Goal: Check status: Check status

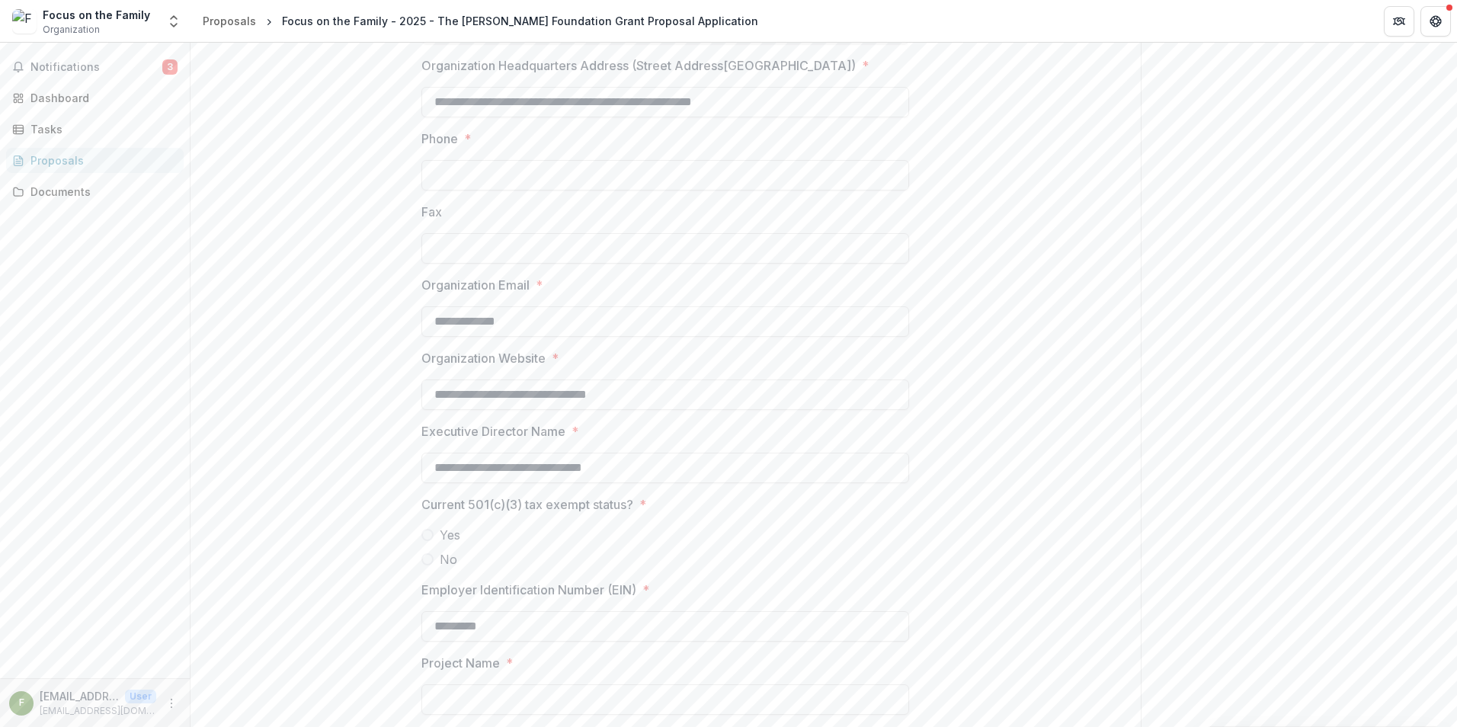
scroll to position [229, 0]
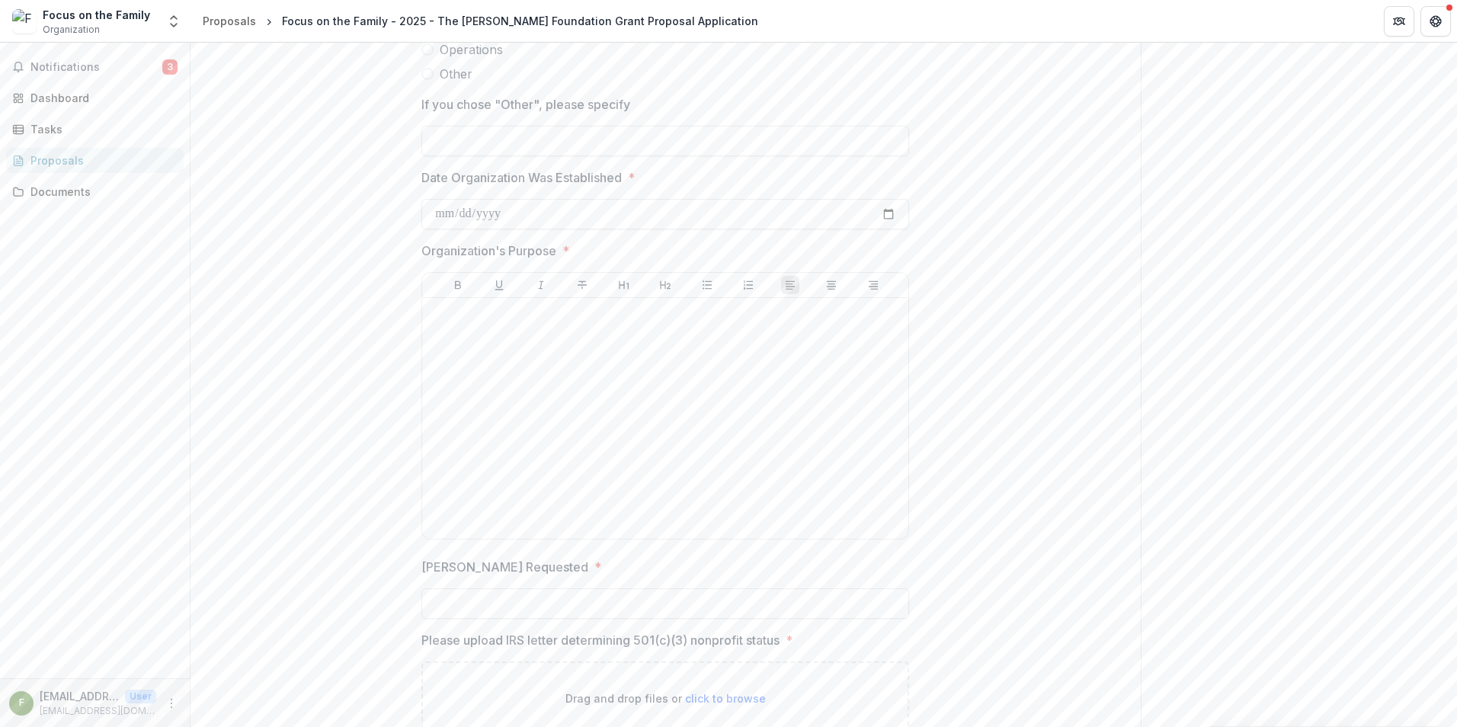
scroll to position [1524, 0]
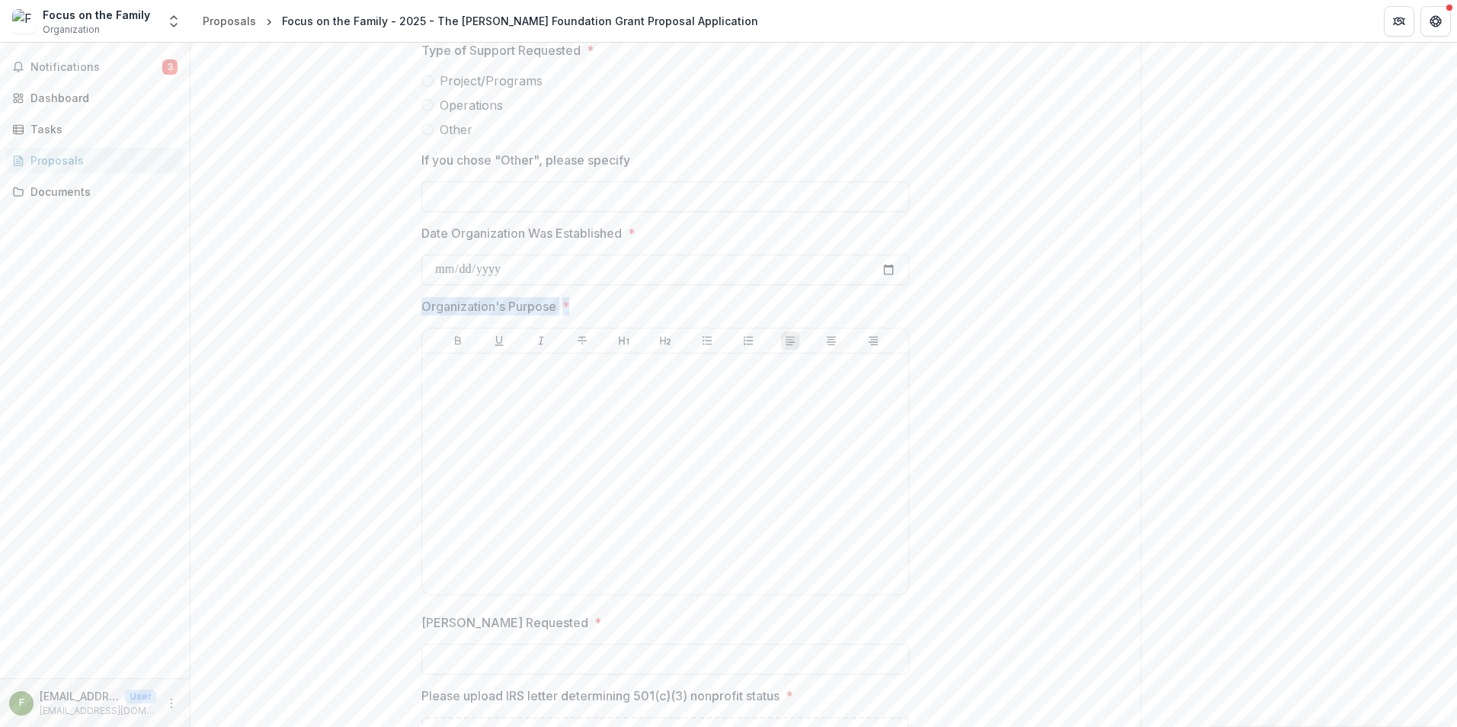
drag, startPoint x: 418, startPoint y: 306, endPoint x: 573, endPoint y: 314, distance: 154.9
copy span "Organization's Purpose *"
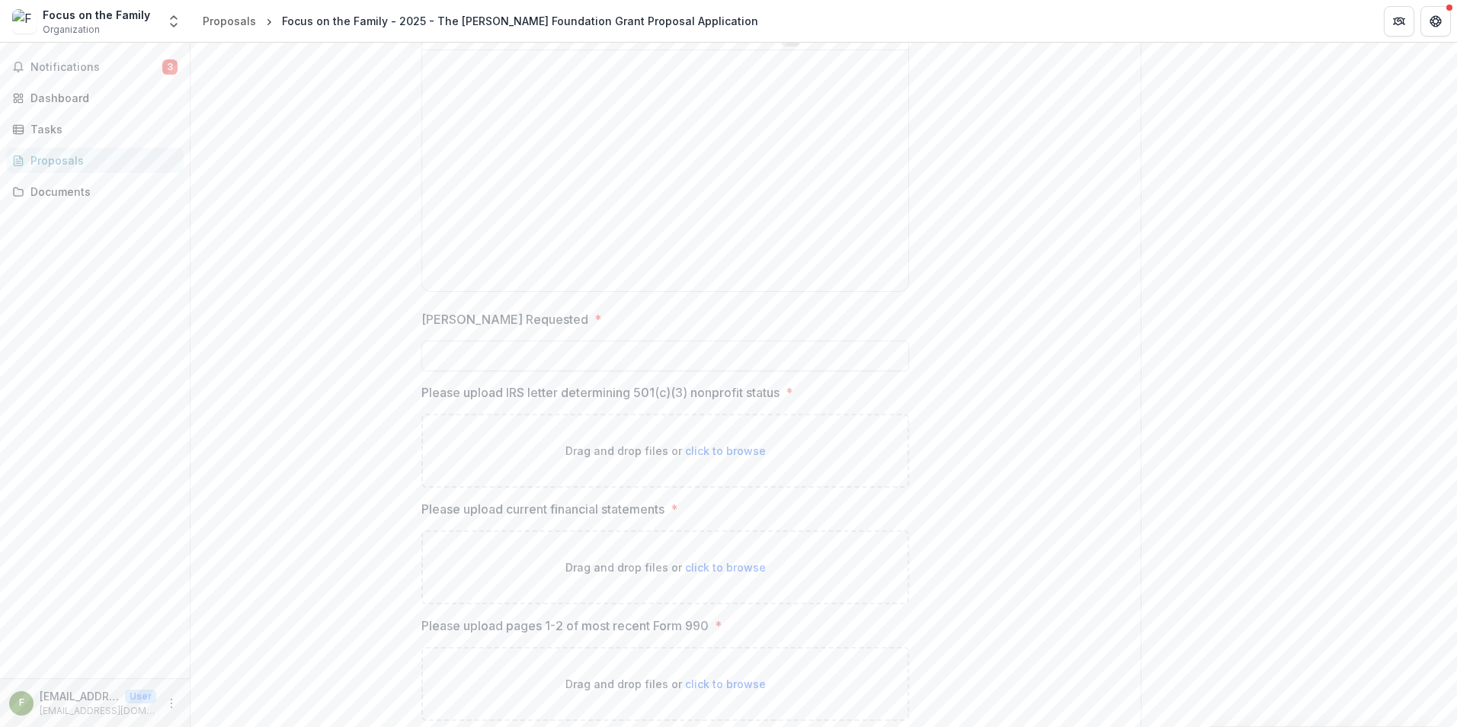
scroll to position [1829, 0]
drag, startPoint x: 419, startPoint y: 312, endPoint x: 566, endPoint y: 322, distance: 147.3
copy p "[PERSON_NAME] Requested"
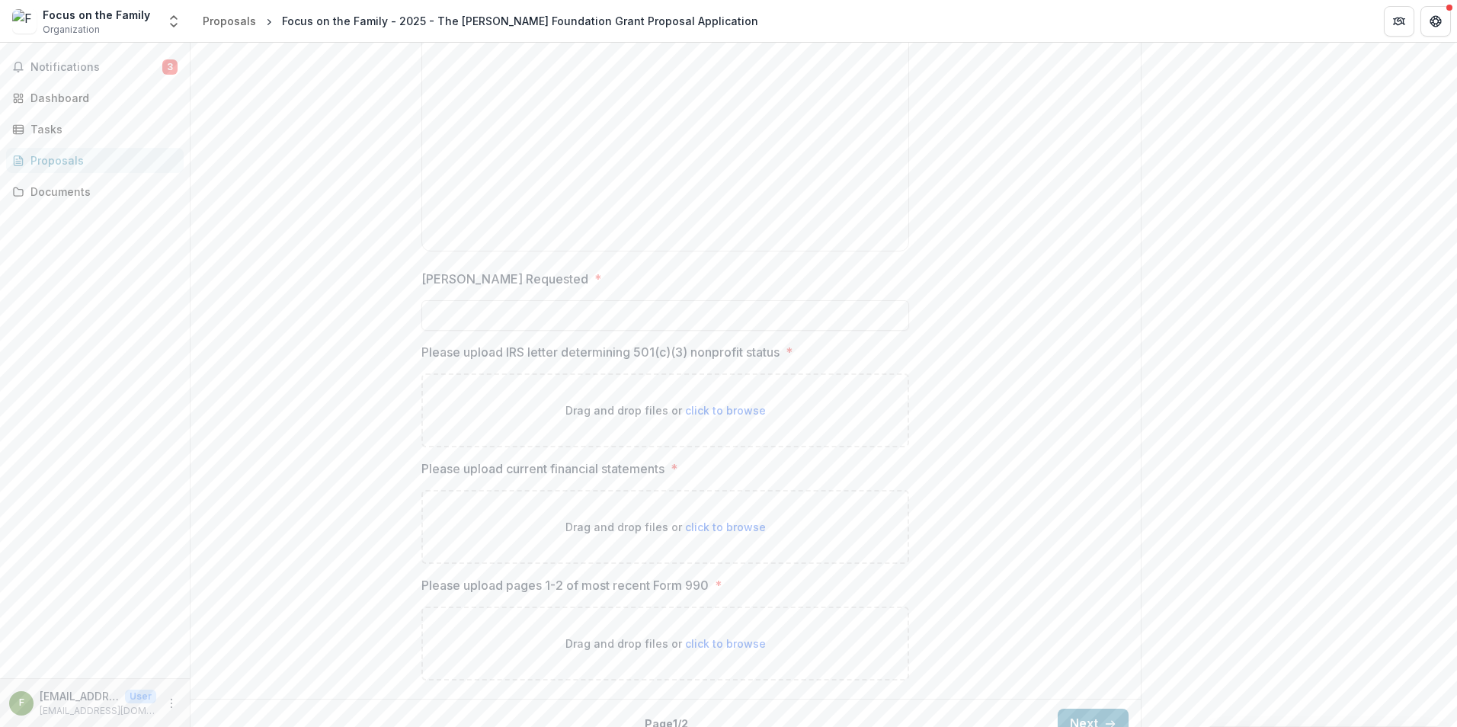
scroll to position [1889, 0]
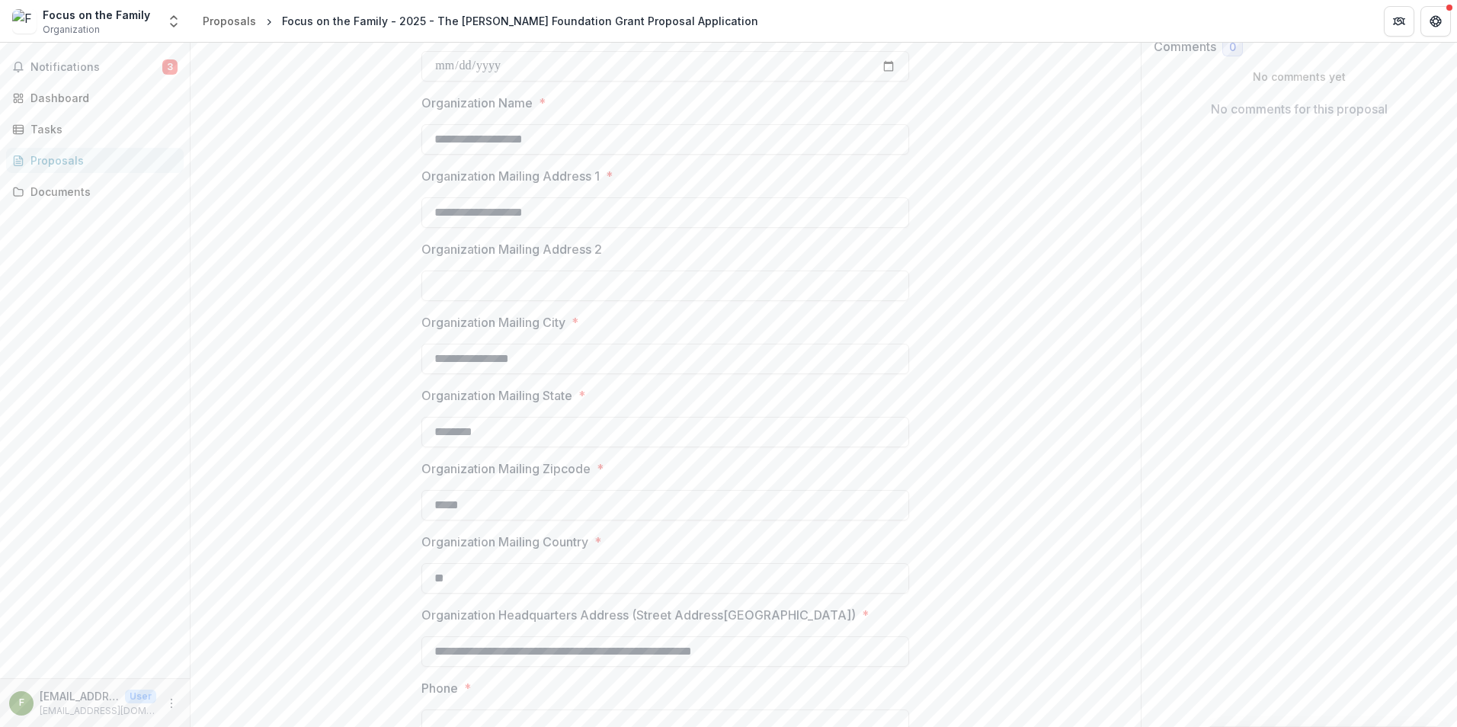
scroll to position [0, 0]
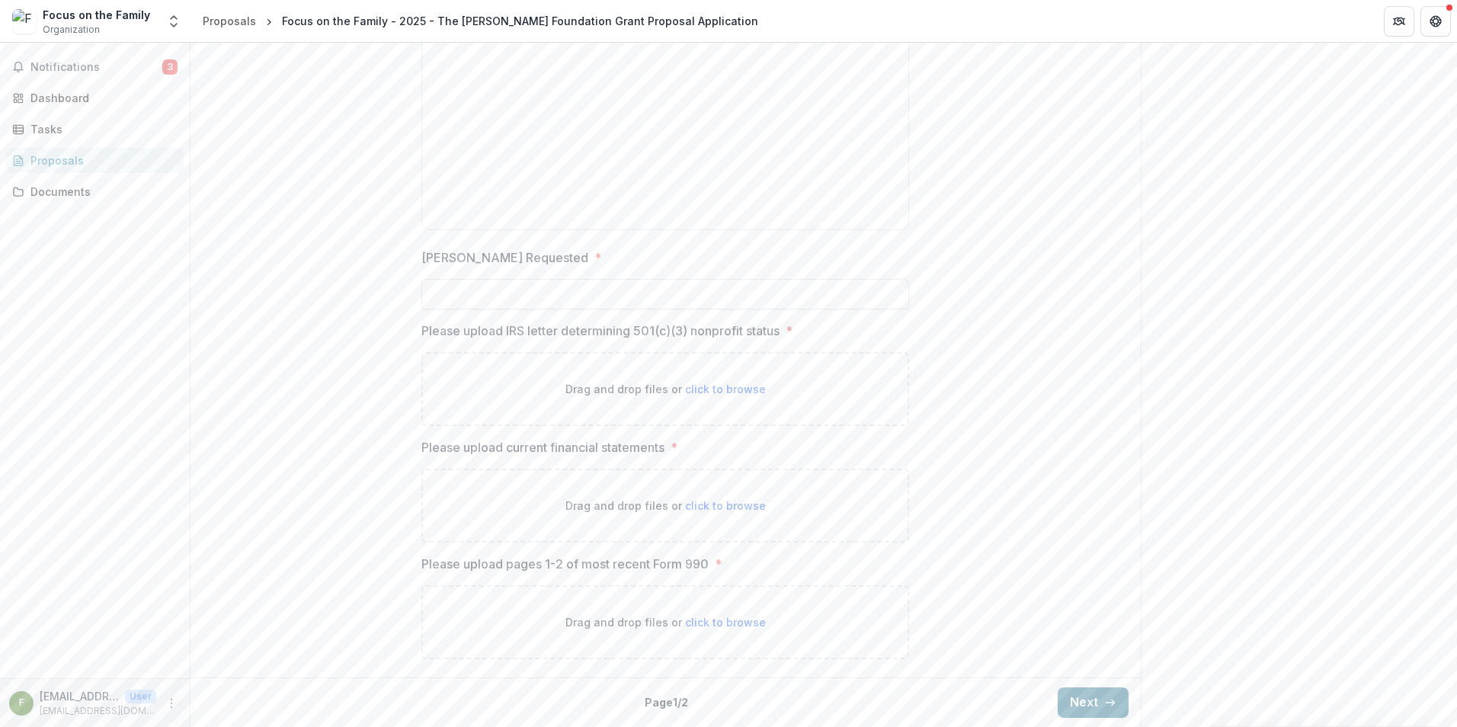
click at [1058, 693] on button "Next" at bounding box center [1093, 702] width 71 height 30
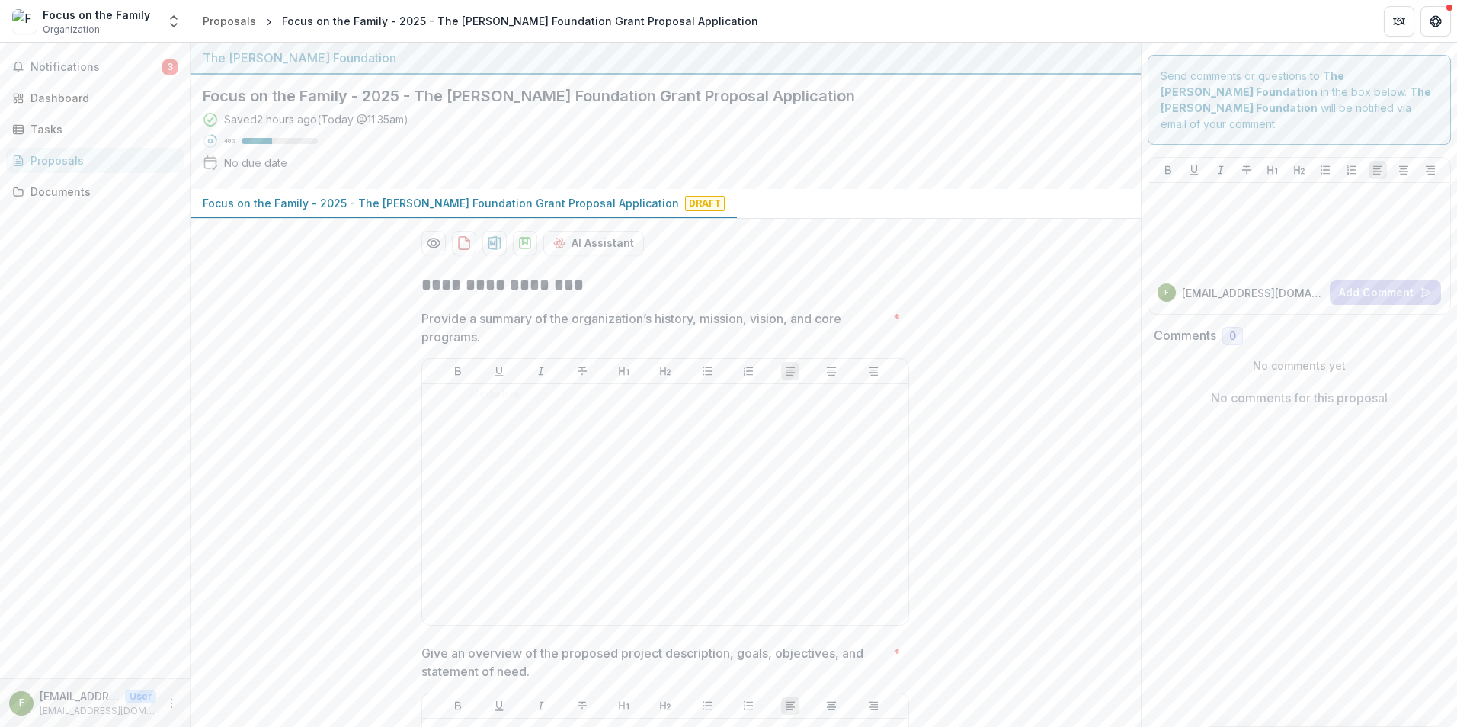
click at [434, 339] on p "Provide a summary of the organization’s history, mission, vision, and core prog…" at bounding box center [654, 327] width 466 height 37
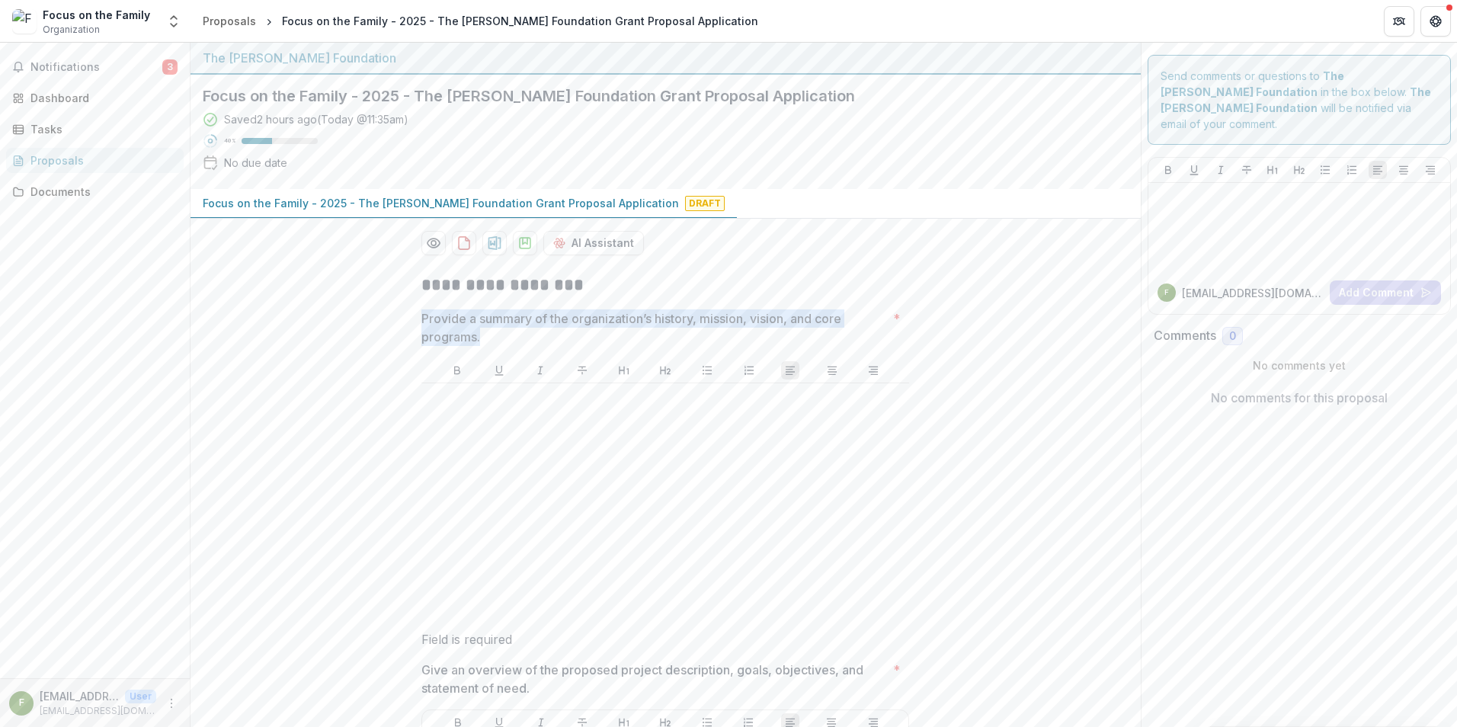
drag, startPoint x: 420, startPoint y: 320, endPoint x: 498, endPoint y: 341, distance: 80.6
click at [498, 341] on p "Provide a summary of the organization’s history, mission, vision, and core prog…" at bounding box center [654, 327] width 466 height 37
drag, startPoint x: 489, startPoint y: 342, endPoint x: 419, endPoint y: 323, distance: 72.6
copy p "Provide a summary of the organization’s history, mission, vision, and core prog…"
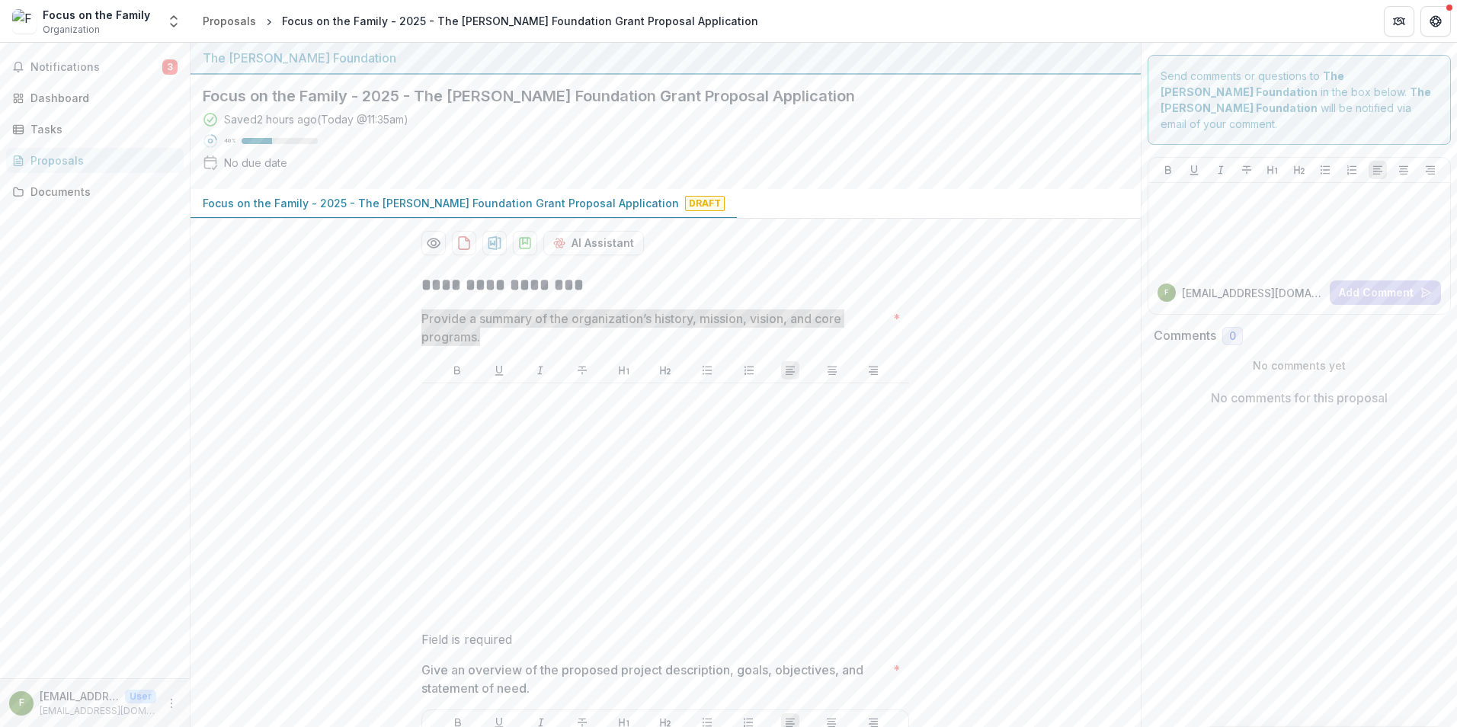
scroll to position [229, 0]
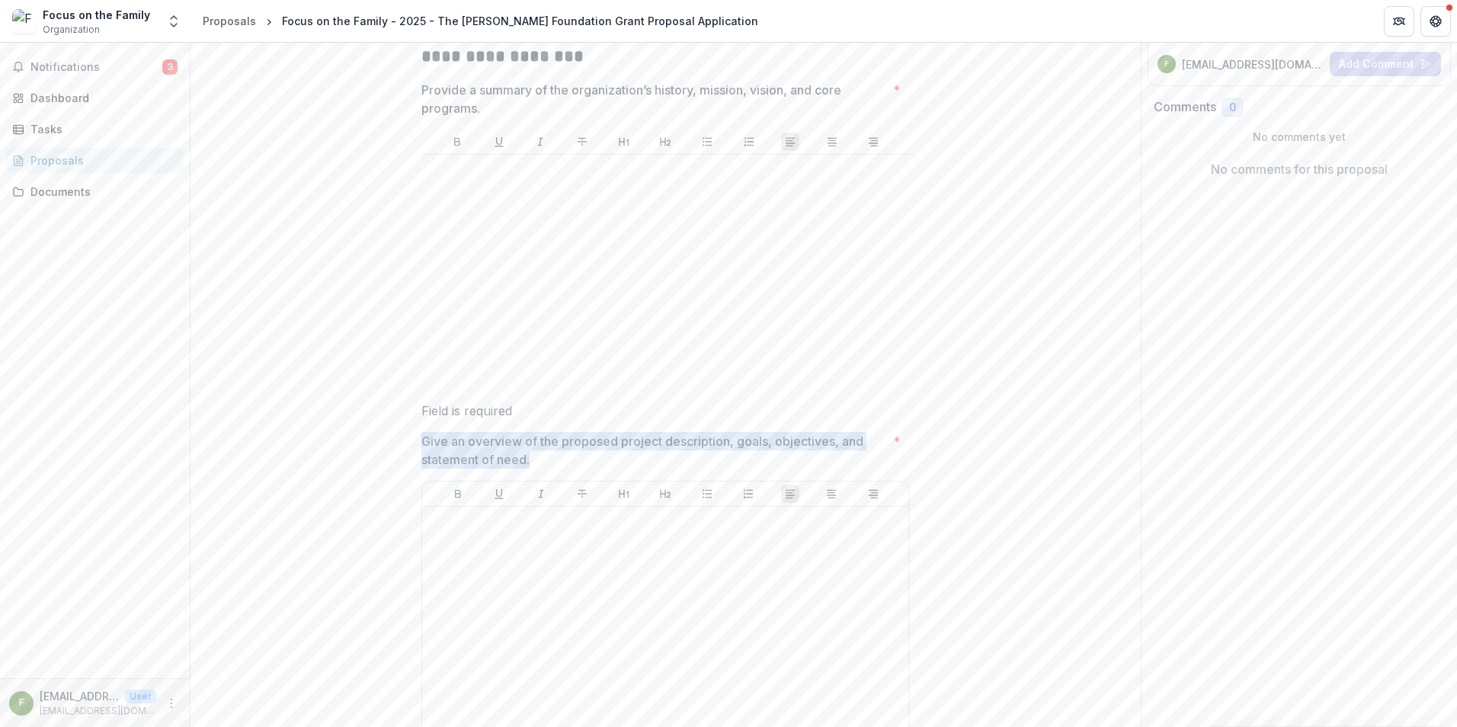
drag, startPoint x: 536, startPoint y: 459, endPoint x: 422, endPoint y: 445, distance: 115.1
click at [422, 445] on p "Give an overview of the proposed project description, goals, objectives, and st…" at bounding box center [654, 450] width 466 height 37
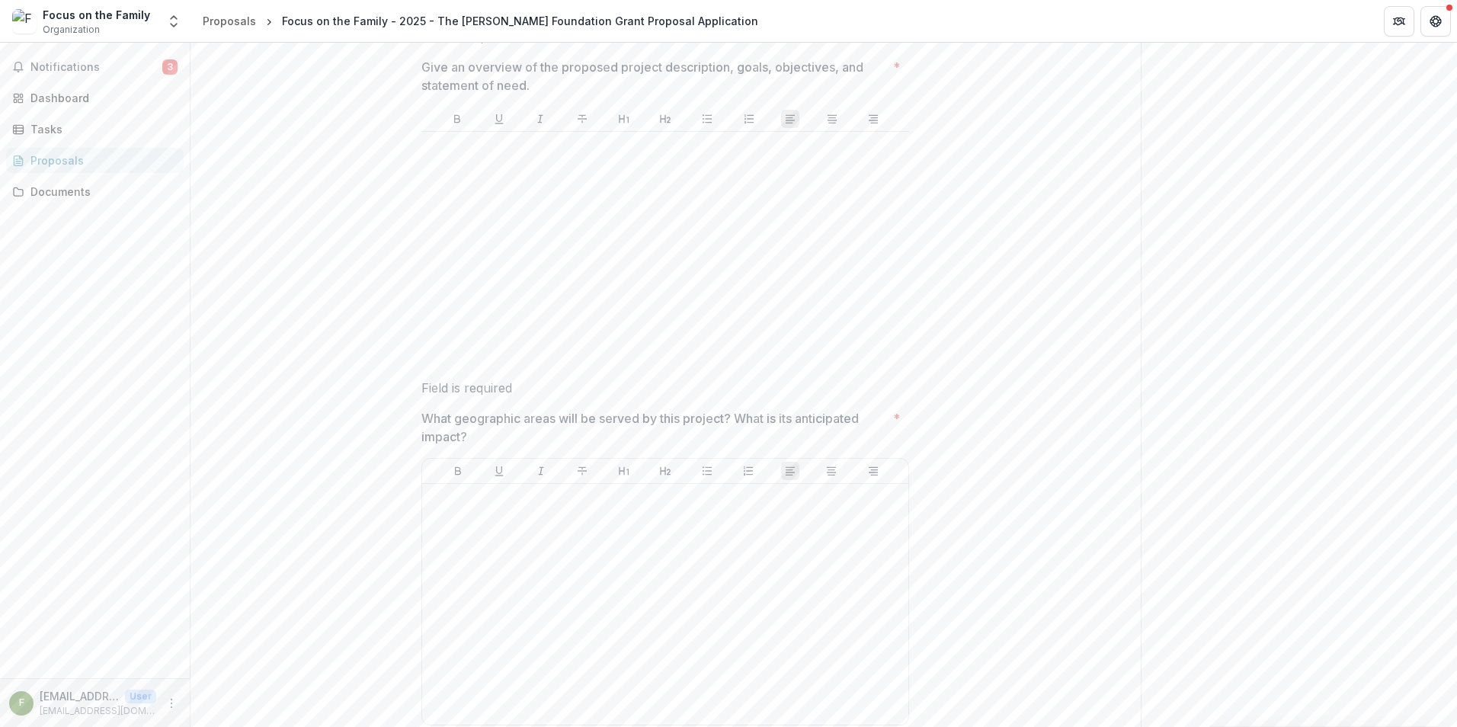
scroll to position [610, 0]
drag, startPoint x: 477, startPoint y: 428, endPoint x: 426, endPoint y: 414, distance: 52.9
click at [426, 414] on p "What geographic areas will be served by this project? What is its anticipated i…" at bounding box center [654, 420] width 466 height 37
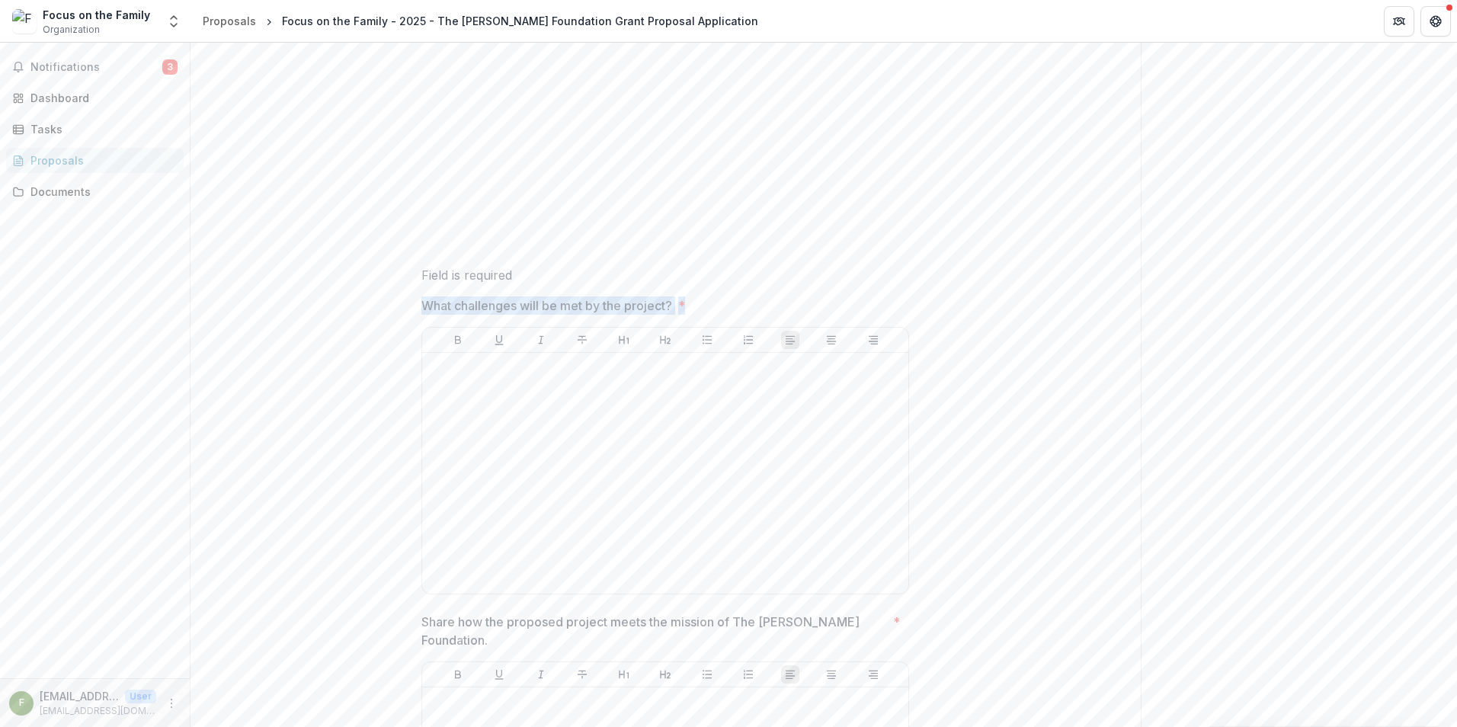
drag, startPoint x: 532, startPoint y: 309, endPoint x: 377, endPoint y: 302, distance: 154.8
click at [377, 302] on div "**********" at bounding box center [665, 71] width 950 height 1752
copy span "What challenges will be met by the project? *"
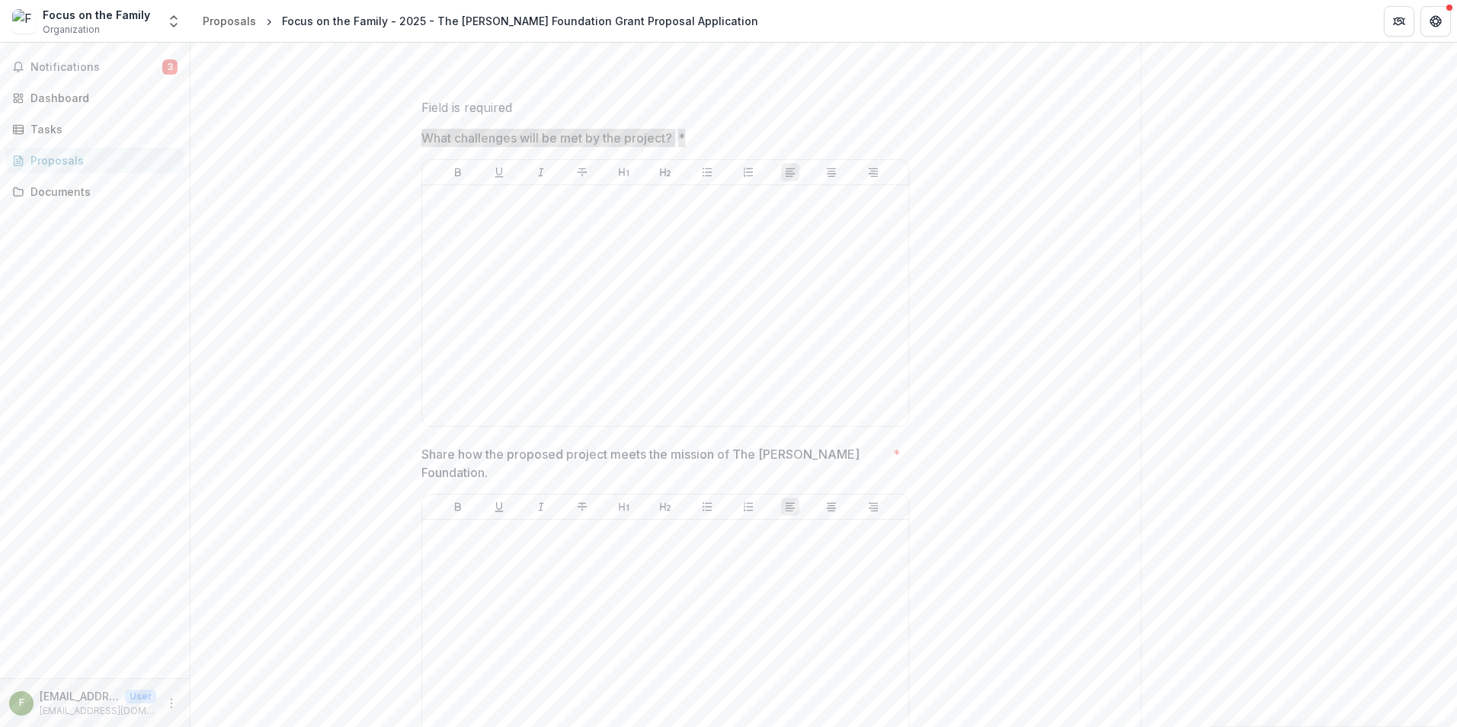
scroll to position [1322, 0]
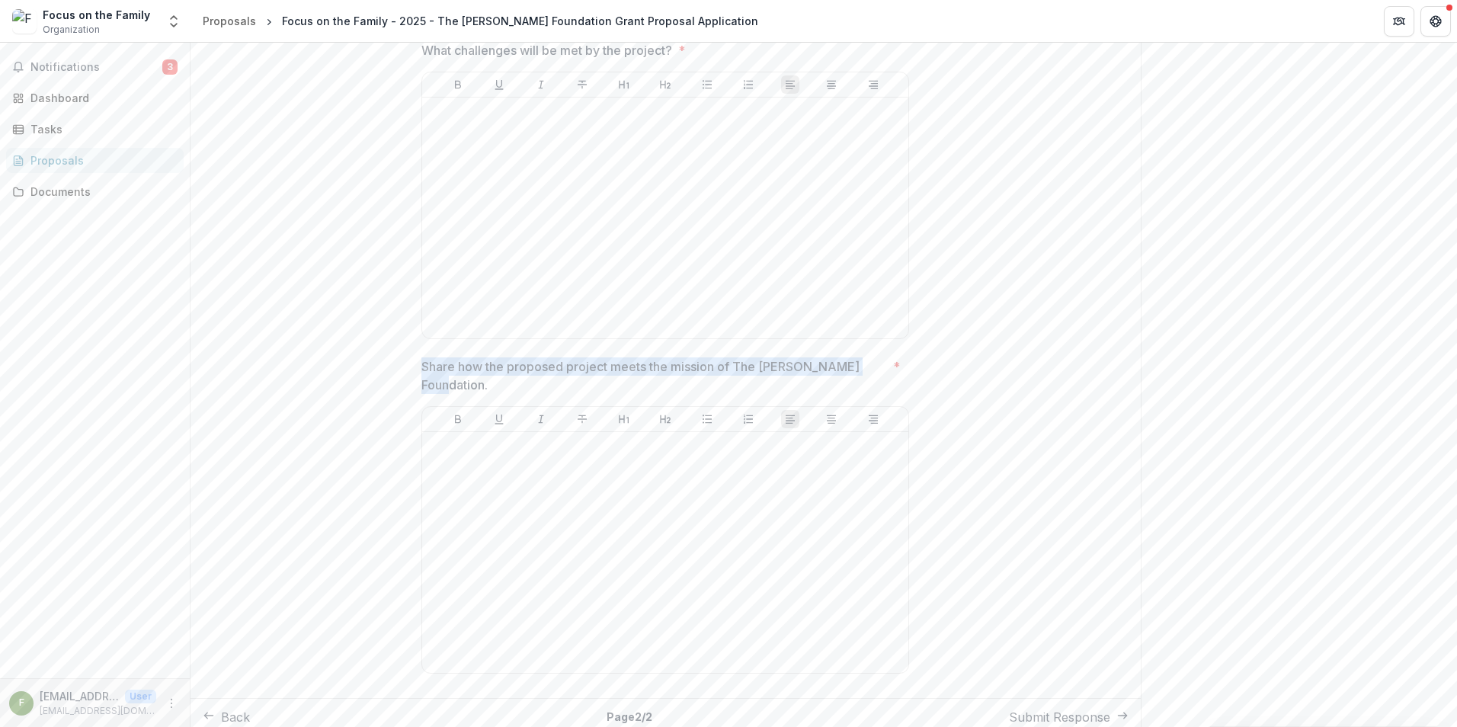
drag, startPoint x: 866, startPoint y: 366, endPoint x: 421, endPoint y: 362, distance: 445.7
click at [421, 362] on p "Share how the proposed project meets the mission of The [PERSON_NAME] Foundatio…" at bounding box center [654, 375] width 466 height 37
drag, startPoint x: 419, startPoint y: 362, endPoint x: 869, endPoint y: 363, distance: 449.5
copy p "Share how the proposed project meets the mission of The [PERSON_NAME] Foundatio…"
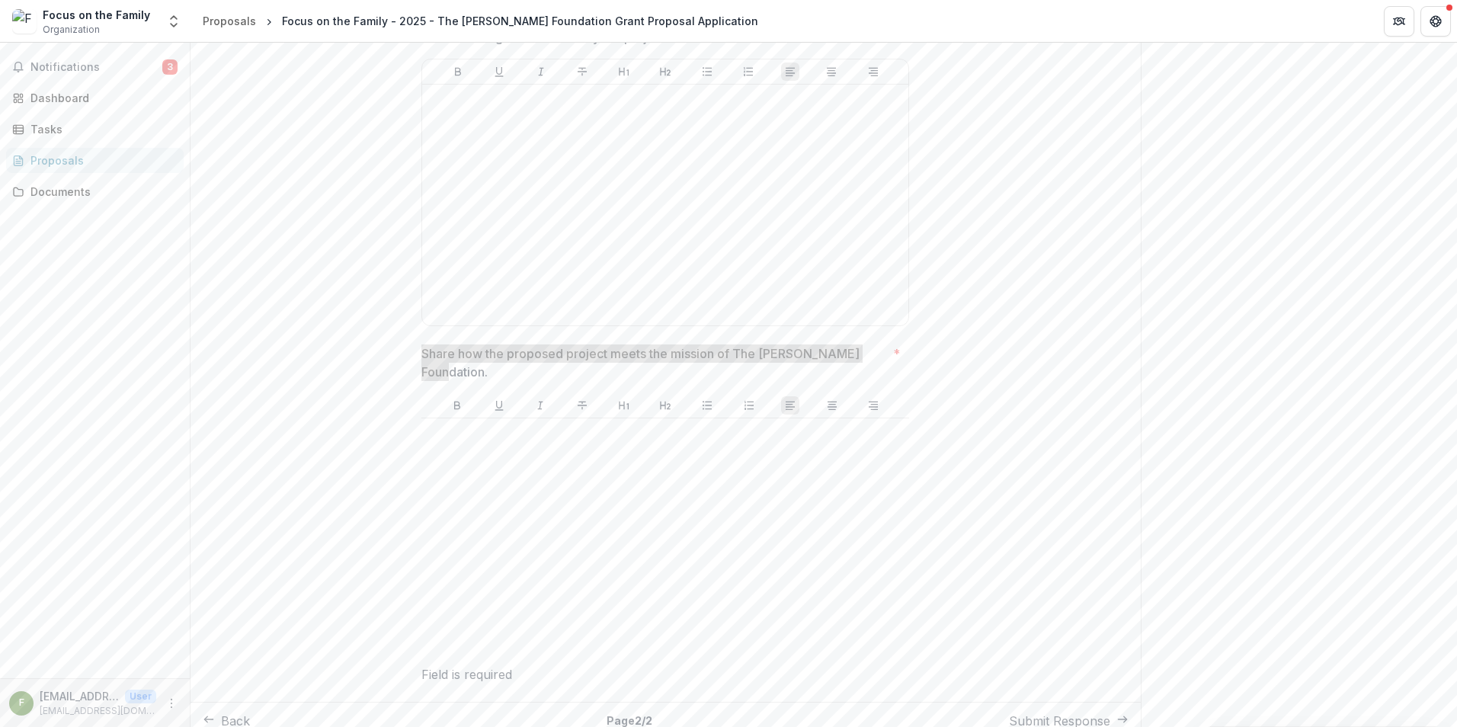
scroll to position [1338, 0]
click at [617, 478] on div at bounding box center [664, 535] width 475 height 229
drag, startPoint x: 550, startPoint y: 434, endPoint x: 408, endPoint y: 450, distance: 143.3
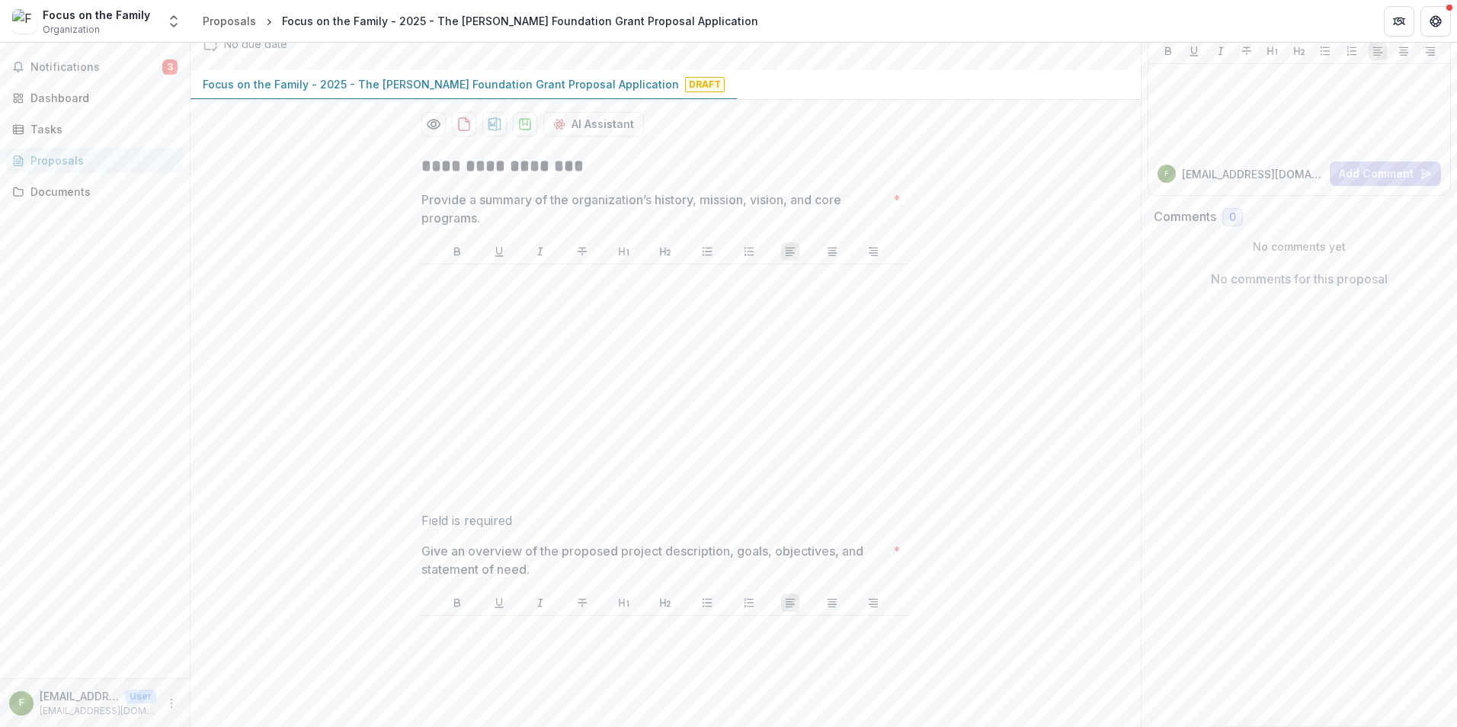
scroll to position [0, 0]
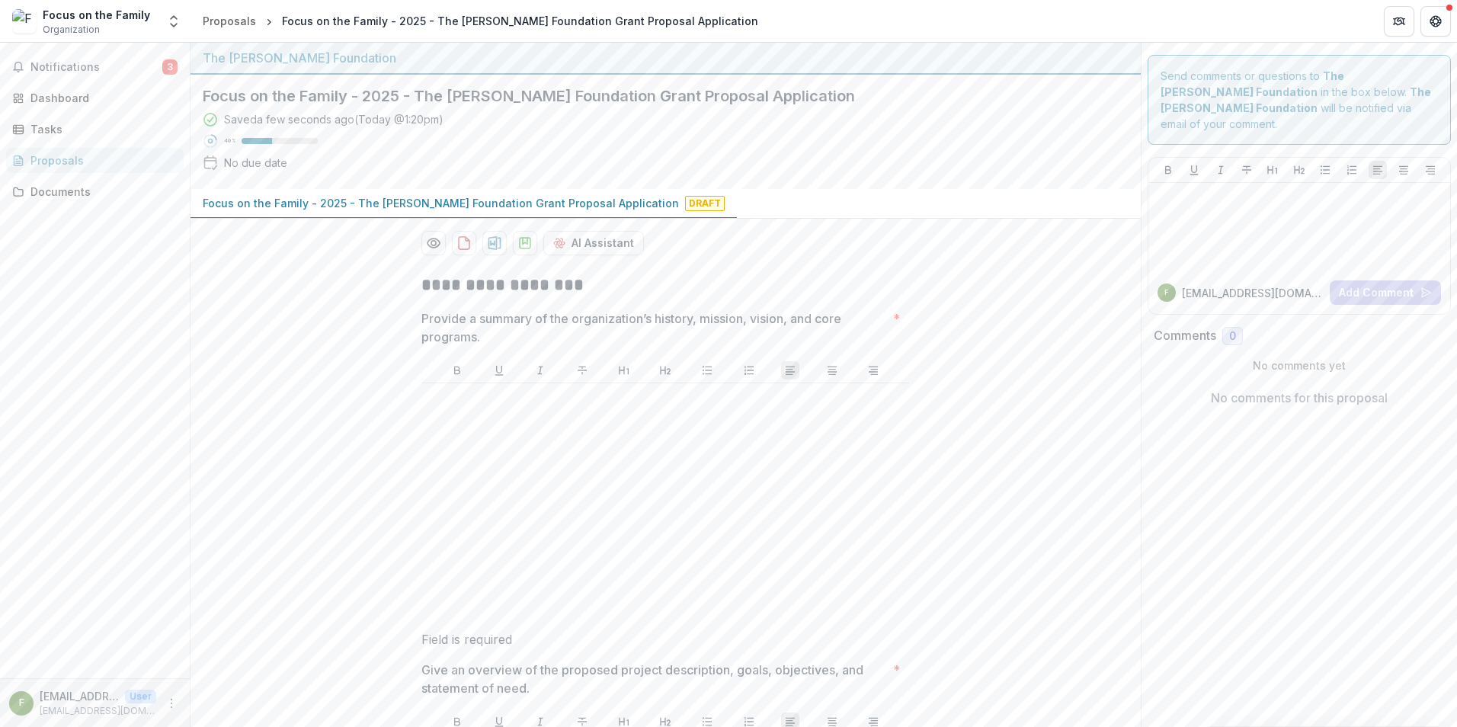
click at [64, 165] on div "Proposals" at bounding box center [100, 160] width 141 height 16
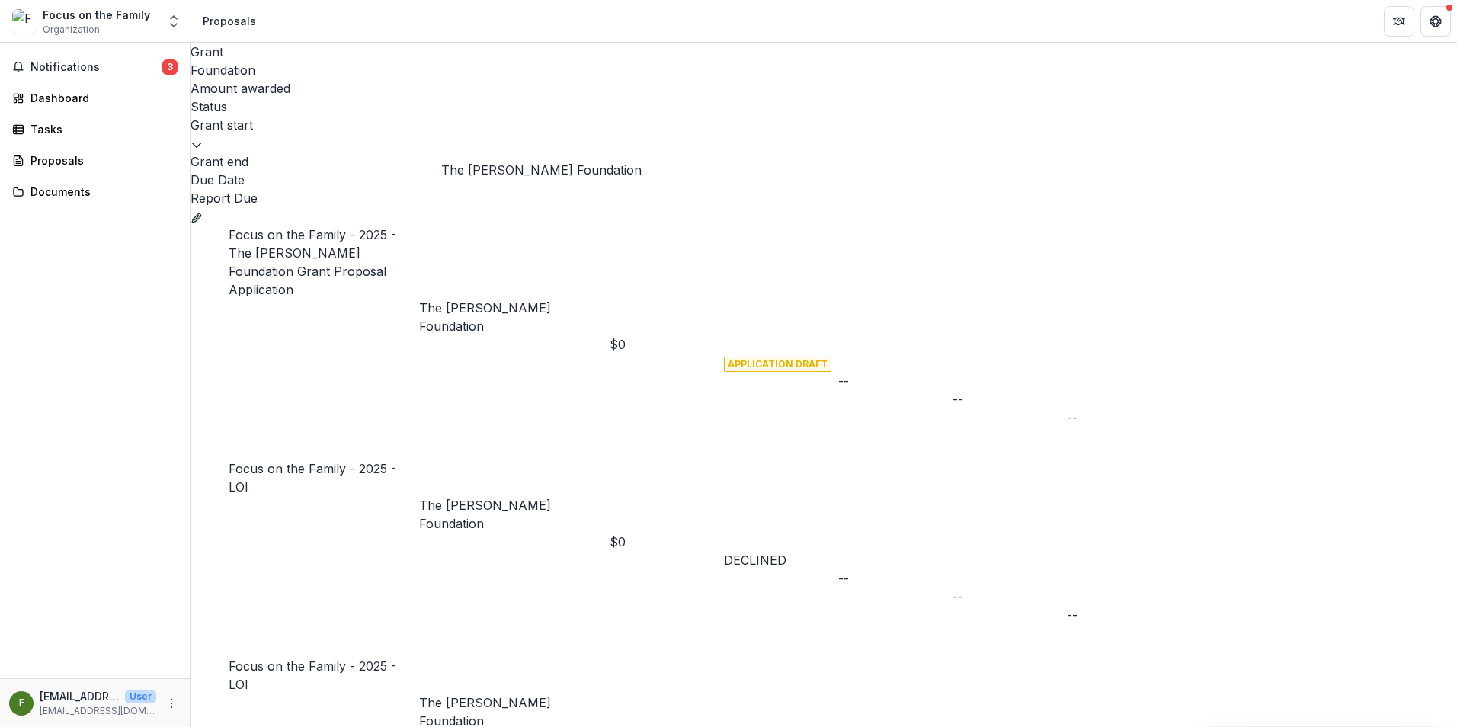
click at [578, 496] on div "The [PERSON_NAME] Foundation" at bounding box center [514, 514] width 190 height 37
click at [327, 459] on div "Focus on the Family - 2025 - LOI" at bounding box center [324, 477] width 190 height 37
drag, startPoint x: 327, startPoint y: 131, endPoint x: 308, endPoint y: 166, distance: 39.9
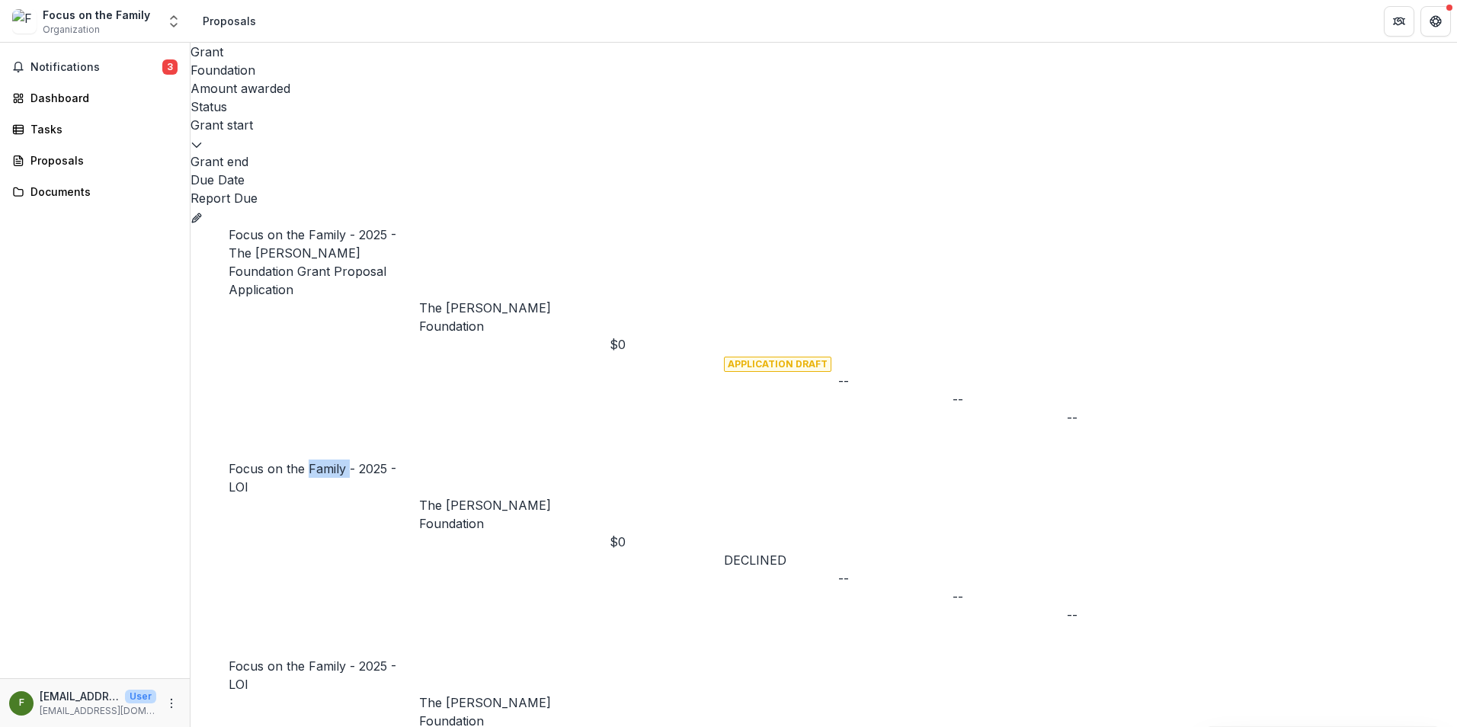
click at [395, 235] on div "Grant Foundation Amount awarded Status Grant start Grant end Due Date Report Du…" at bounding box center [823, 385] width 1266 height 684
click at [222, 459] on div at bounding box center [209, 459] width 38 height 0
click at [343, 459] on div "Focus on the Family - 2025 - LOI" at bounding box center [324, 477] width 190 height 37
click at [342, 461] on link "Focus on the Family - 2025 - LOI" at bounding box center [313, 478] width 168 height 34
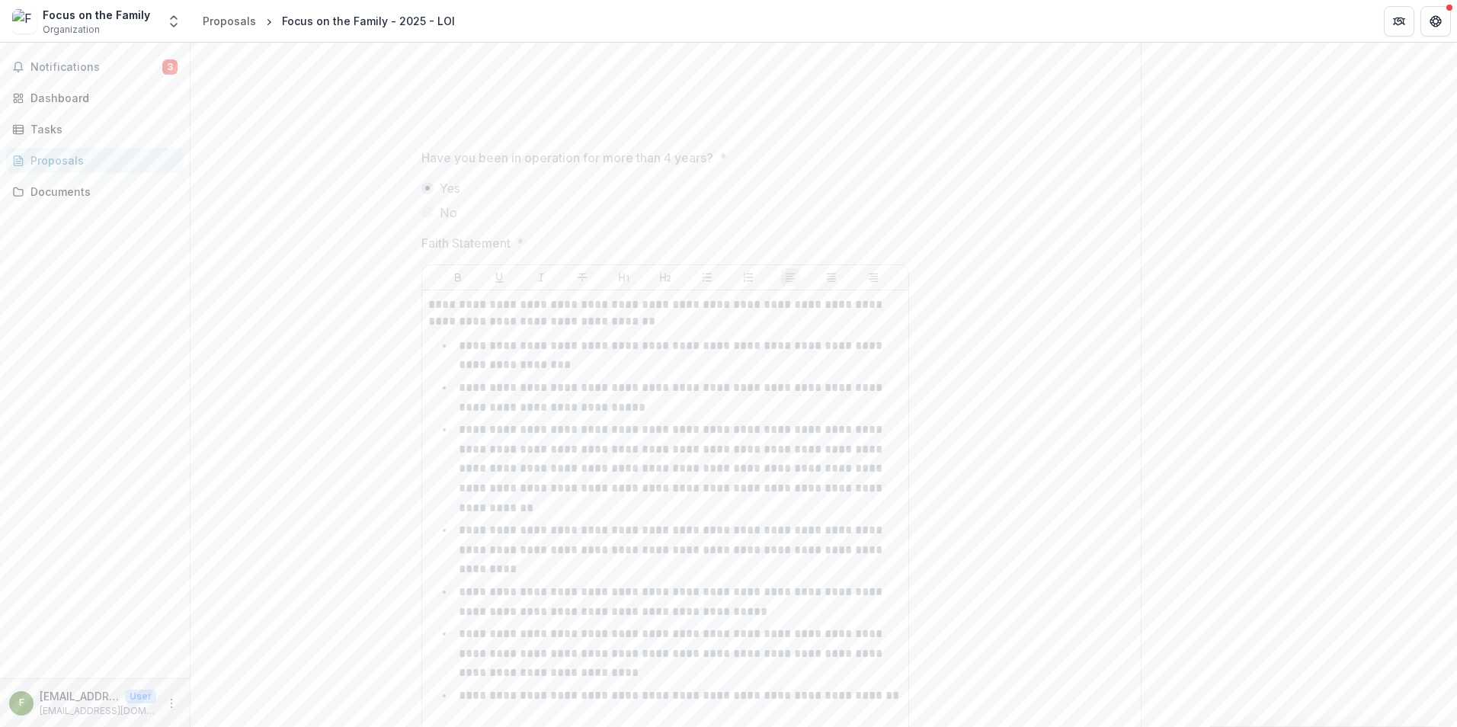
scroll to position [2985, 0]
drag, startPoint x: 424, startPoint y: 372, endPoint x: 889, endPoint y: 606, distance: 520.3
copy p "**********"
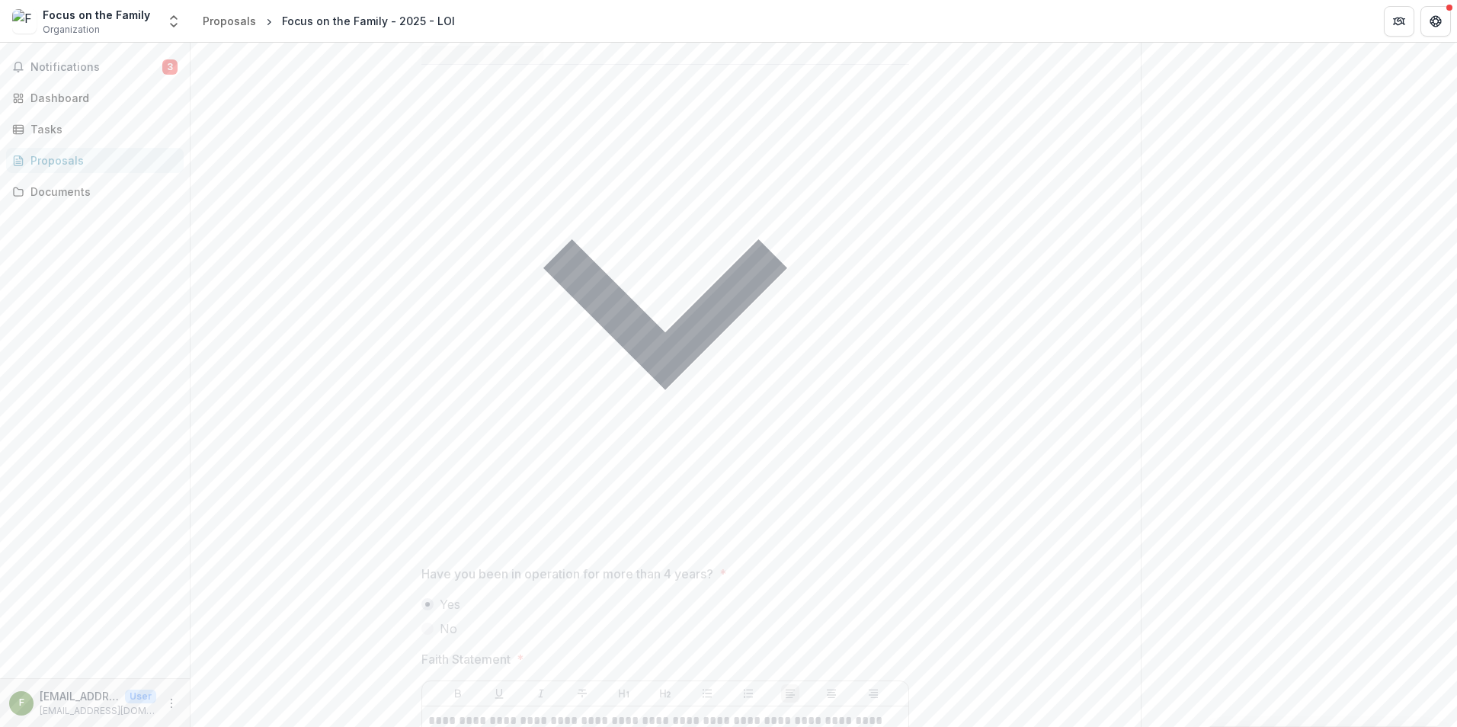
scroll to position [2604, 0]
drag, startPoint x: 756, startPoint y: 579, endPoint x: 414, endPoint y: 170, distance: 533.3
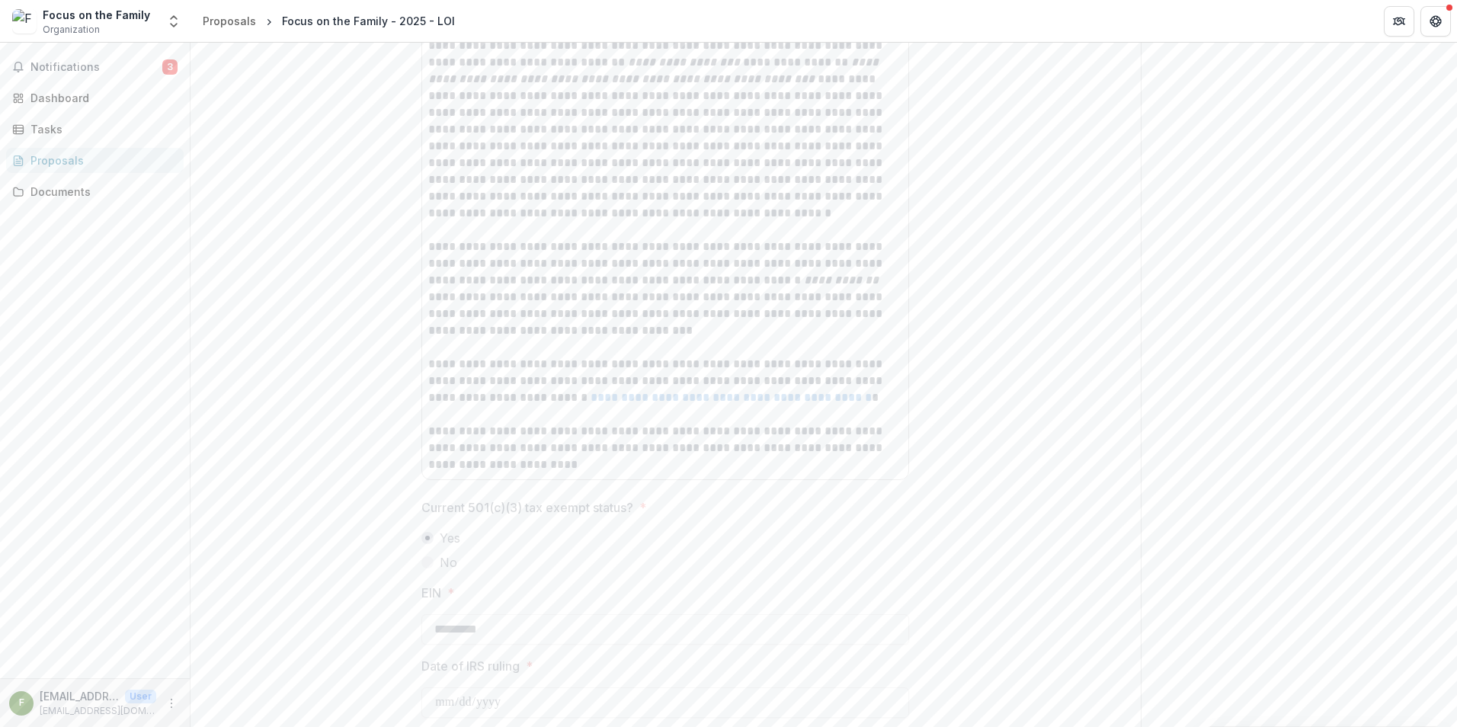
scroll to position [1766, 0]
click at [1047, 488] on div "**********" at bounding box center [665, 611] width 950 height 4017
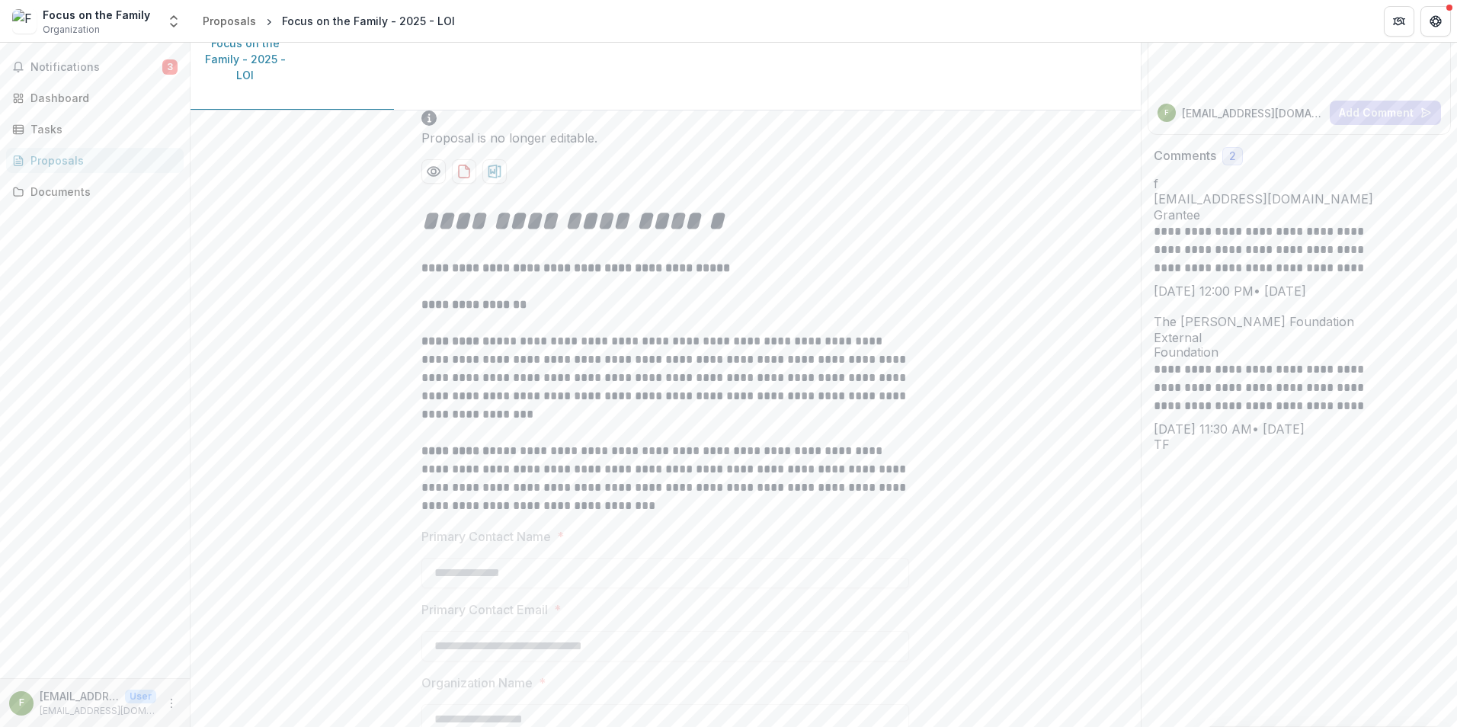
scroll to position [0, 0]
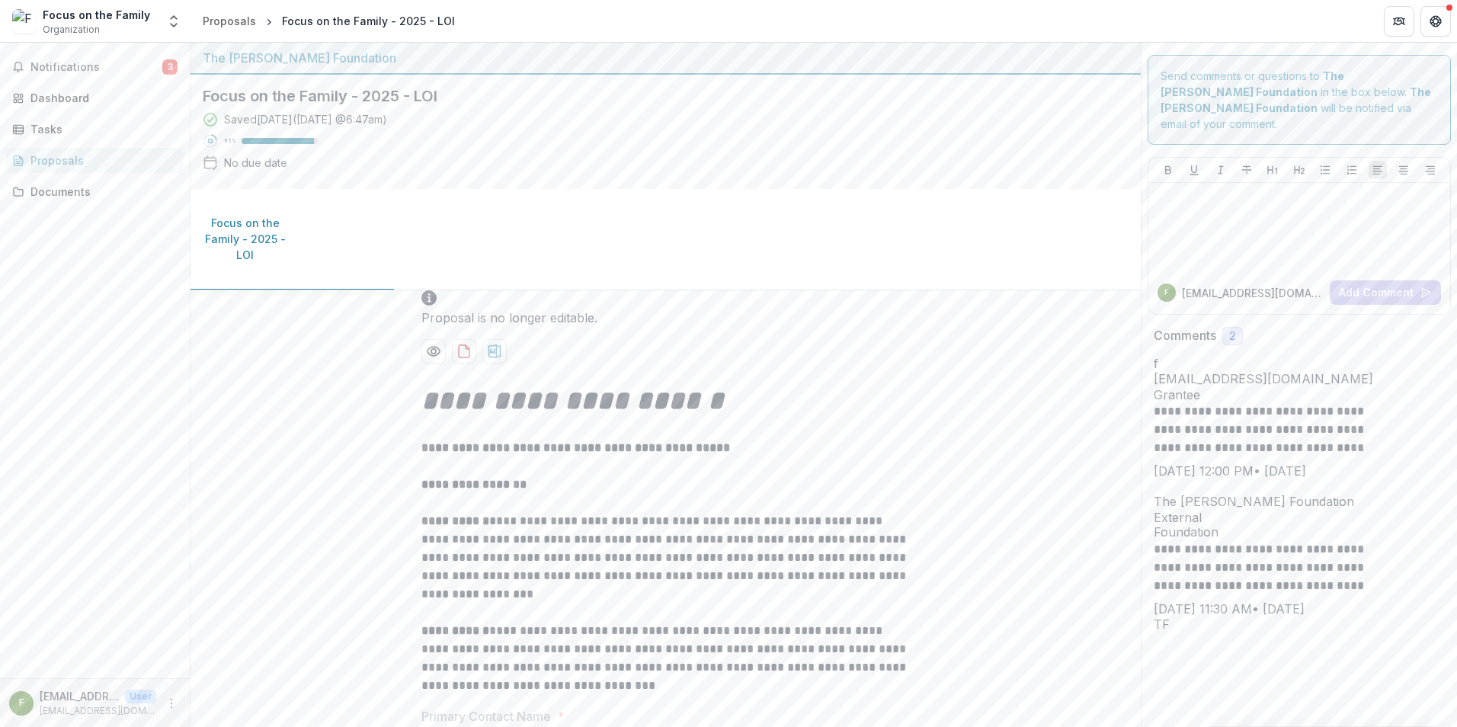
click at [101, 165] on div "Proposals" at bounding box center [100, 160] width 141 height 16
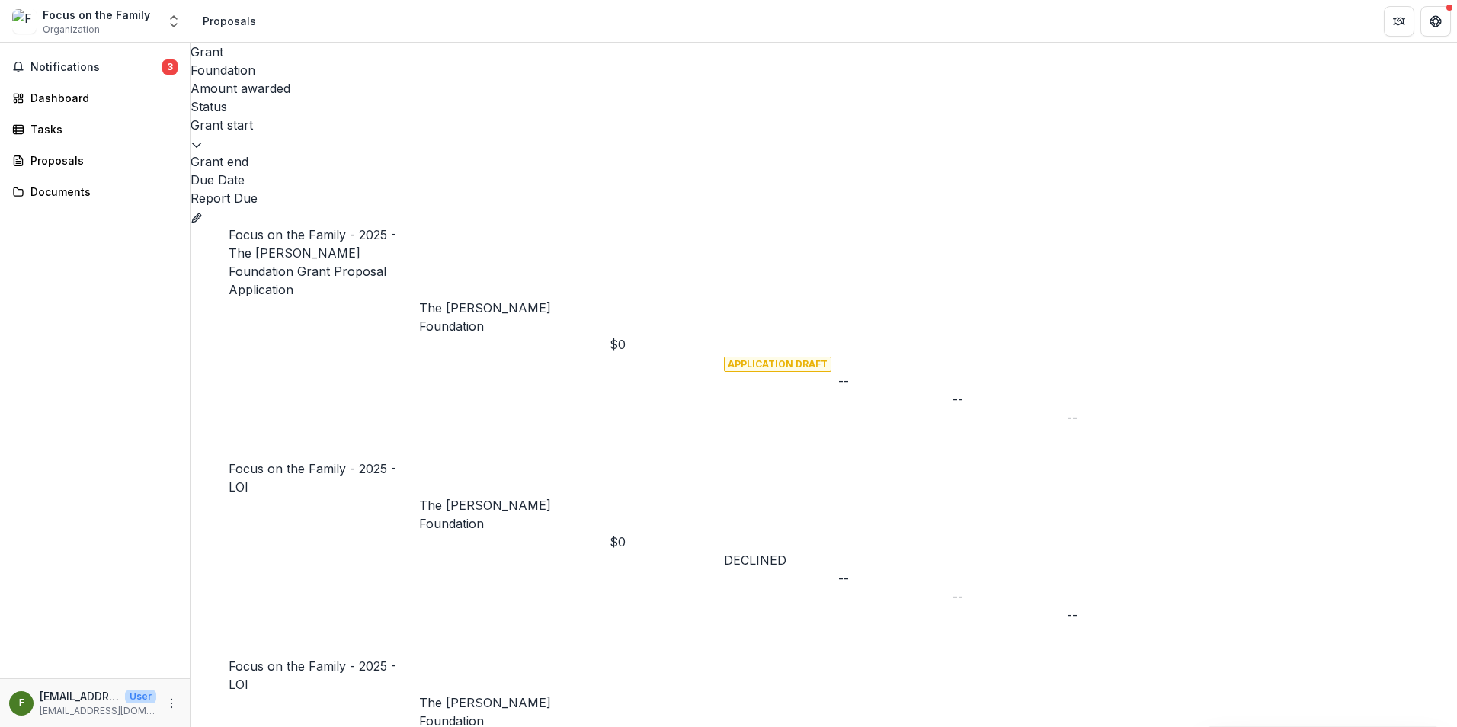
click at [203, 207] on button "Grant f147e094-adf9-499d-b0cb-35cc595041b5" at bounding box center [196, 216] width 12 height 18
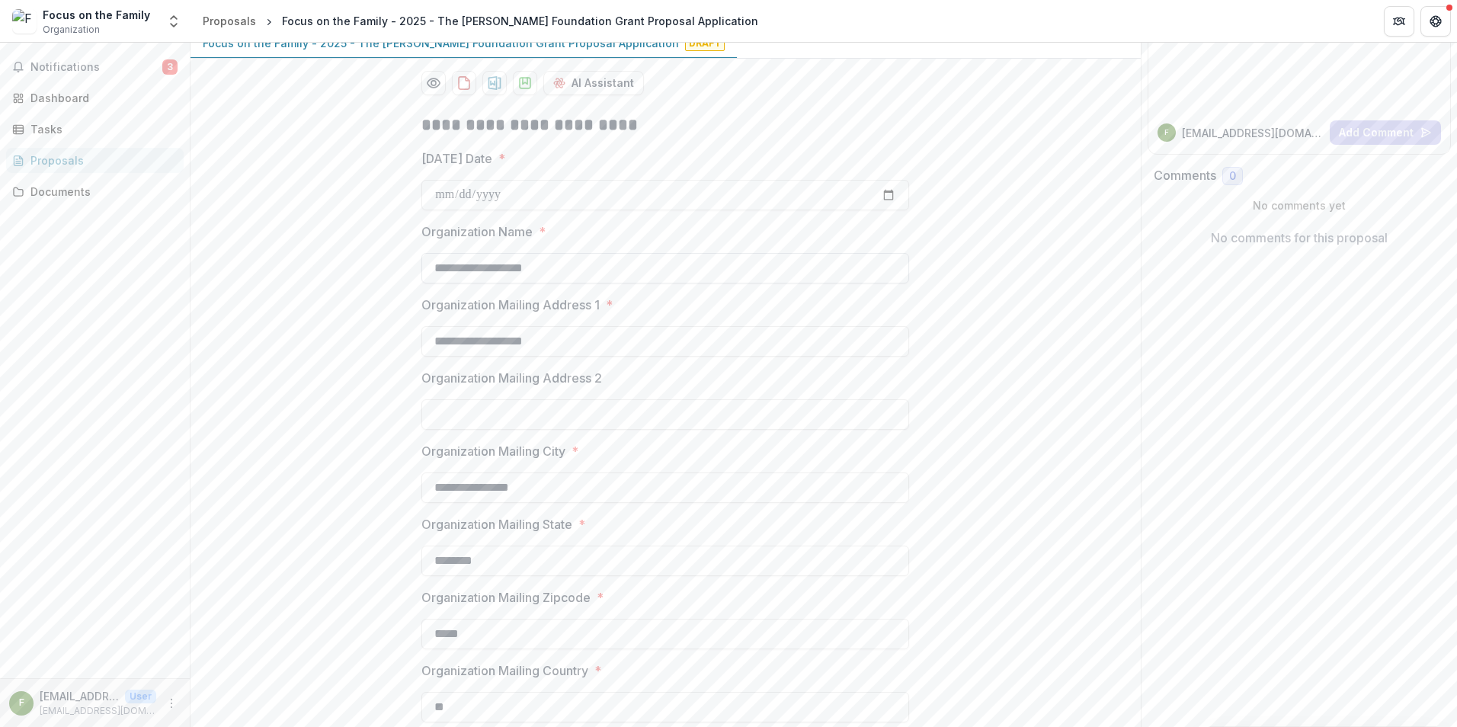
scroll to position [229, 0]
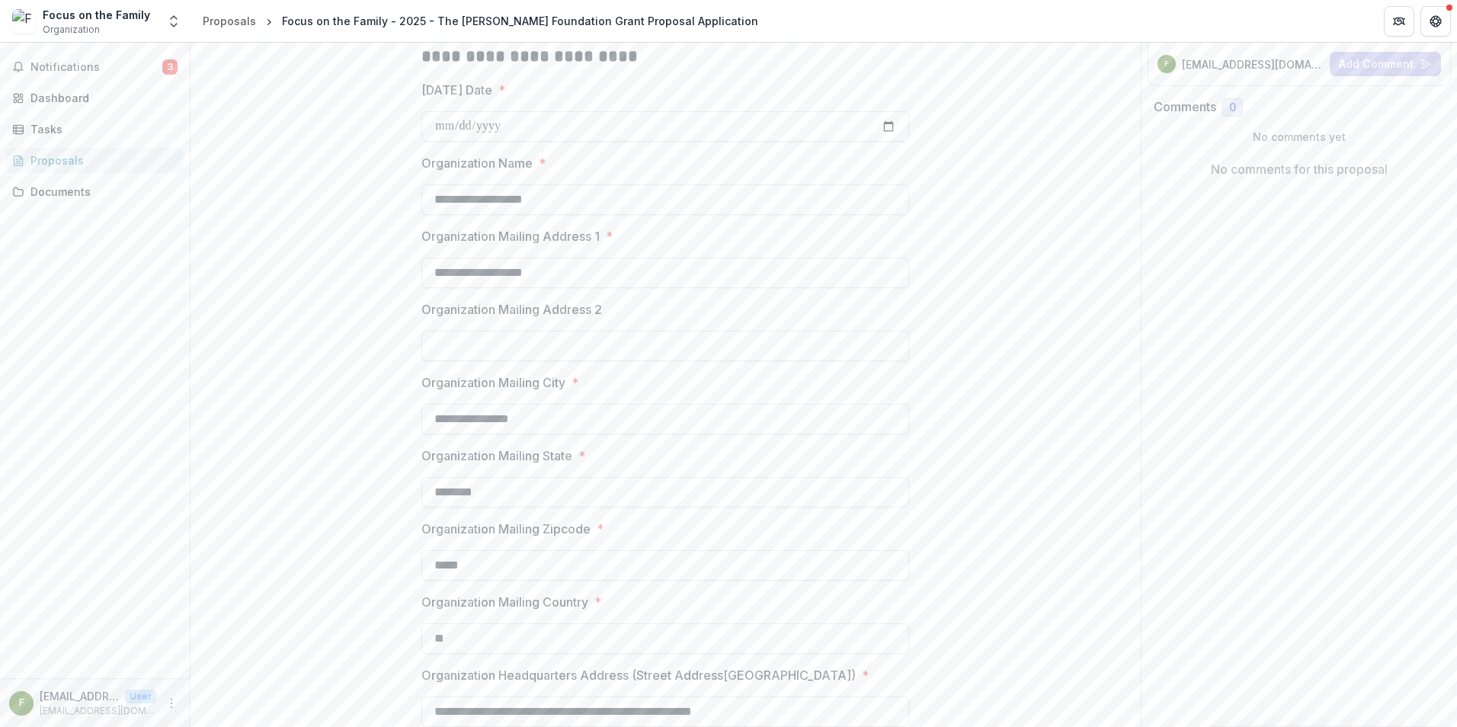
click at [72, 158] on div "Proposals" at bounding box center [100, 160] width 141 height 16
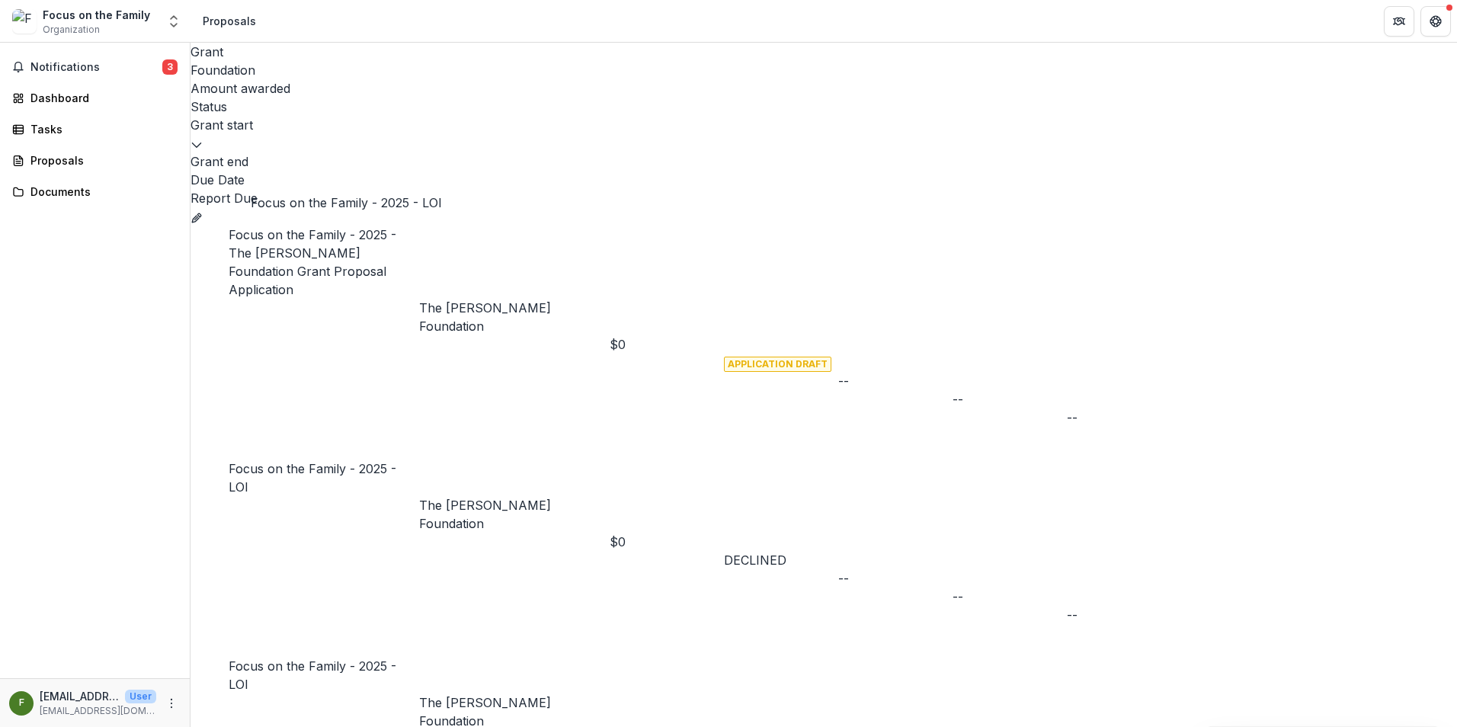
click at [319, 658] on link "Focus on the Family - 2025 - LOI" at bounding box center [313, 675] width 168 height 34
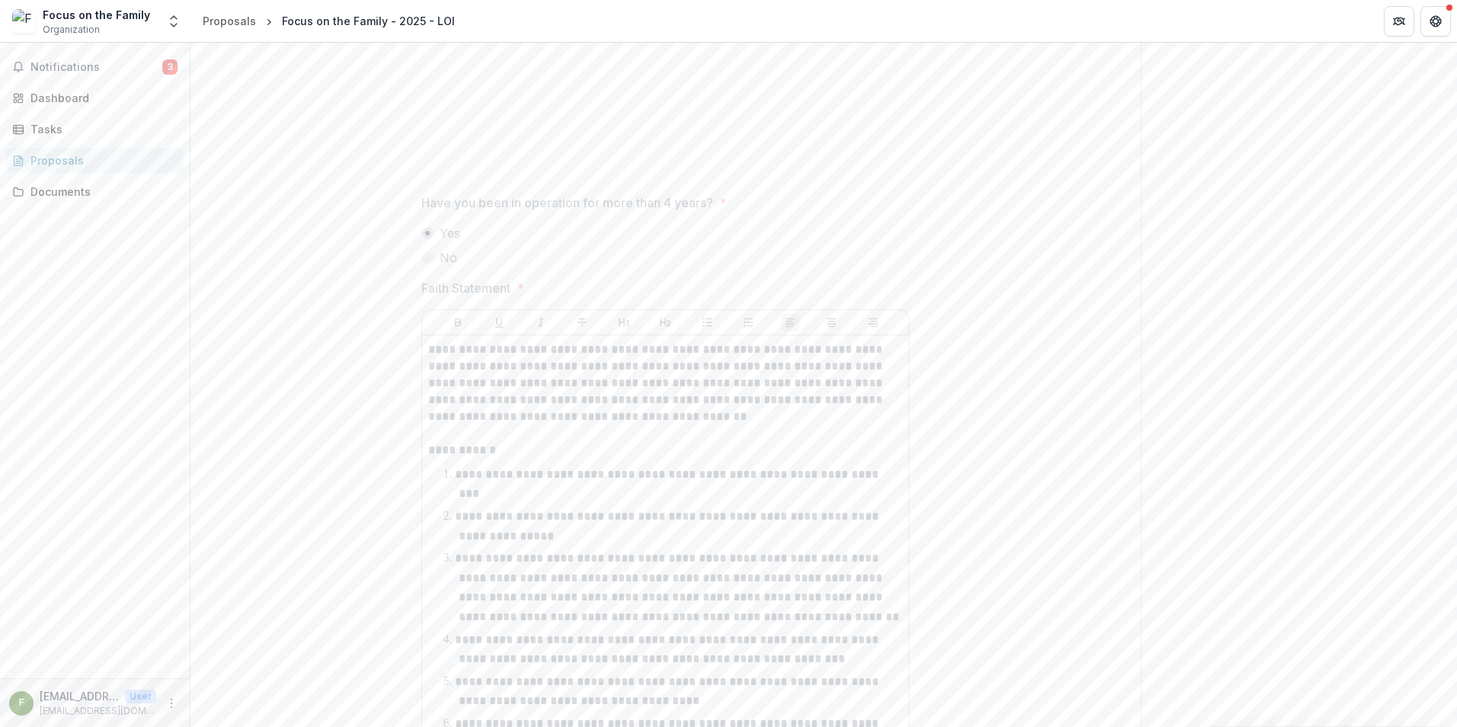
scroll to position [2973, 0]
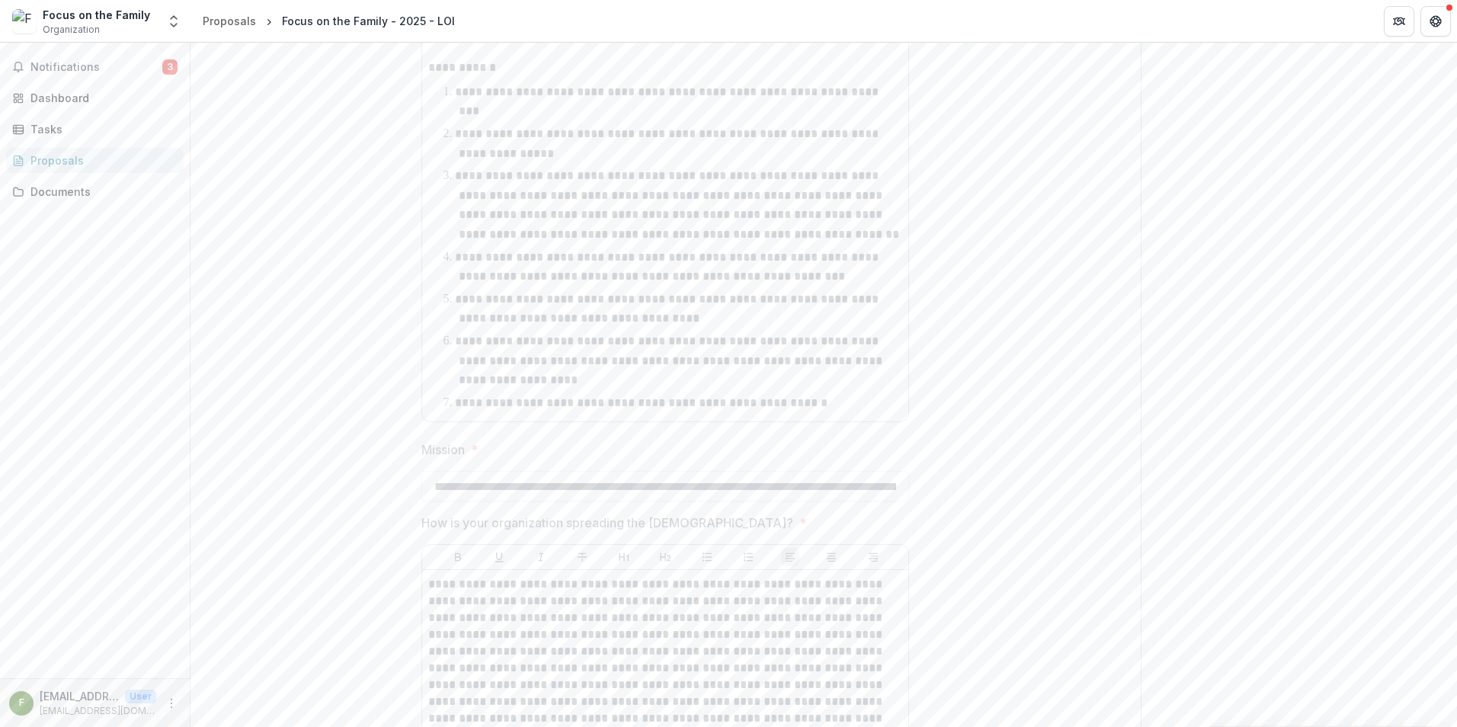
click at [86, 165] on div "Proposals" at bounding box center [100, 160] width 141 height 16
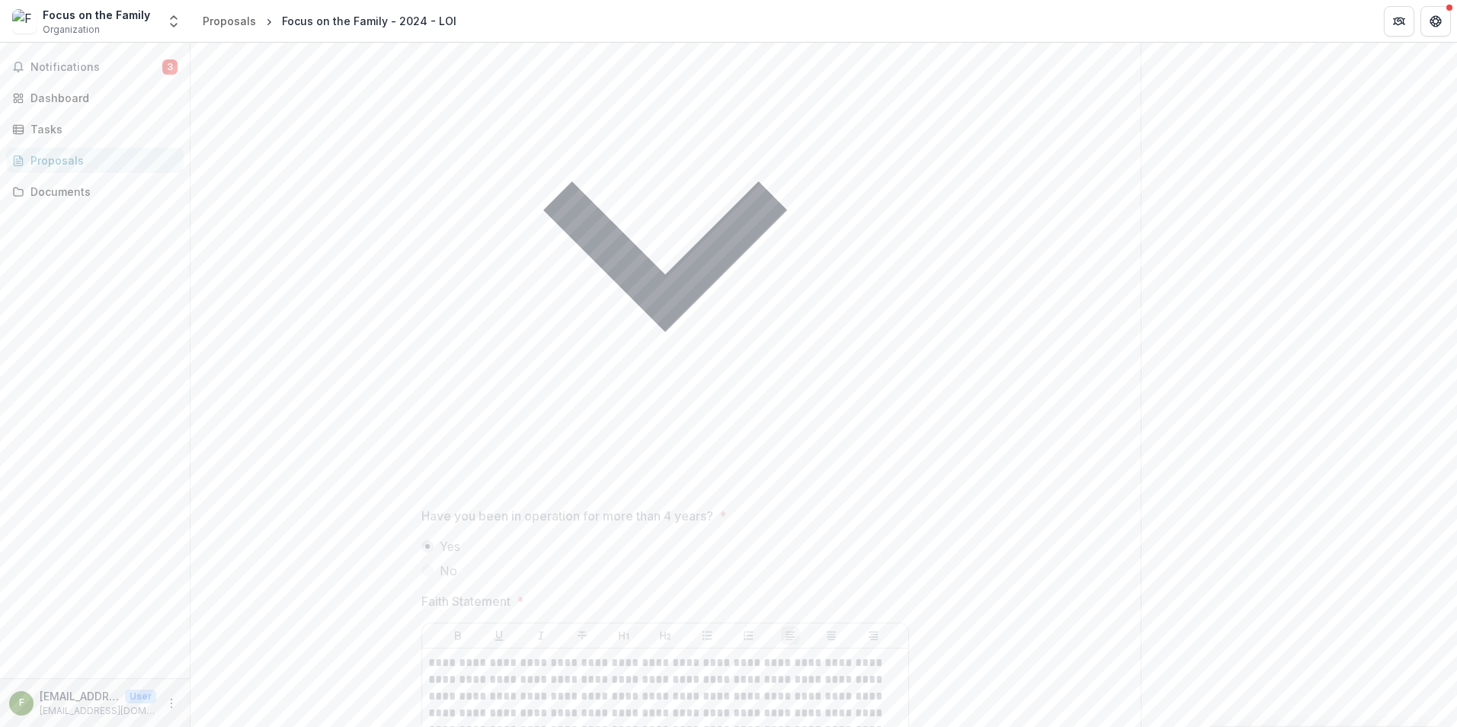
scroll to position [2714, 0]
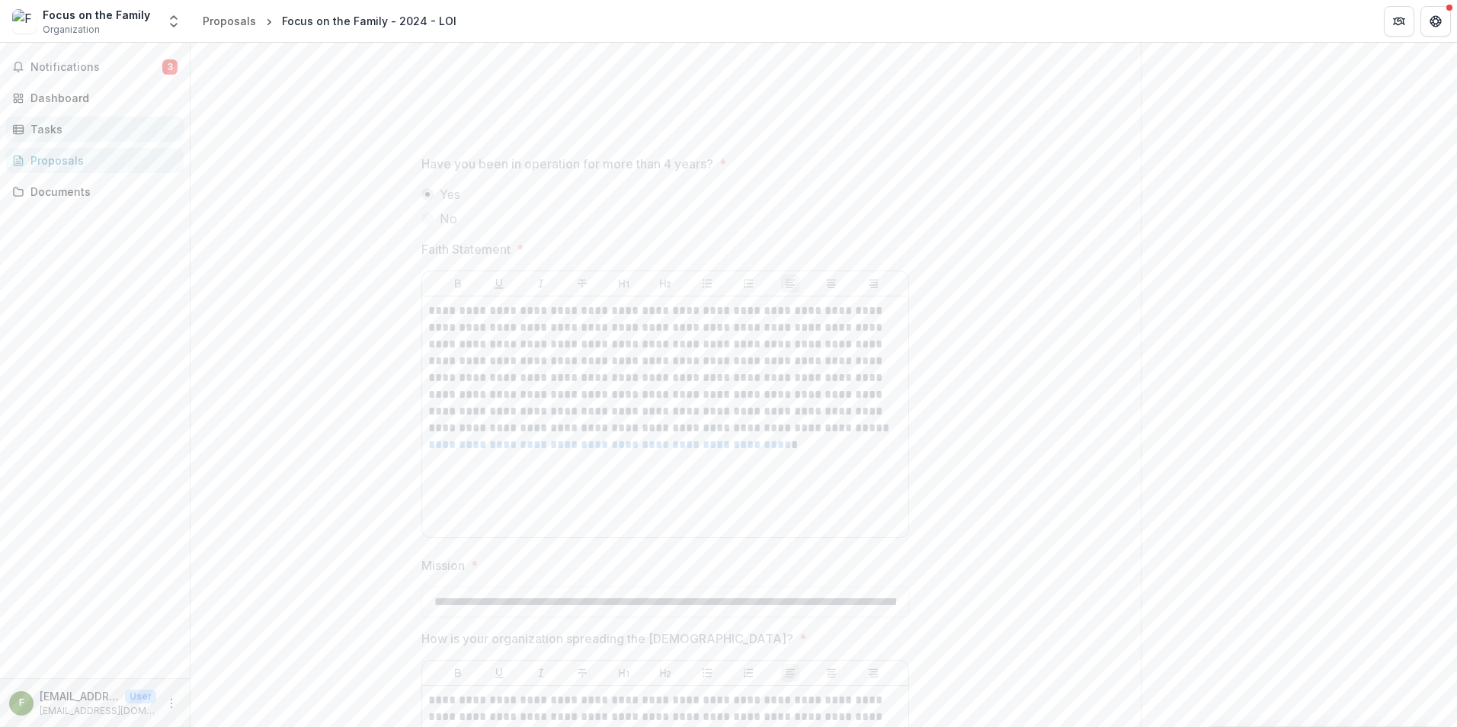
click at [77, 133] on div "Tasks" at bounding box center [100, 129] width 141 height 16
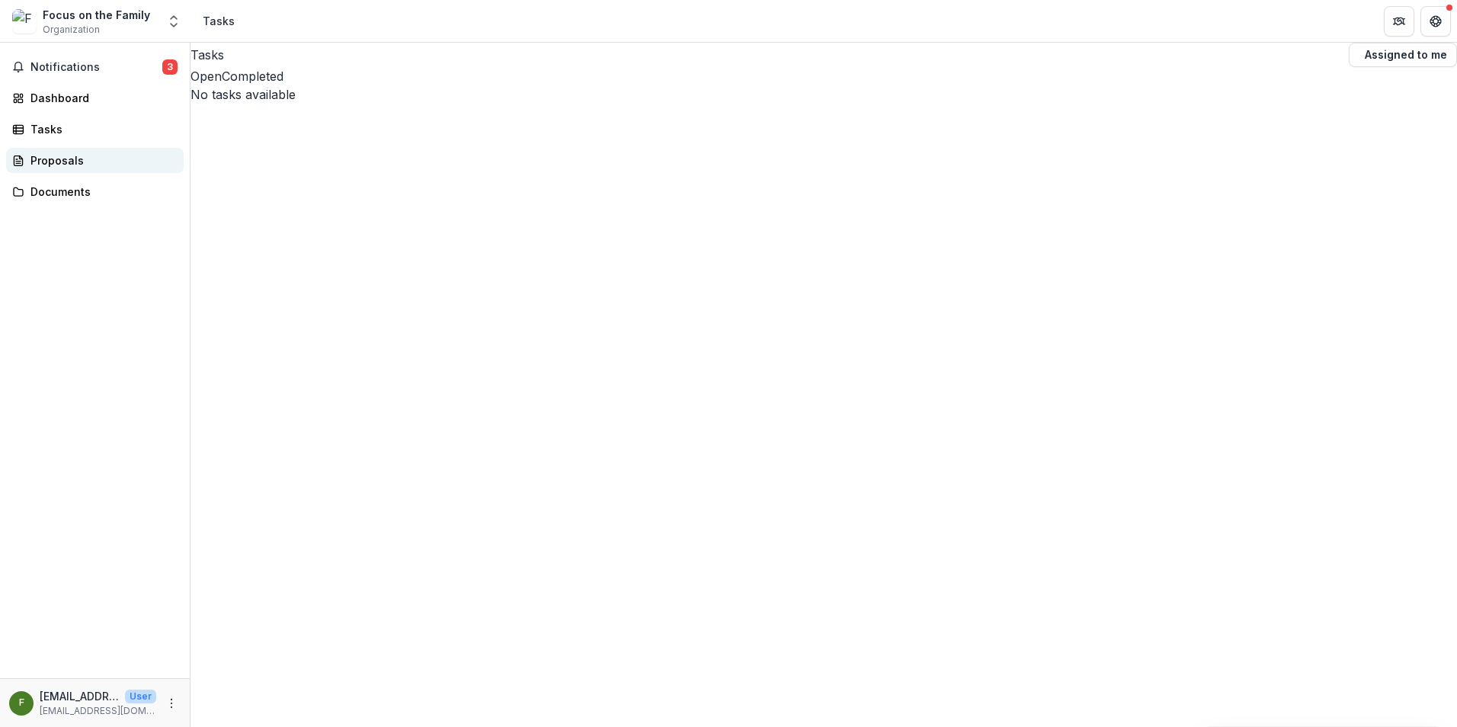
click at [75, 155] on div "Proposals" at bounding box center [100, 160] width 141 height 16
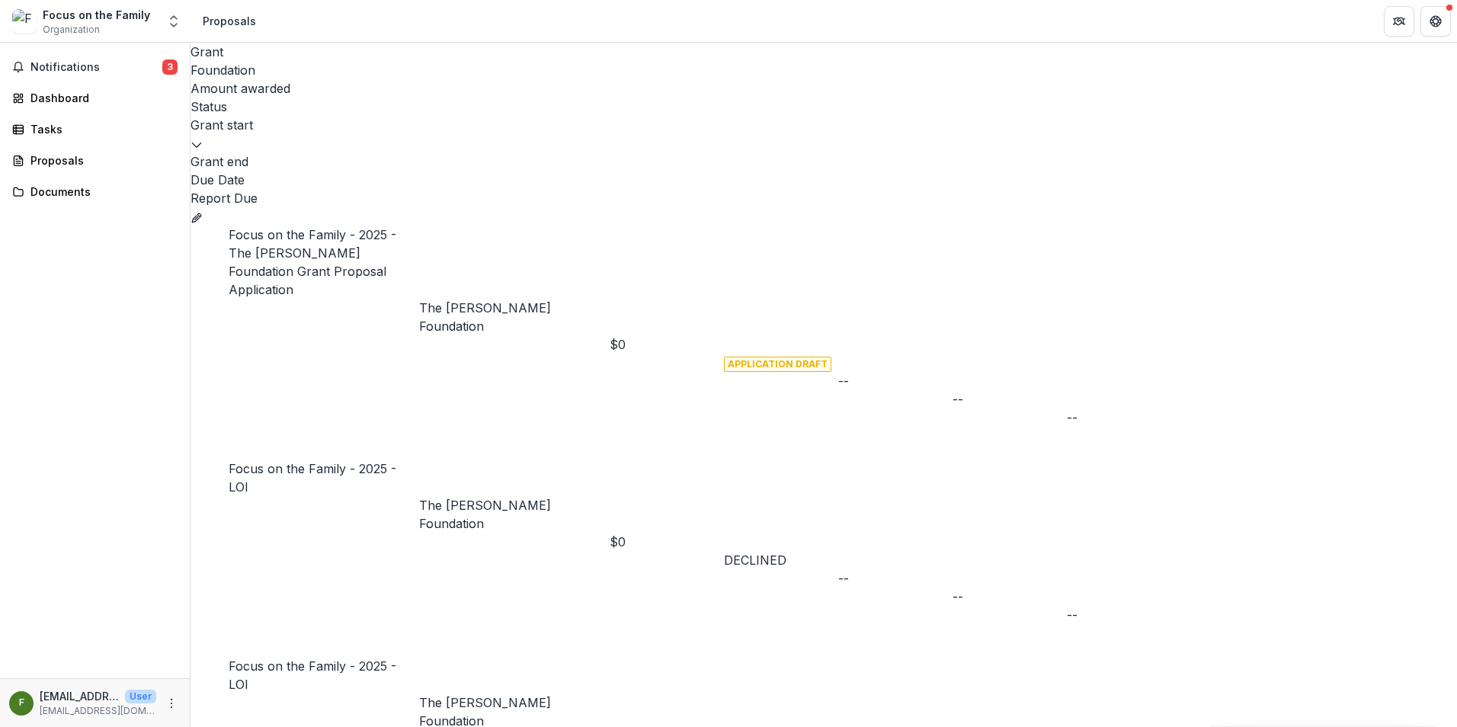
click at [250, 226] on div "Focus on the Family - 2025 - The [PERSON_NAME] Foundation Grant Proposal Applic…" at bounding box center [324, 262] width 190 height 73
click at [198, 216] on line "Grant f147e094-adf9-499d-b0cb-35cc595041b5" at bounding box center [196, 217] width 3 height 3
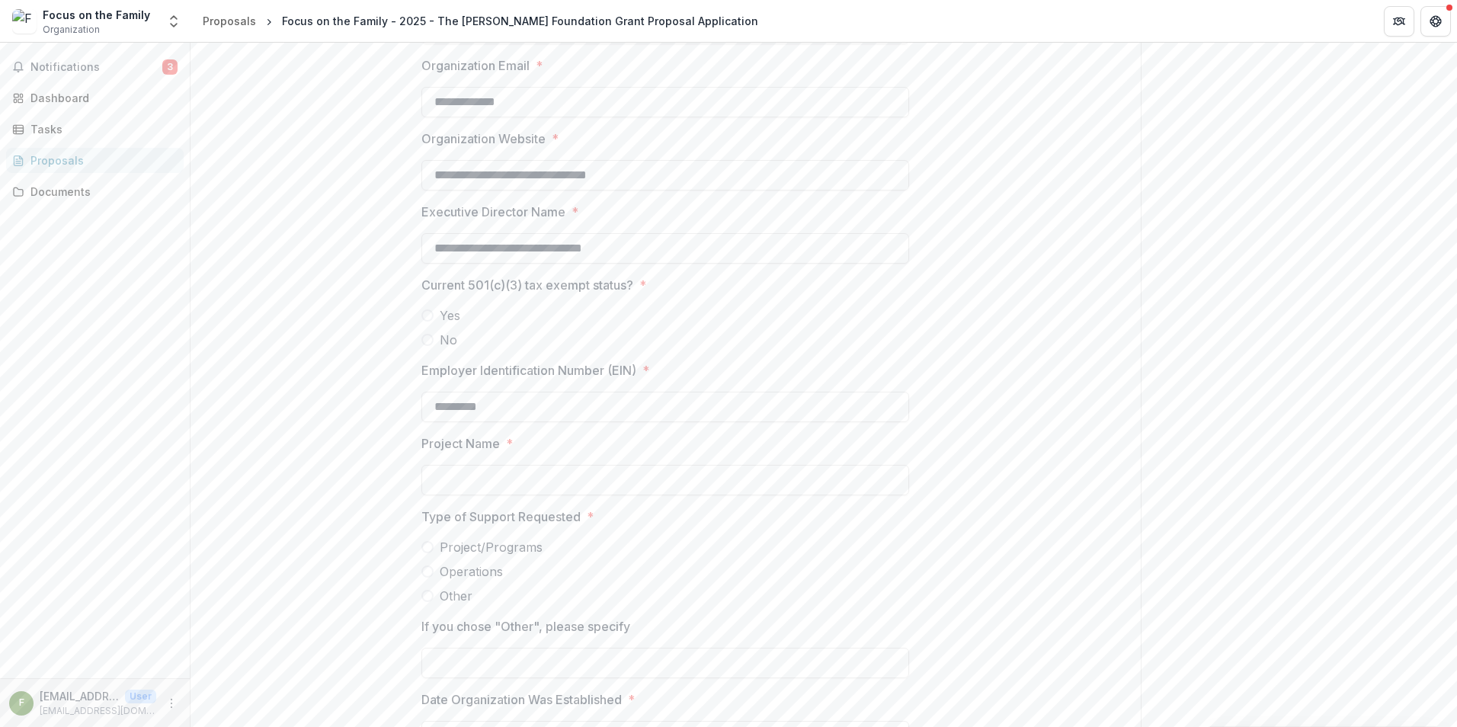
scroll to position [1067, 0]
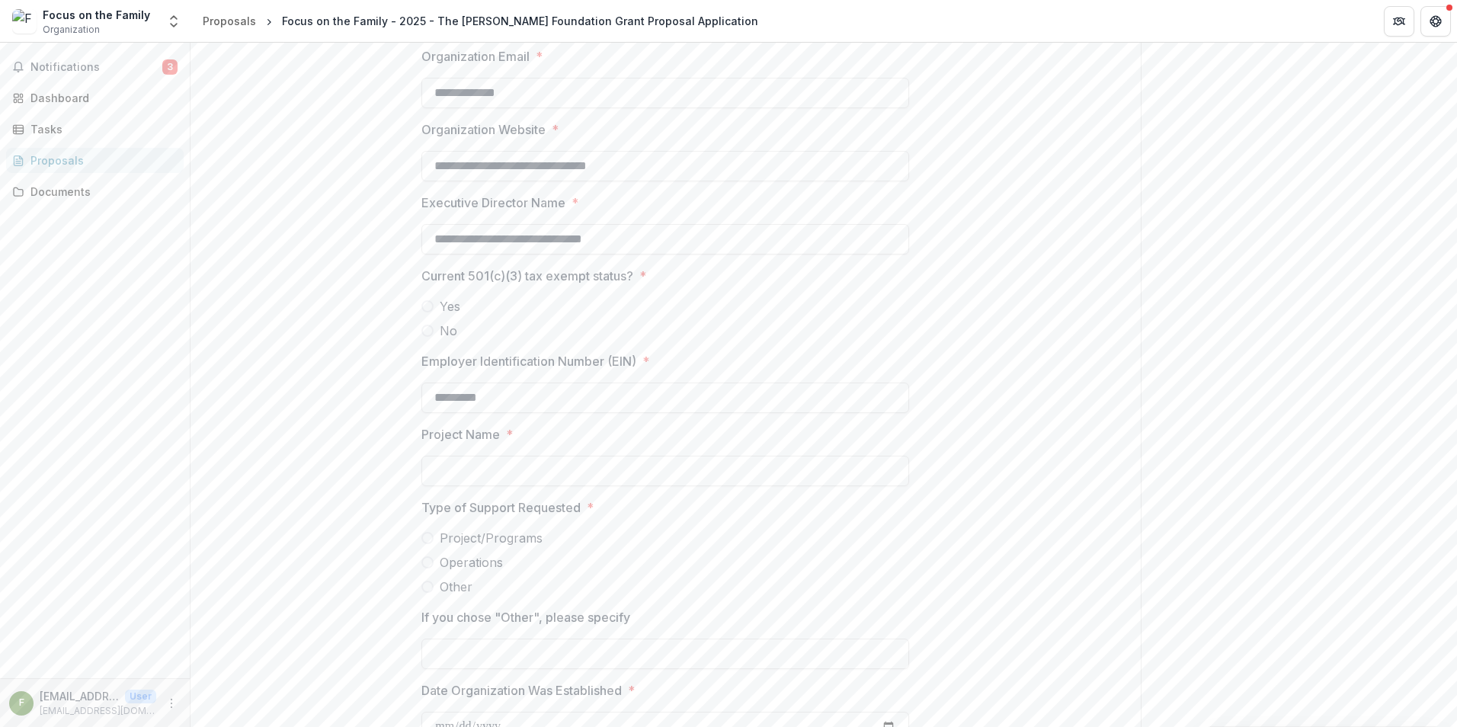
click at [421, 307] on span at bounding box center [427, 306] width 12 height 12
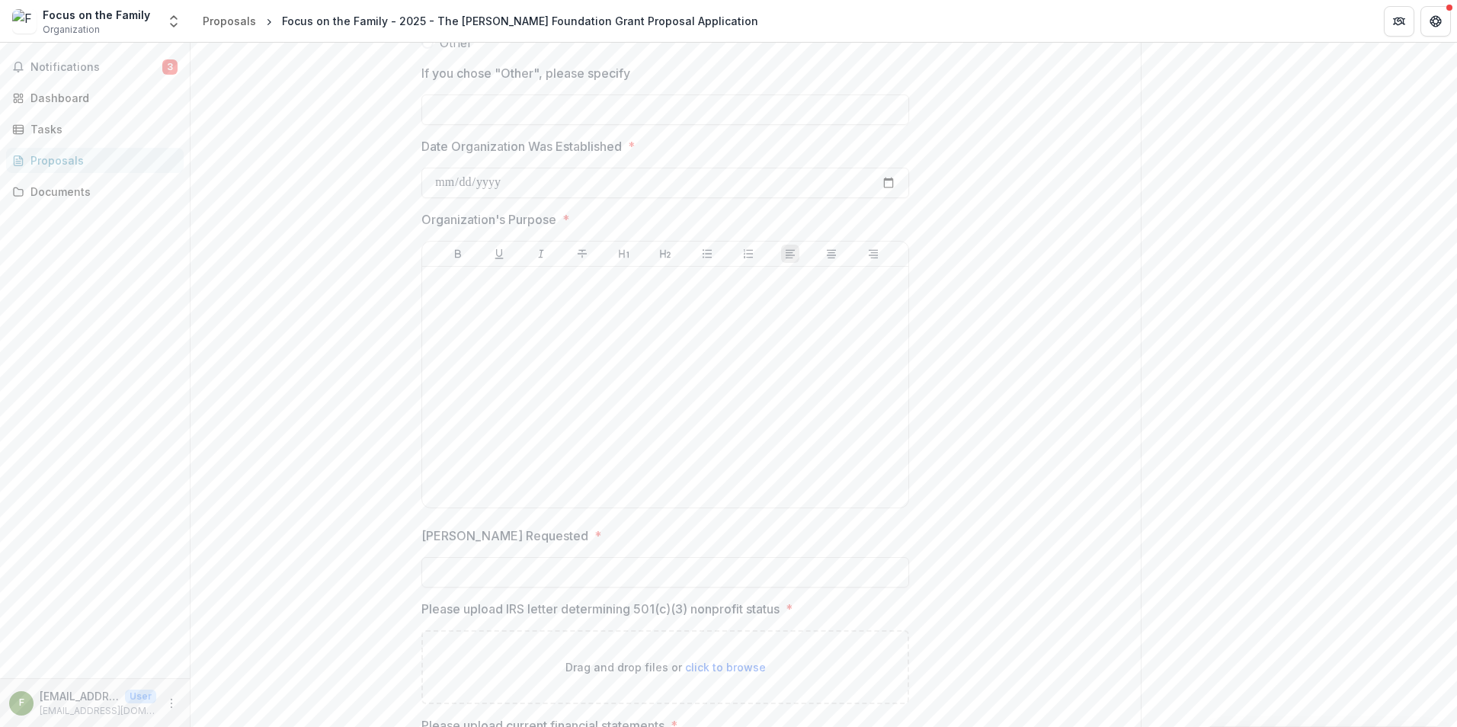
scroll to position [1676, 0]
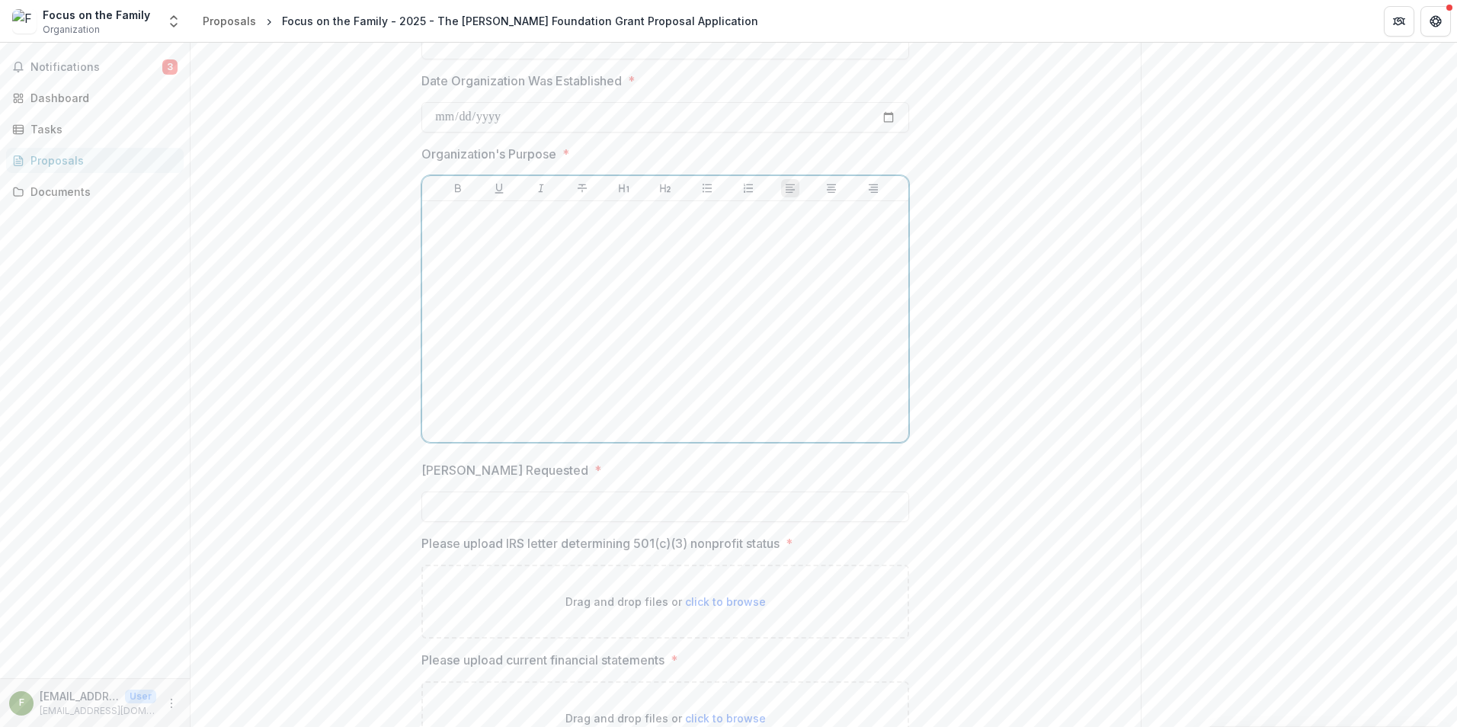
click at [709, 317] on div at bounding box center [665, 321] width 474 height 229
click at [658, 431] on div at bounding box center [665, 321] width 474 height 229
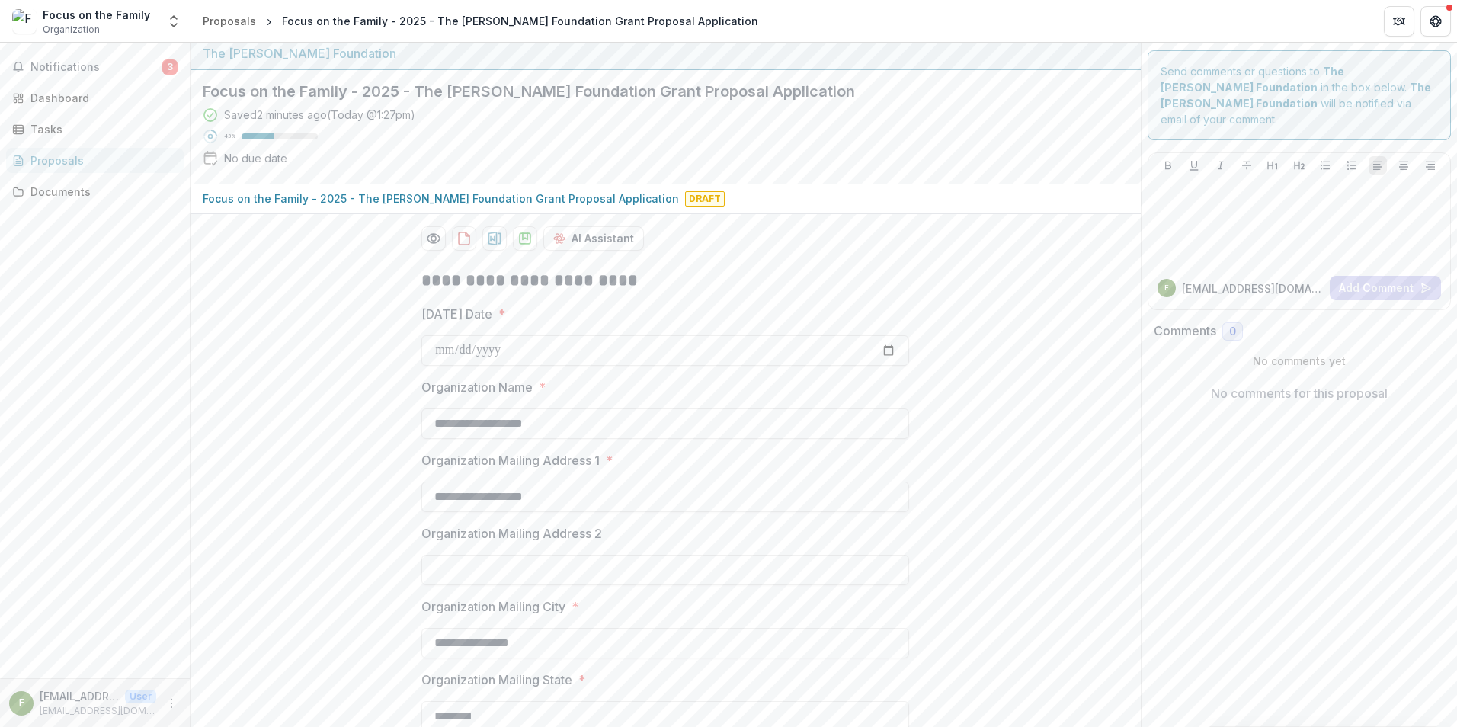
scroll to position [0, 0]
drag, startPoint x: 264, startPoint y: 302, endPoint x: 280, endPoint y: 196, distance: 107.1
click at [85, 165] on div "Proposals" at bounding box center [100, 160] width 141 height 16
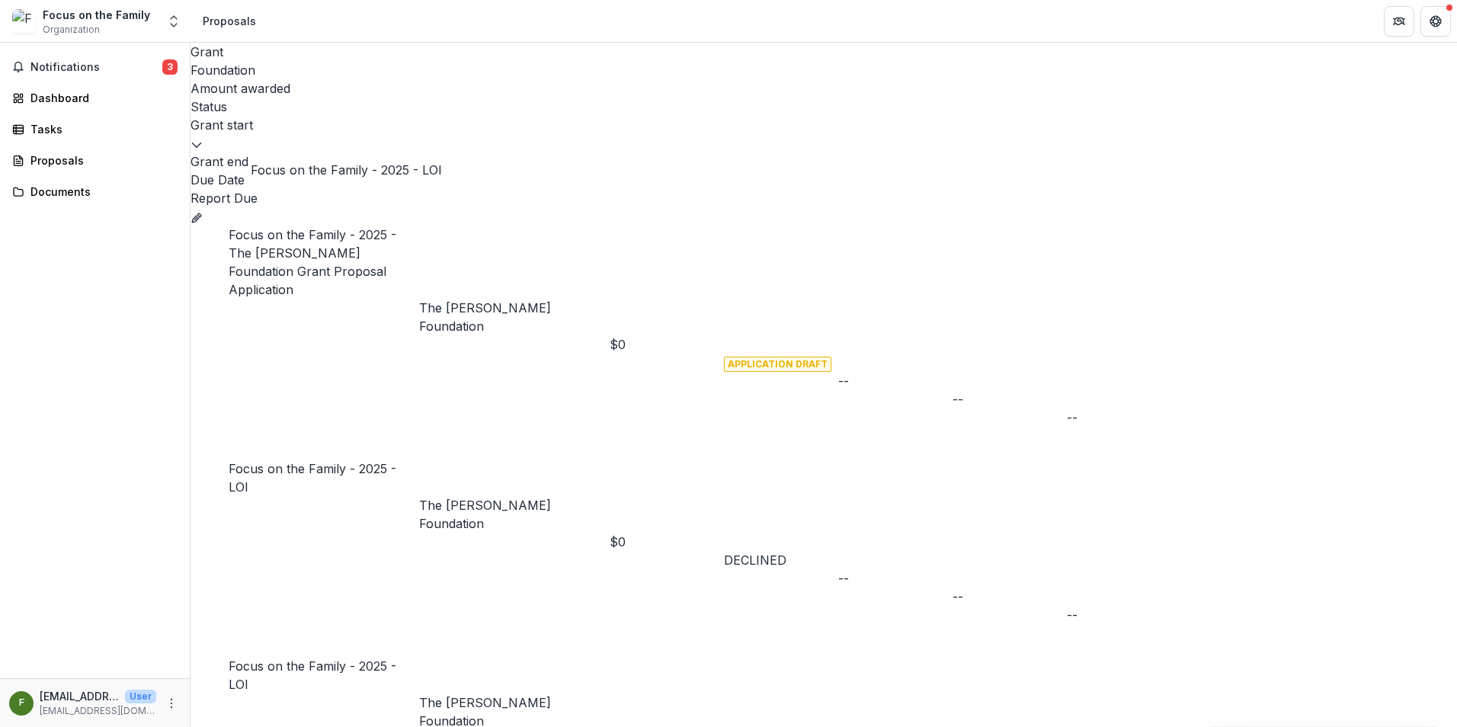
click at [302, 459] on div "Focus on the Family - 2025 - LOI" at bounding box center [324, 477] width 190 height 37
drag, startPoint x: 302, startPoint y: 146, endPoint x: 280, endPoint y: 142, distance: 21.8
click at [280, 461] on link "Focus on the Family - 2025 - LOI" at bounding box center [313, 478] width 168 height 34
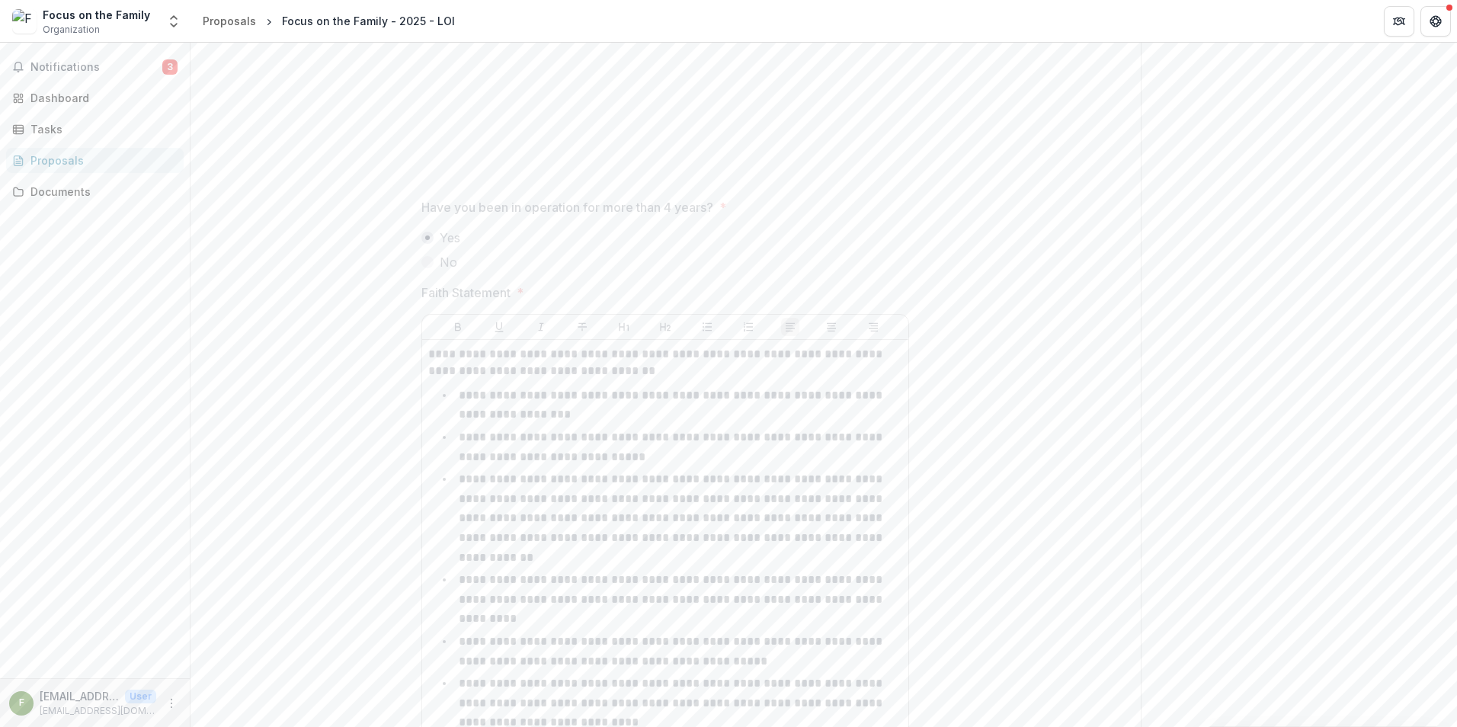
scroll to position [3214, 0]
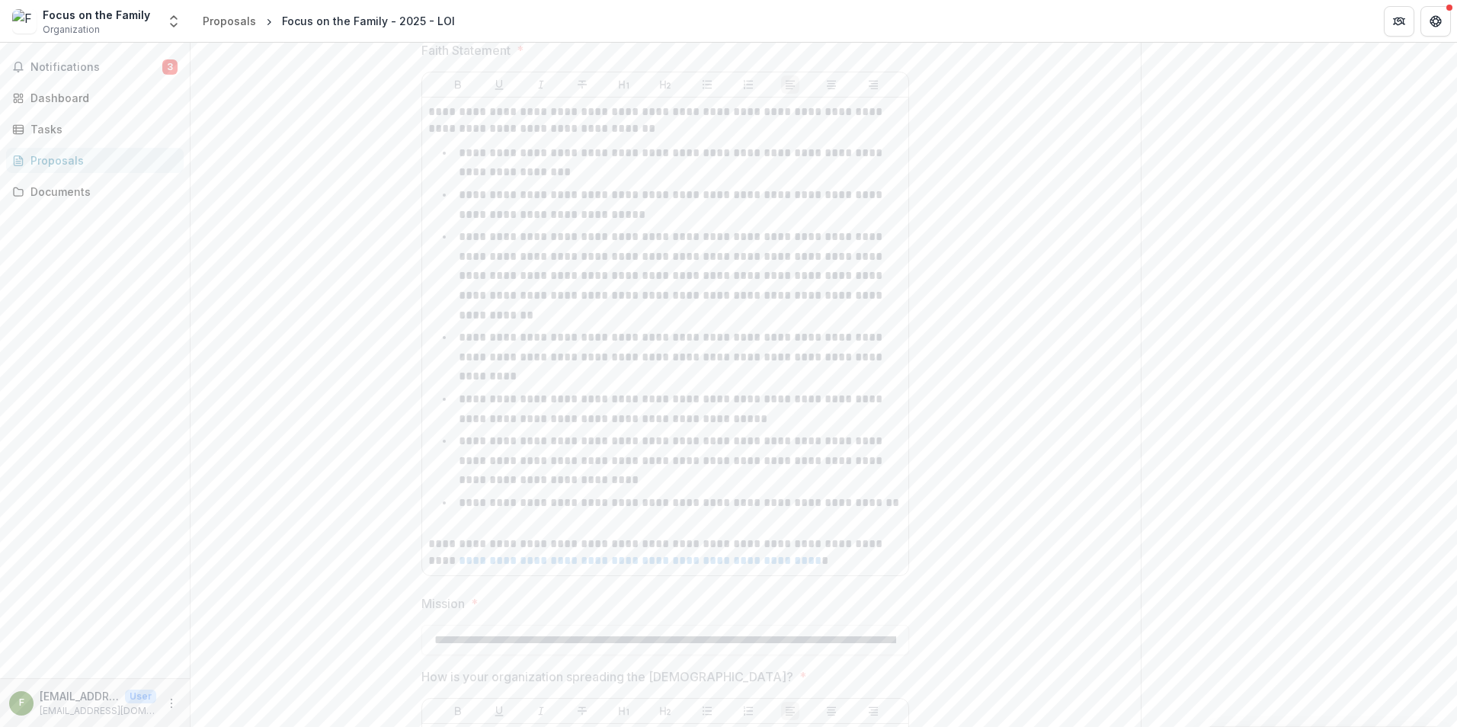
click at [0, 726] on icon "Close" at bounding box center [0, 741] width 0 height 0
click at [70, 149] on link "Proposals" at bounding box center [95, 160] width 178 height 25
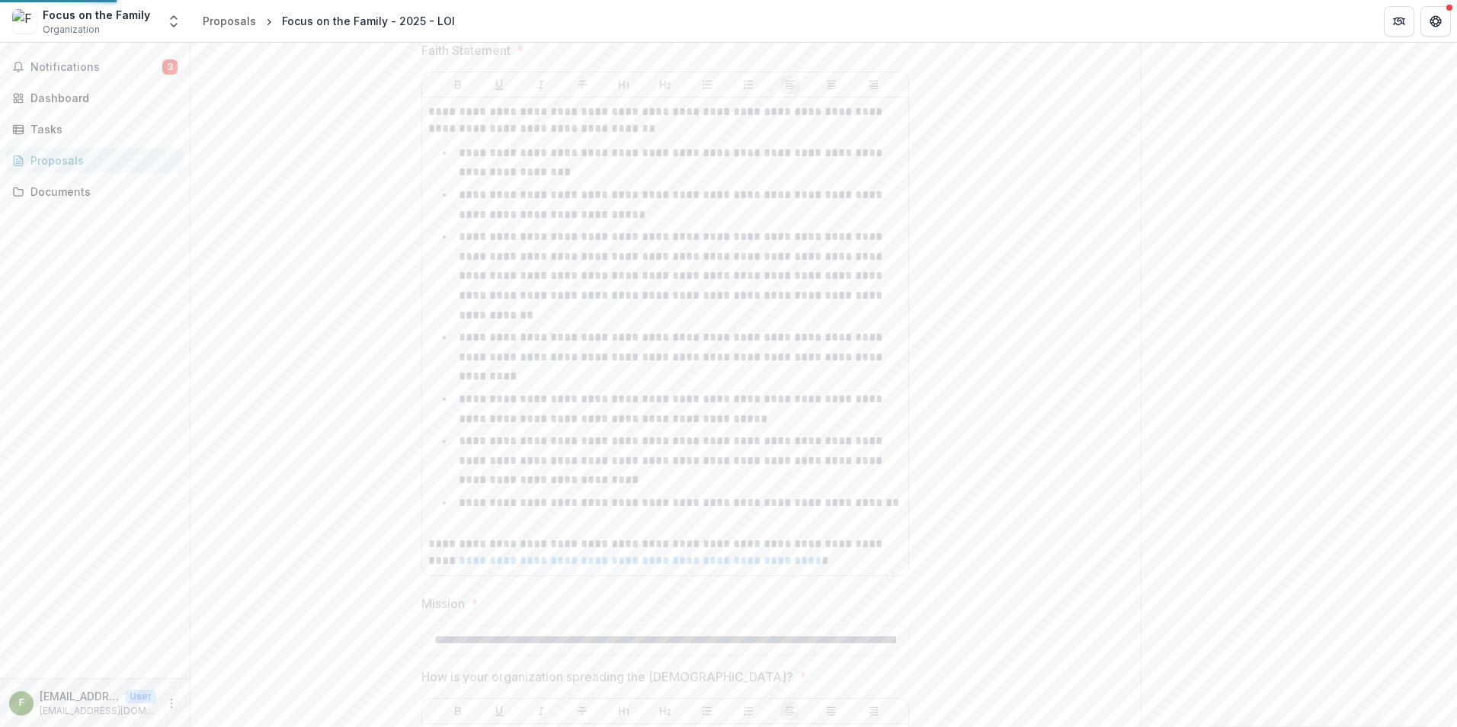
click at [73, 163] on div "Proposals" at bounding box center [100, 160] width 141 height 16
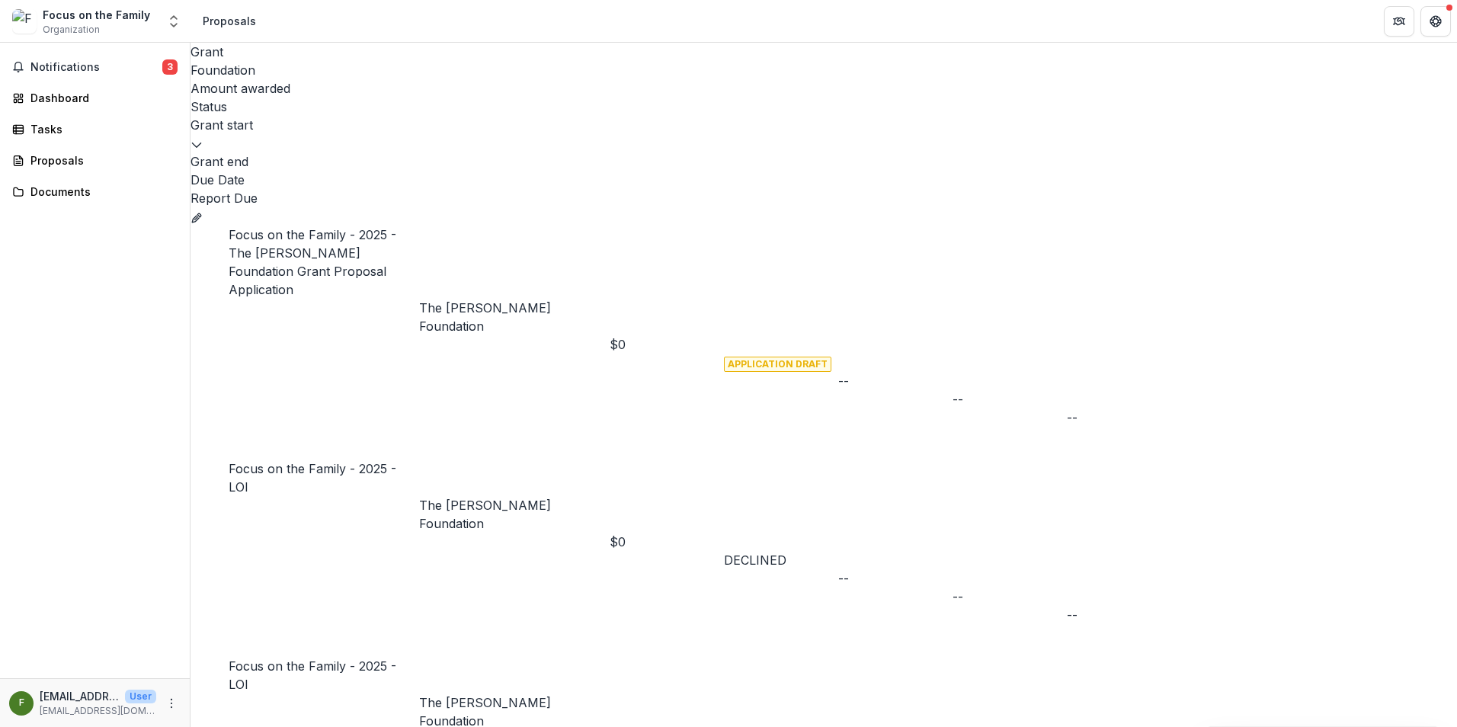
click at [271, 658] on link "Focus on the Family - 2025 - LOI" at bounding box center [313, 675] width 168 height 34
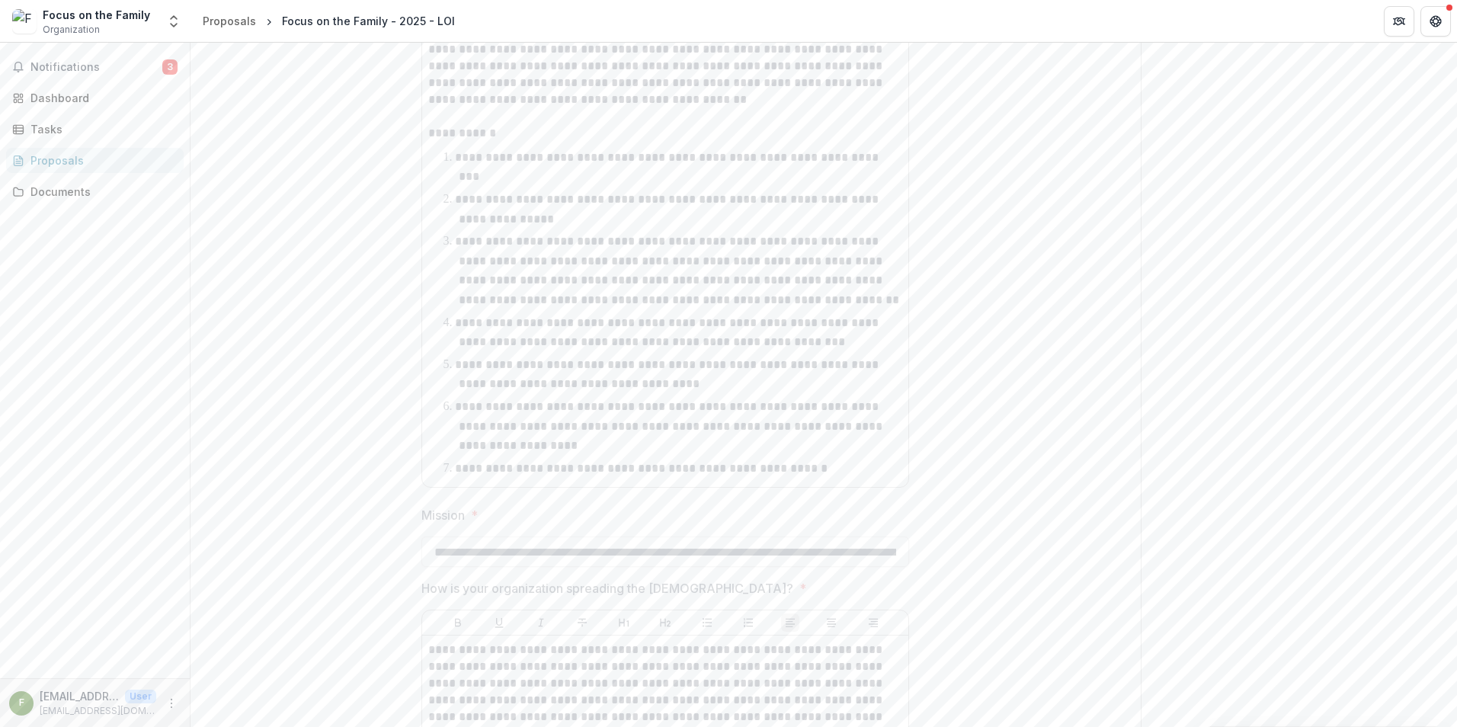
scroll to position [2973, 0]
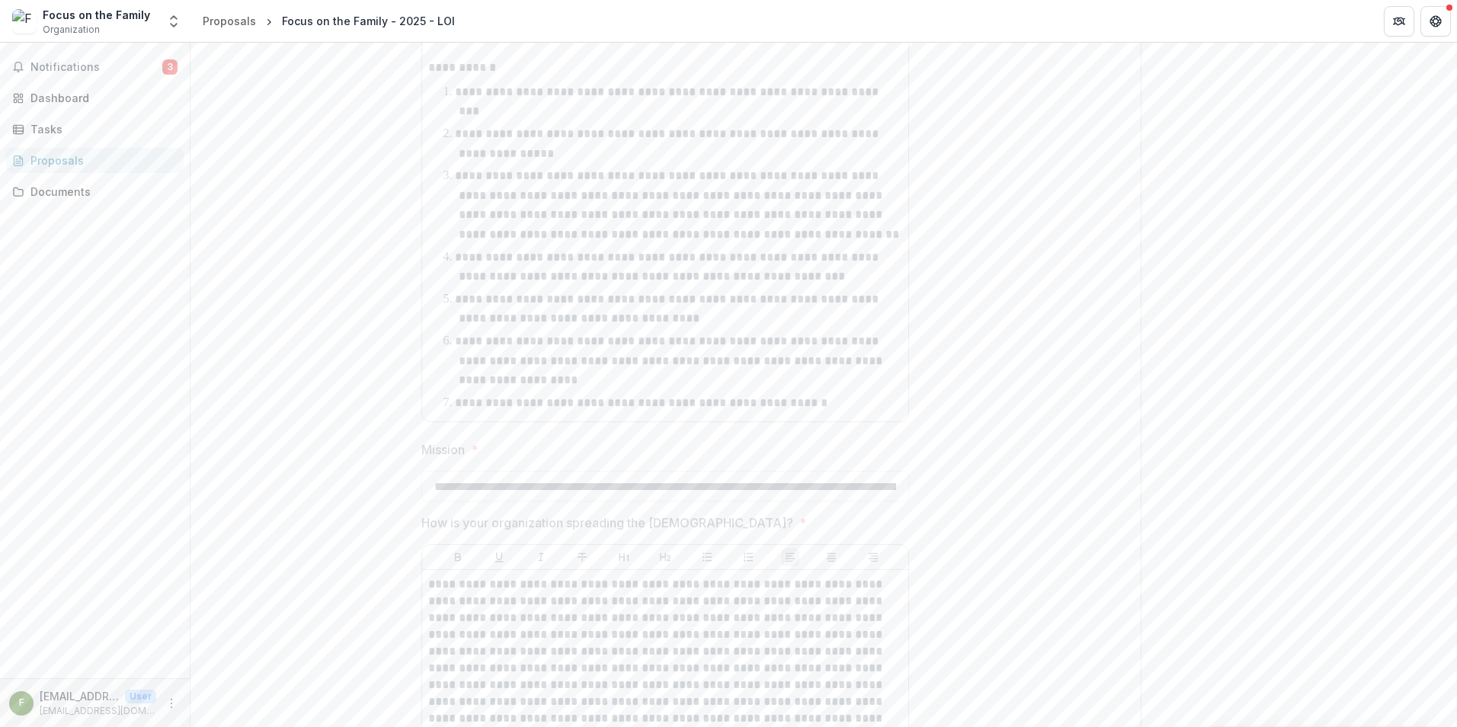
click at [0, 726] on button "Close" at bounding box center [0, 741] width 0 height 0
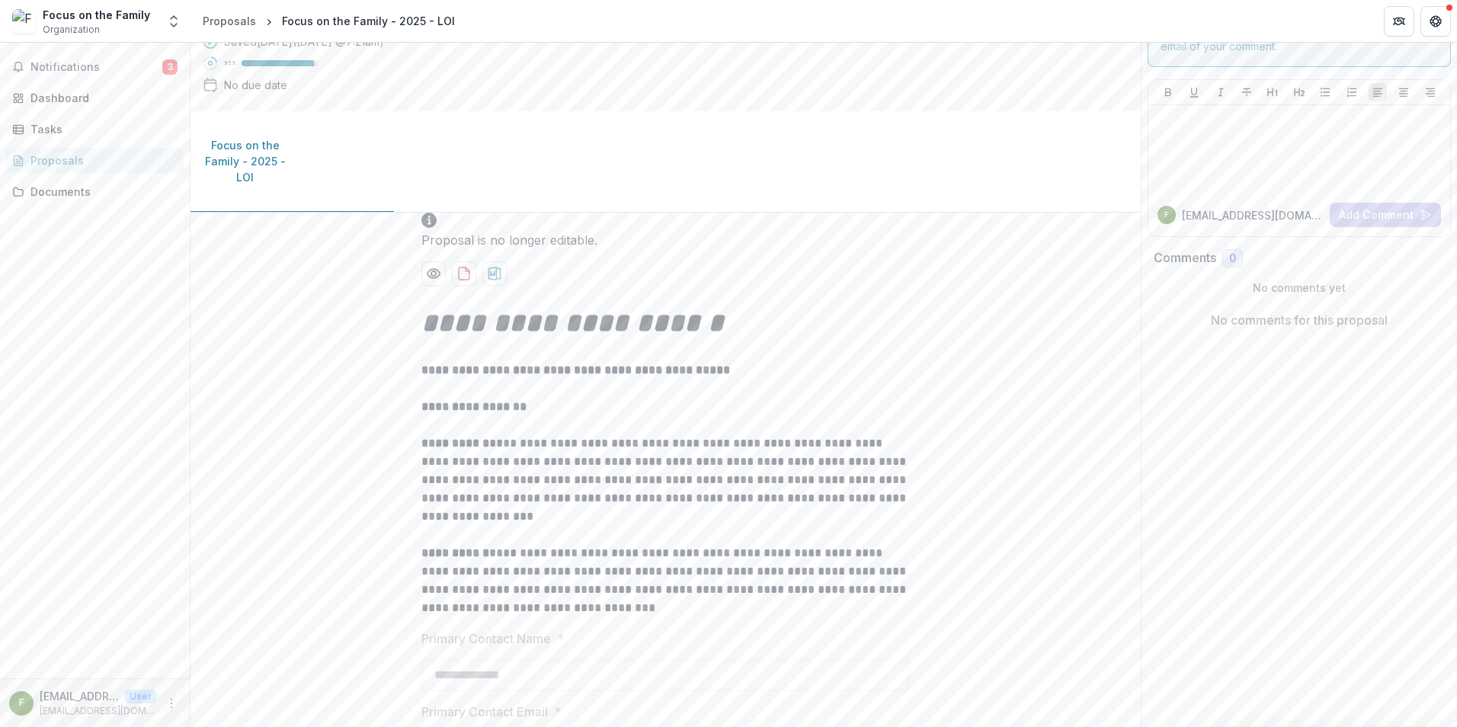
scroll to position [0, 0]
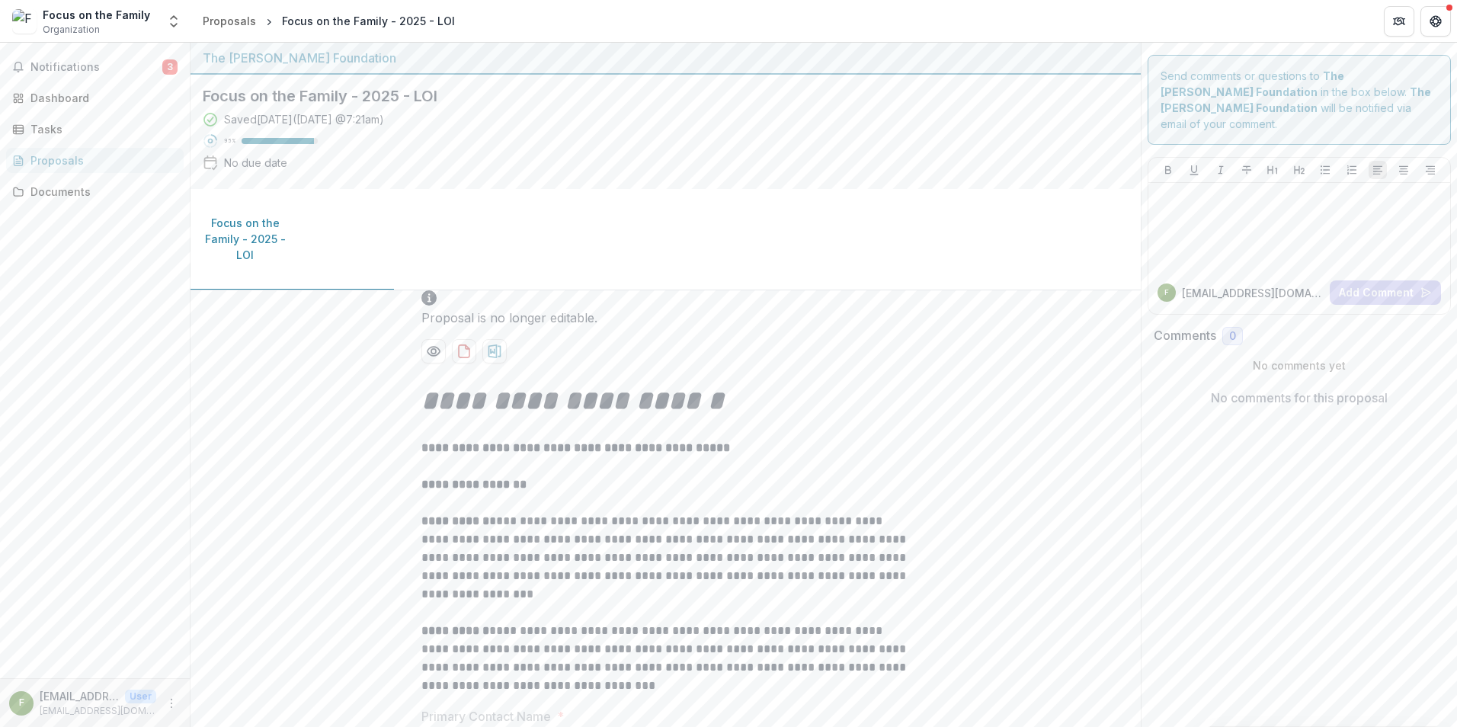
click at [91, 165] on div "Proposals" at bounding box center [100, 160] width 141 height 16
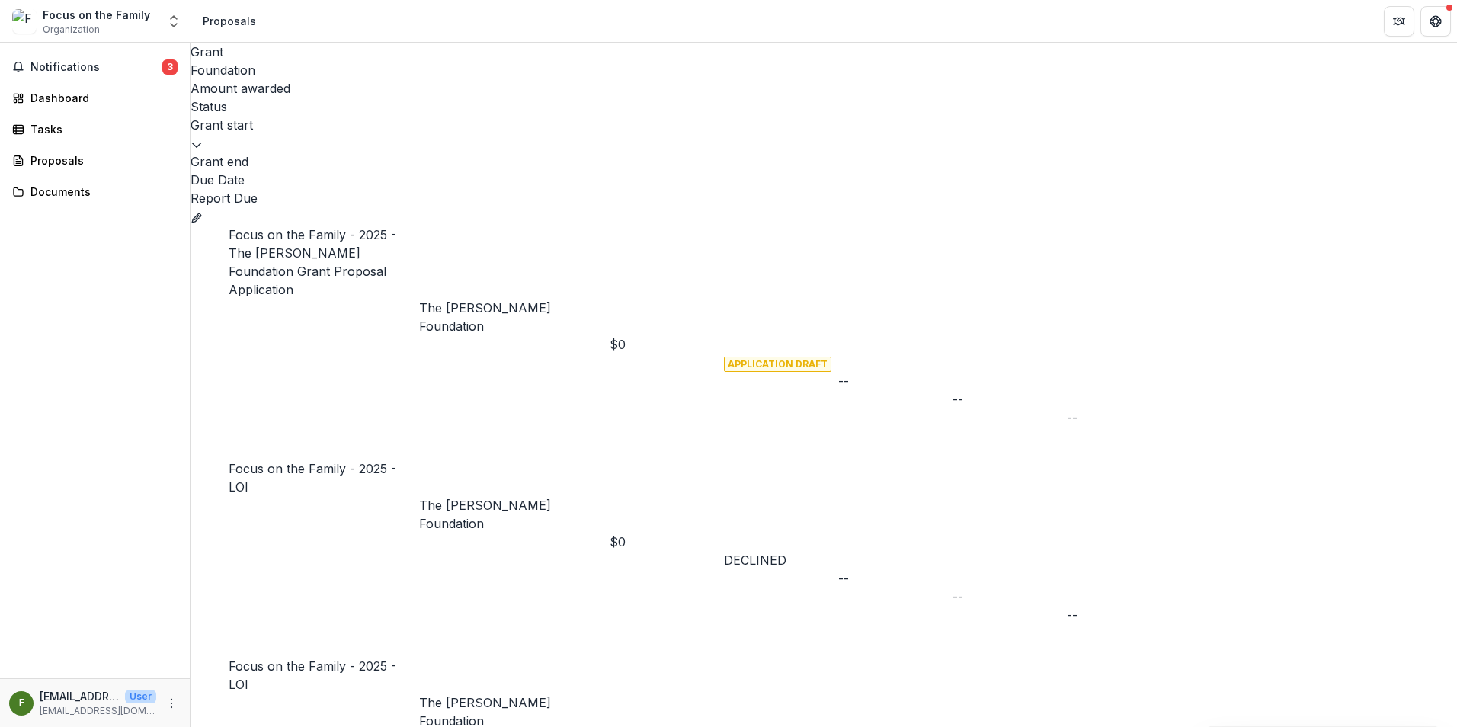
click at [203, 207] on button "Grant f147e094-adf9-499d-b0cb-35cc595041b5" at bounding box center [196, 216] width 12 height 18
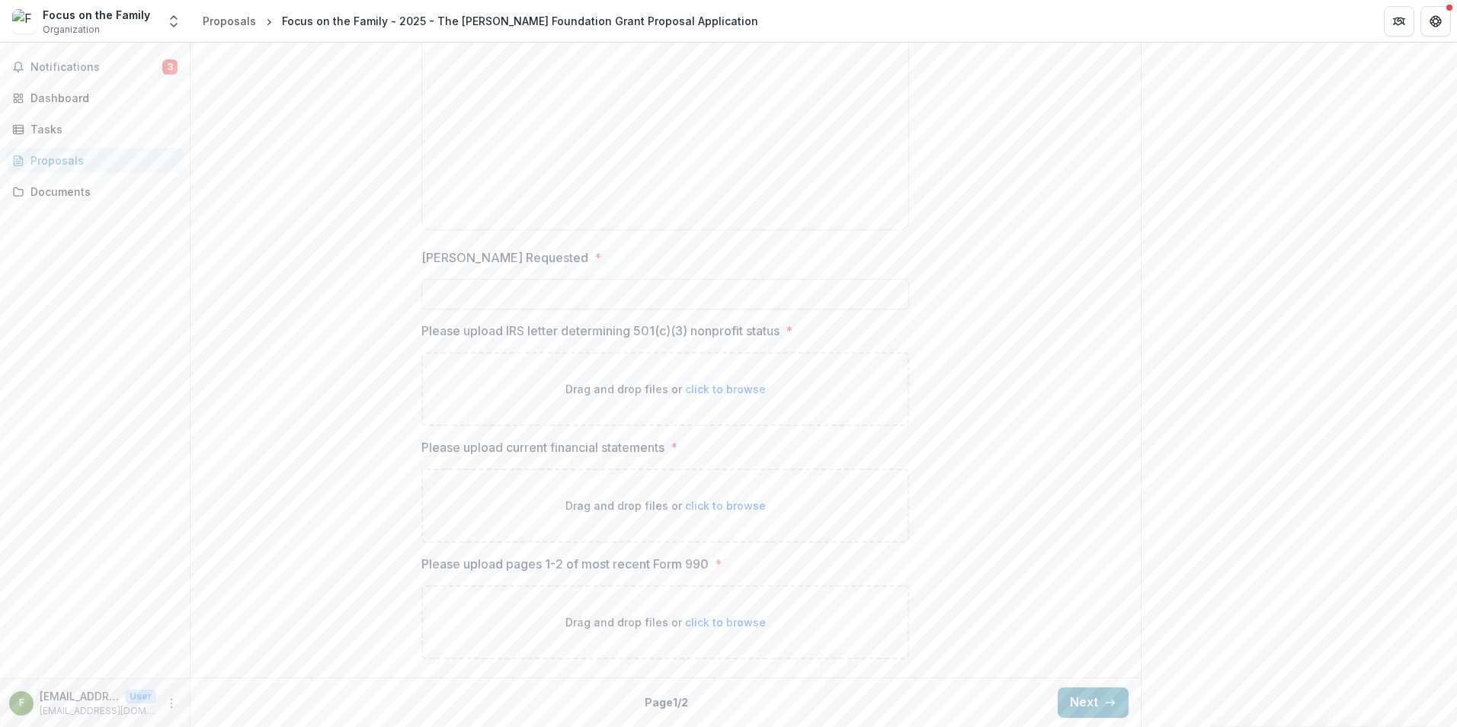
scroll to position [1355, 0]
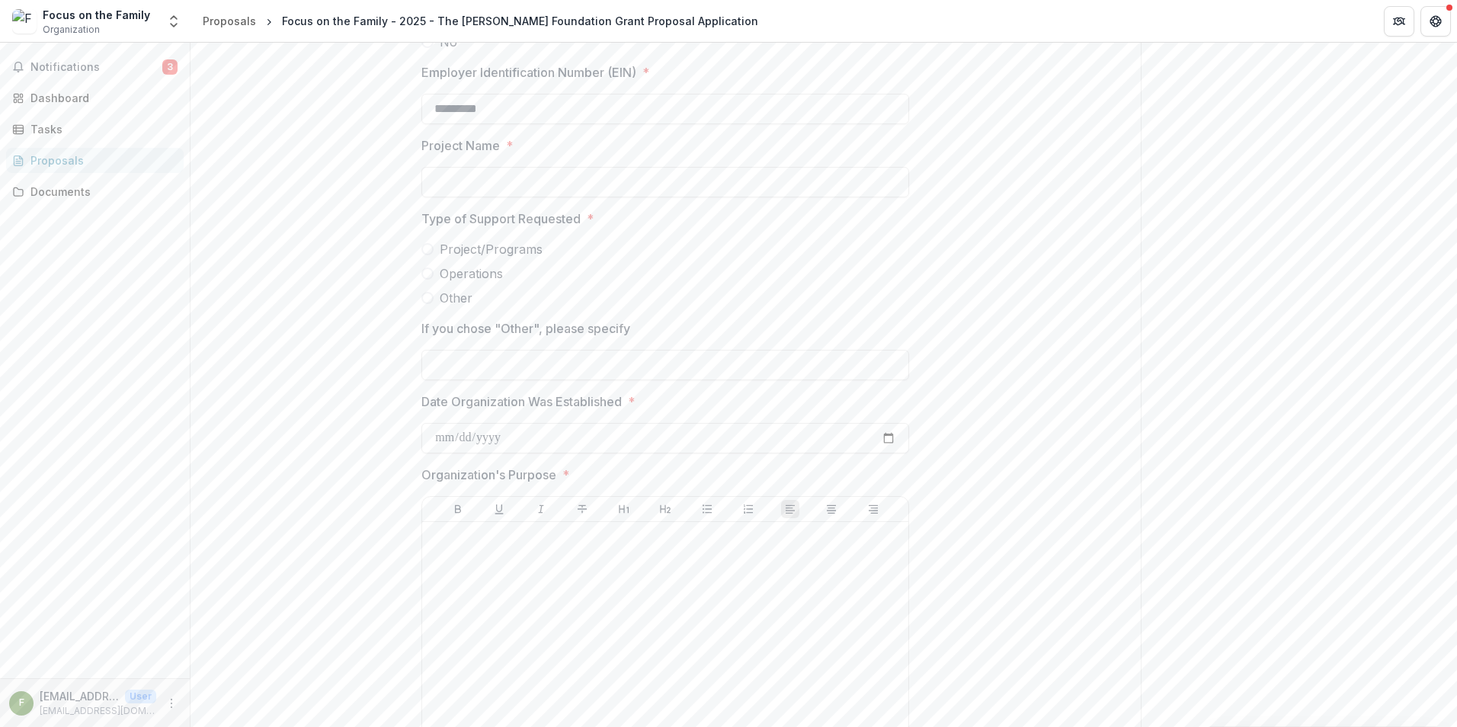
click at [55, 164] on div "Proposals" at bounding box center [100, 160] width 141 height 16
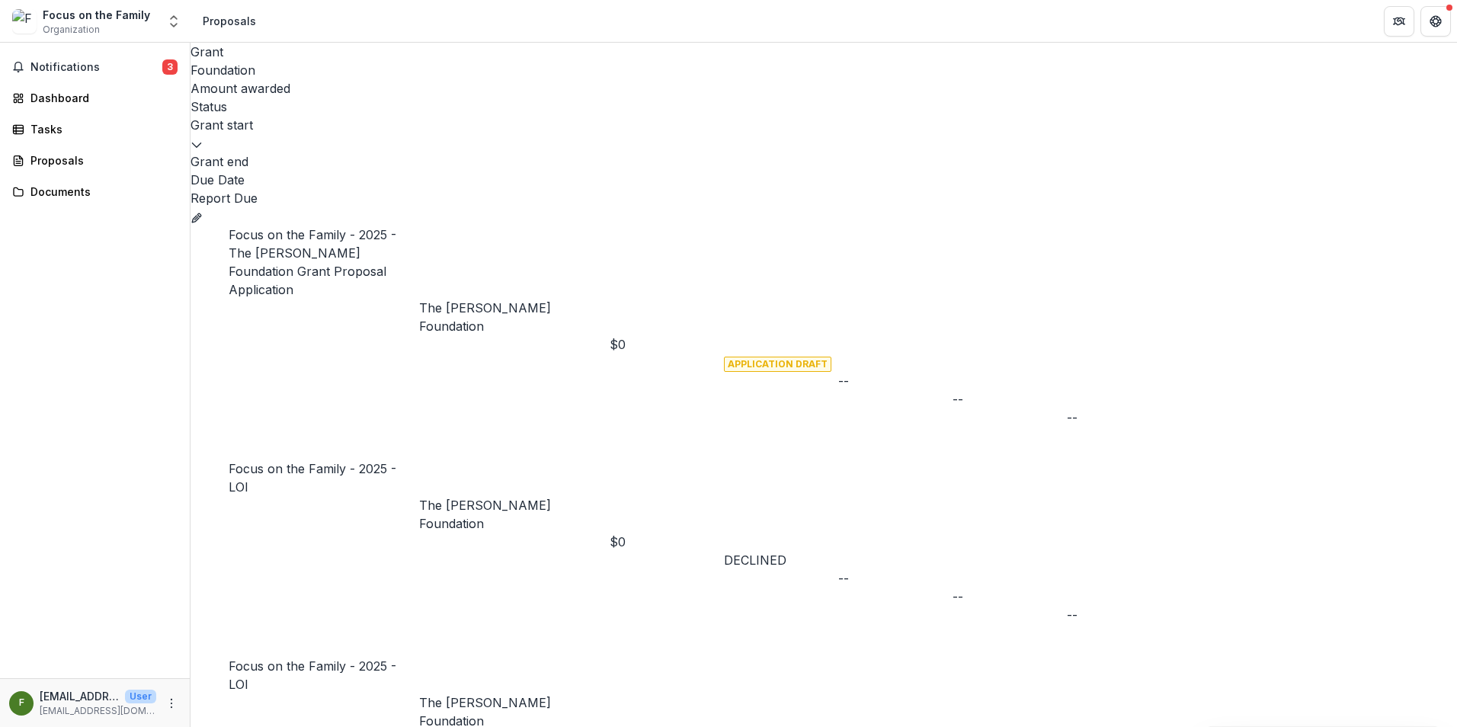
click at [316, 461] on link "Focus on the Family - 2025 - LOI" at bounding box center [313, 478] width 168 height 34
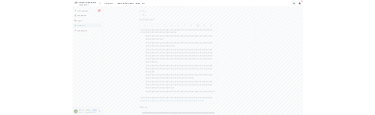
scroll to position [3214, 0]
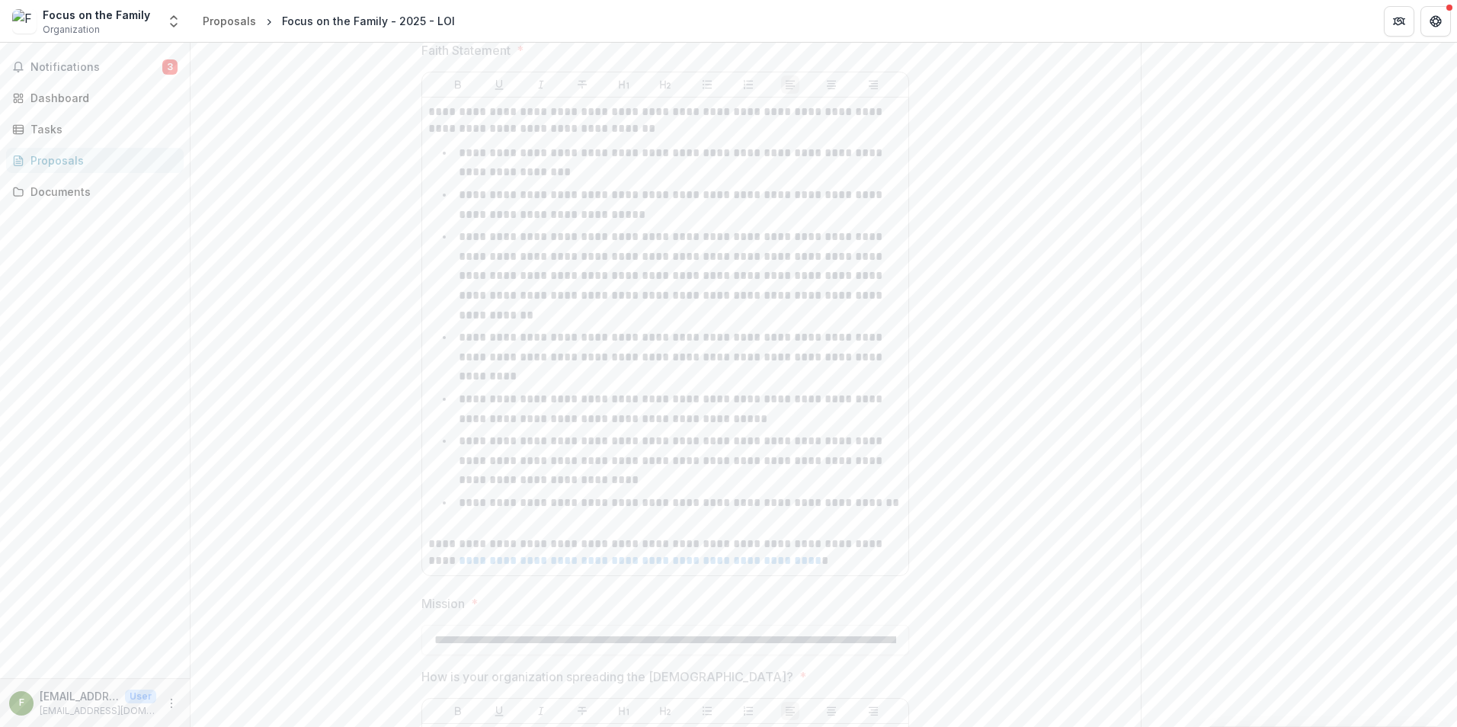
click at [0, 726] on button "Close" at bounding box center [0, 741] width 0 height 0
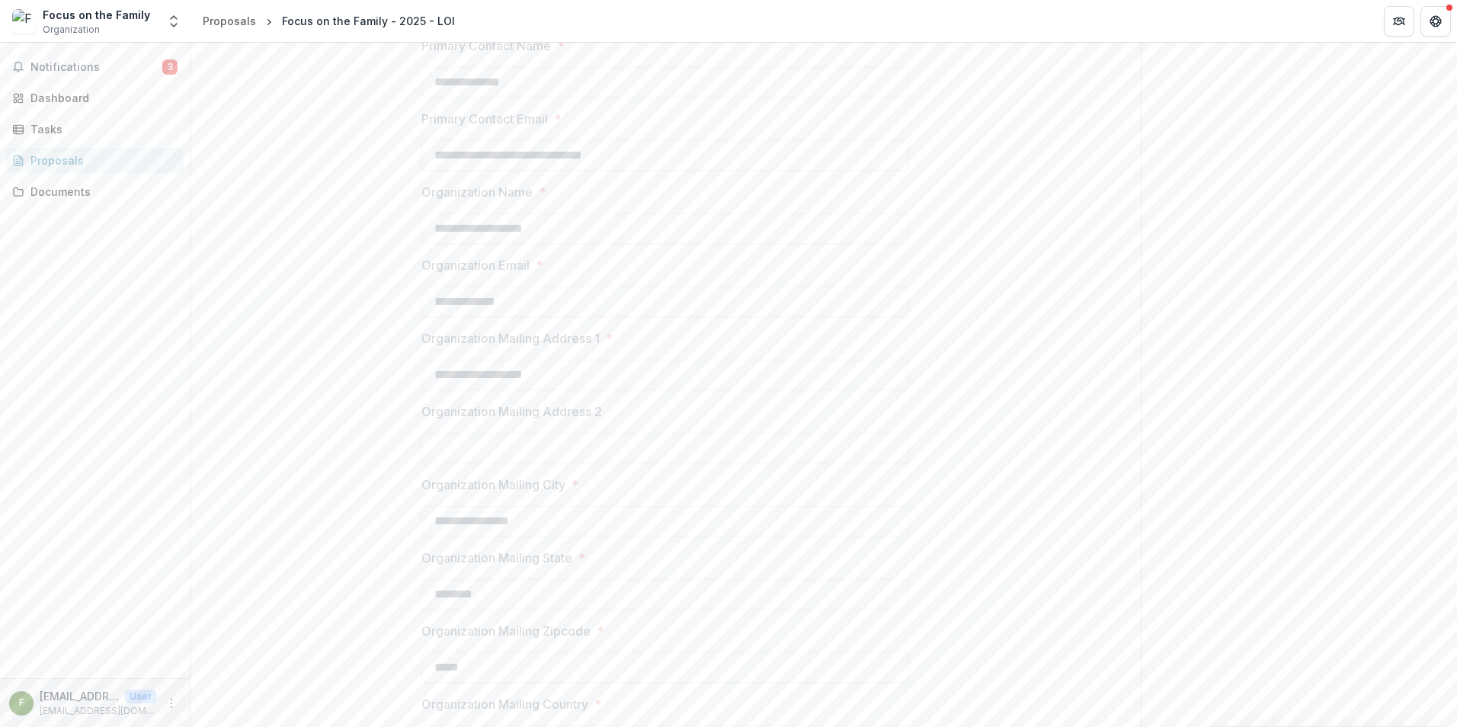
scroll to position [914, 0]
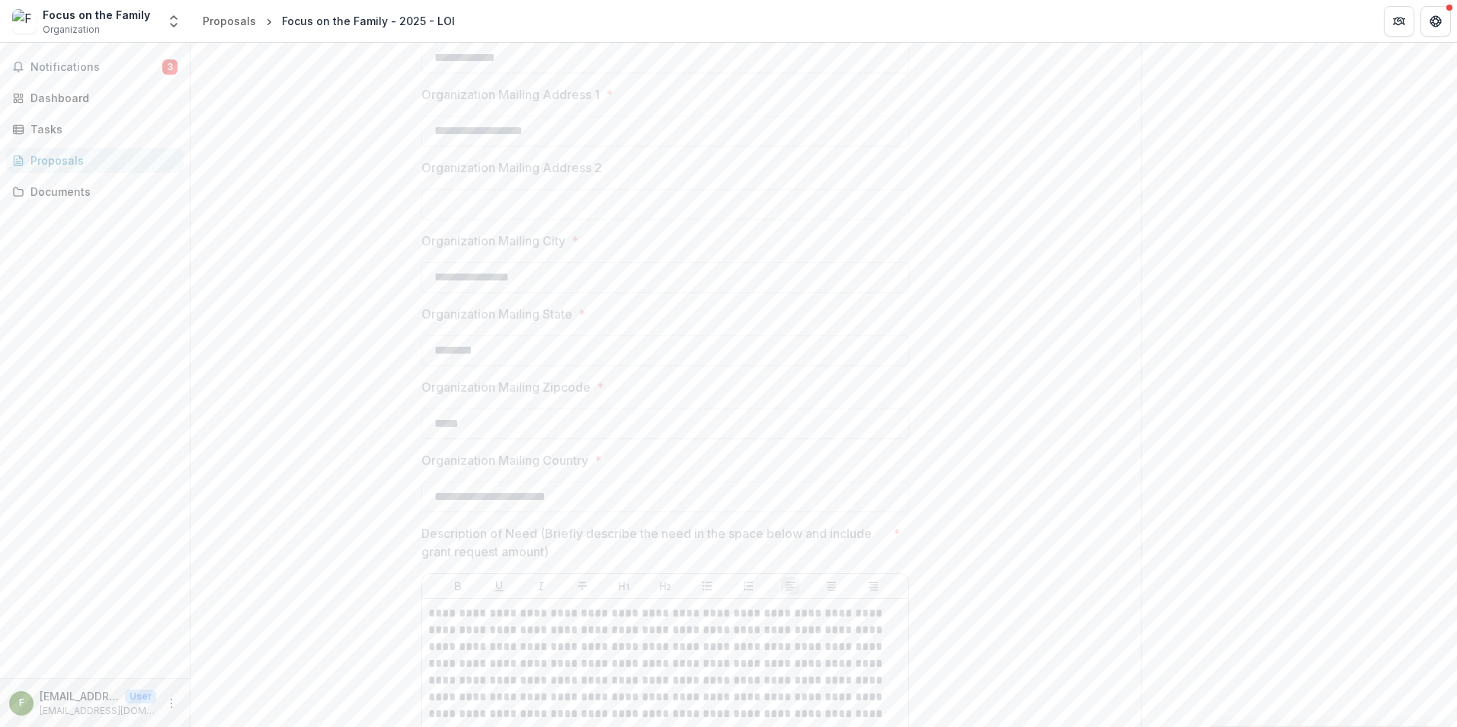
click at [50, 163] on div "Proposals" at bounding box center [100, 160] width 141 height 16
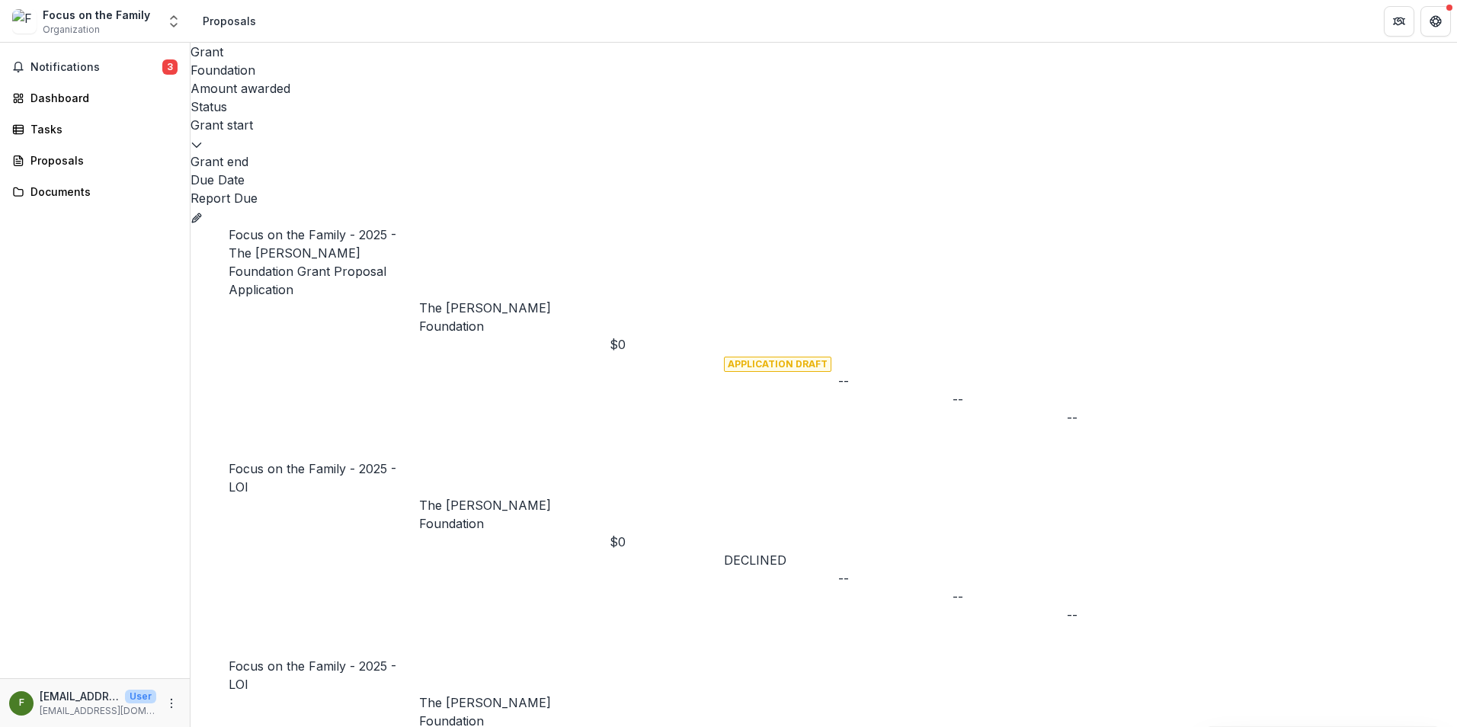
click at [203, 207] on button "Grant f147e094-adf9-499d-b0cb-35cc595041b5" at bounding box center [196, 216] width 12 height 18
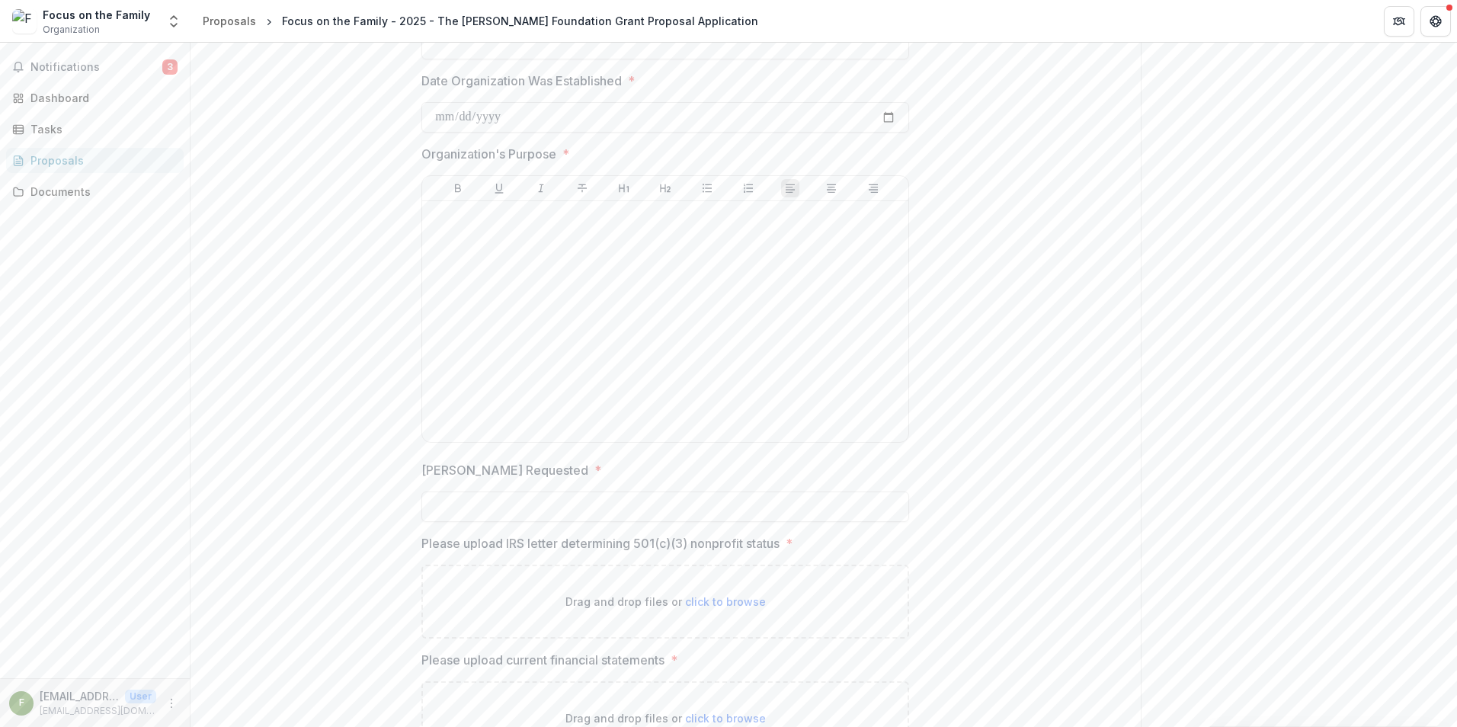
scroll to position [1889, 0]
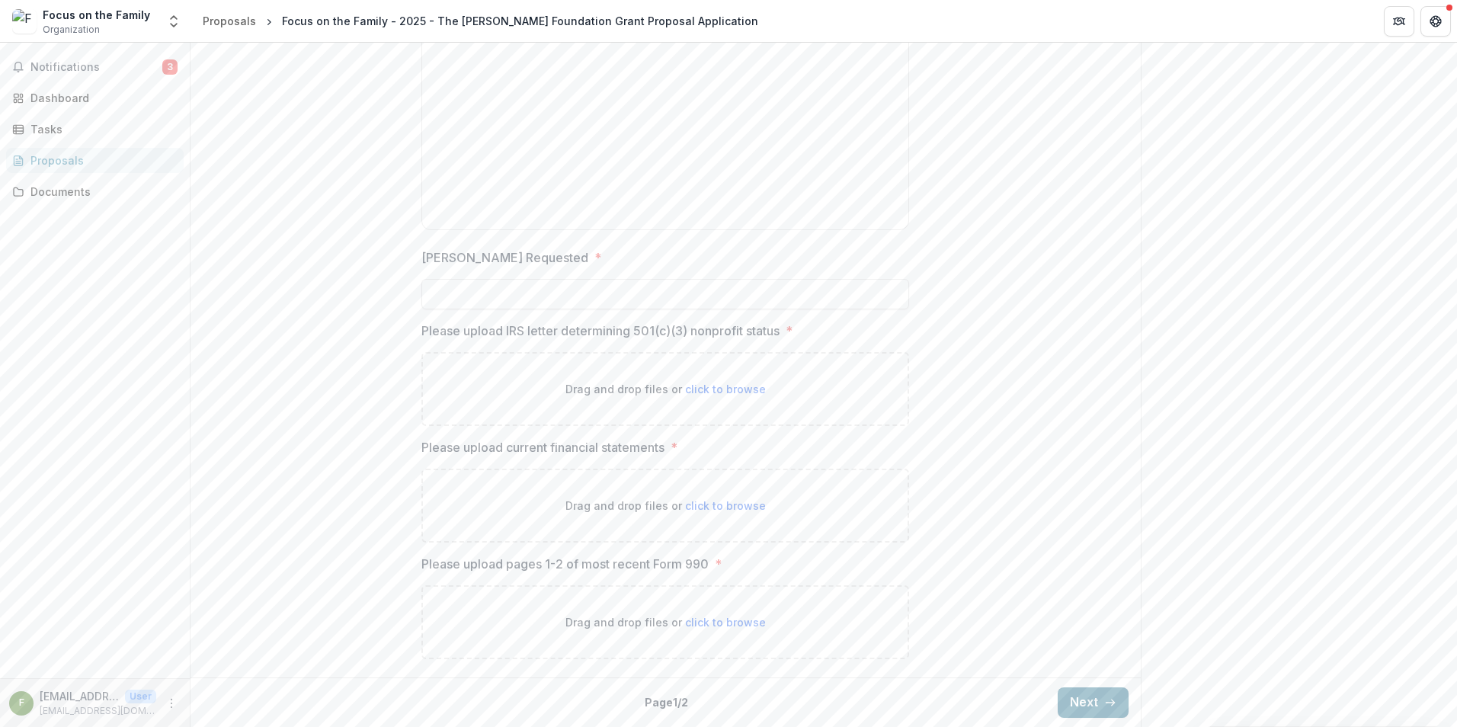
click at [1090, 701] on button "Next" at bounding box center [1093, 702] width 71 height 30
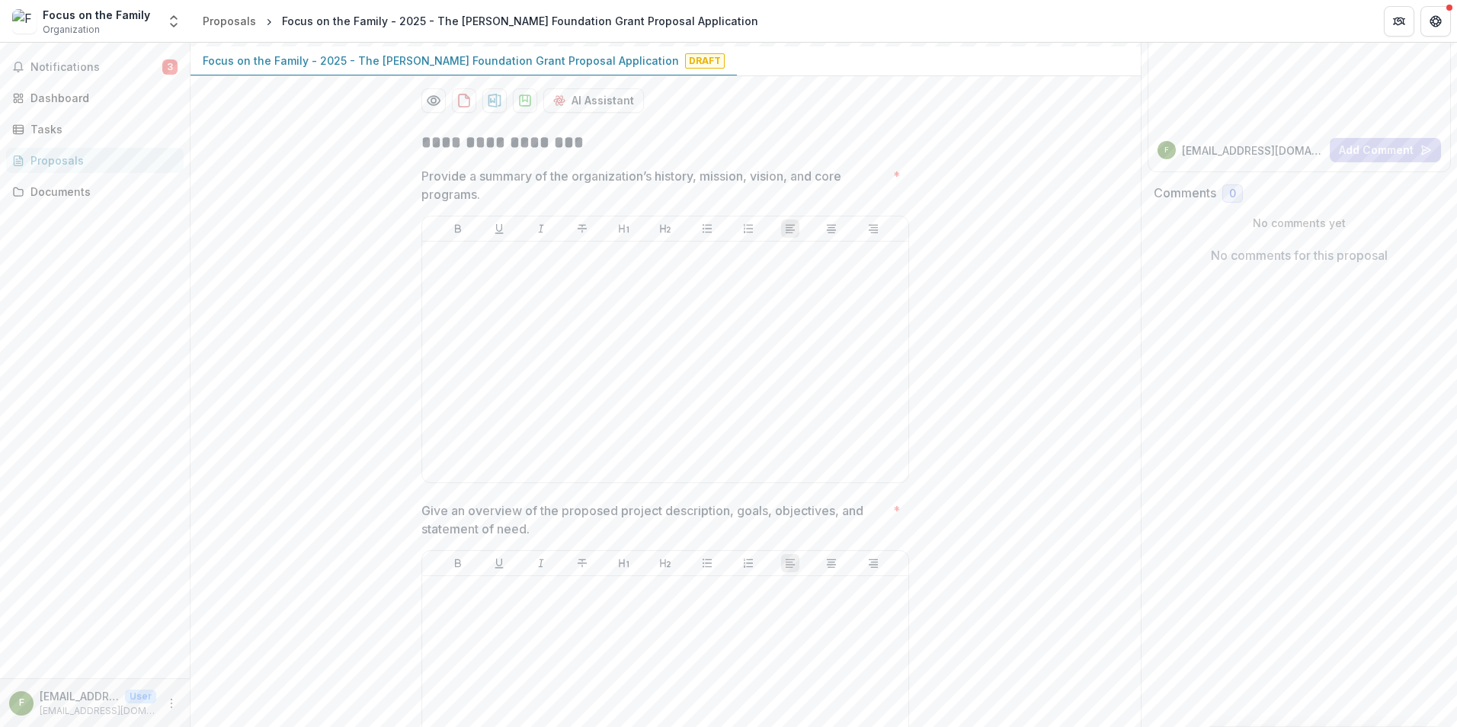
scroll to position [152, 0]
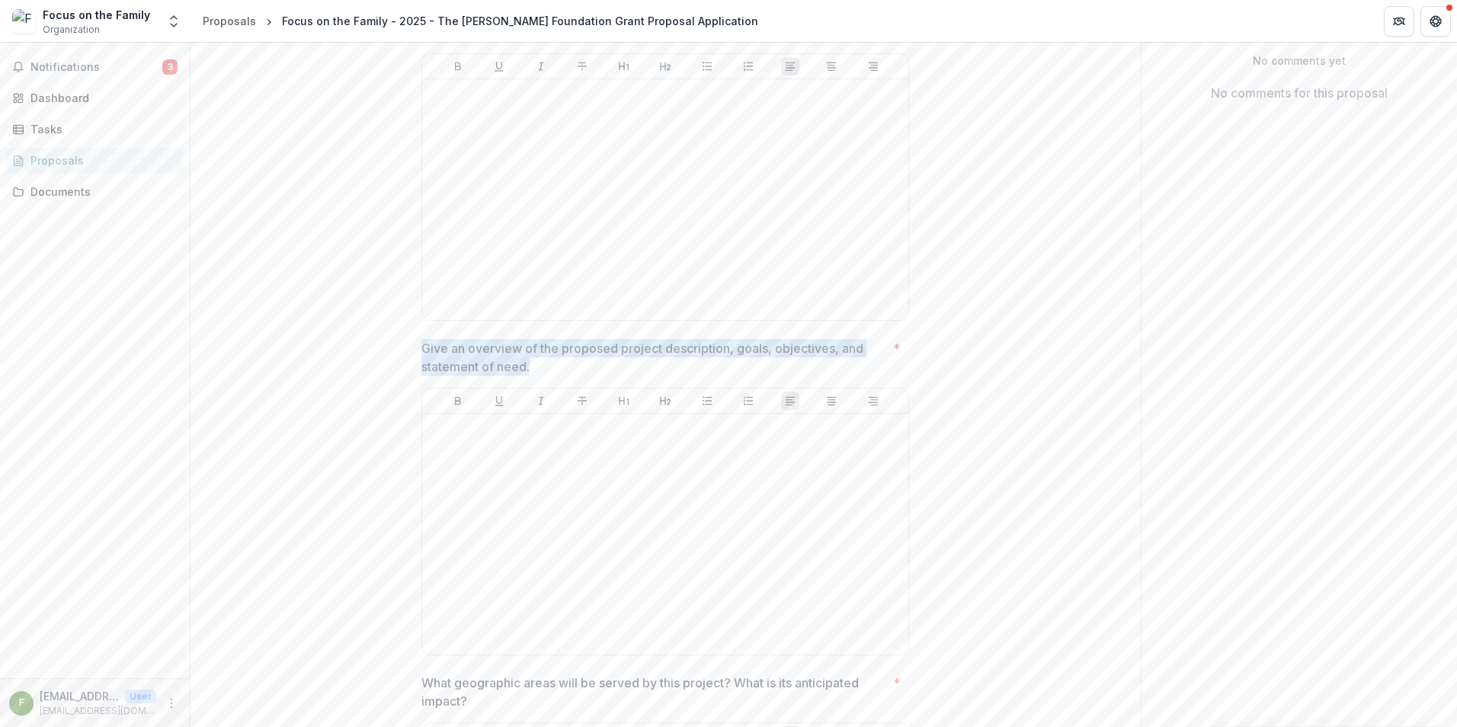
drag, startPoint x: 420, startPoint y: 350, endPoint x: 539, endPoint y: 365, distance: 120.6
click at [539, 365] on p "Give an overview of the proposed project description, goals, objectives, and st…" at bounding box center [654, 357] width 466 height 37
drag, startPoint x: 538, startPoint y: 365, endPoint x: 419, endPoint y: 349, distance: 119.9
copy p "Give an overview of the proposed project description, goals, objectives, and st…"
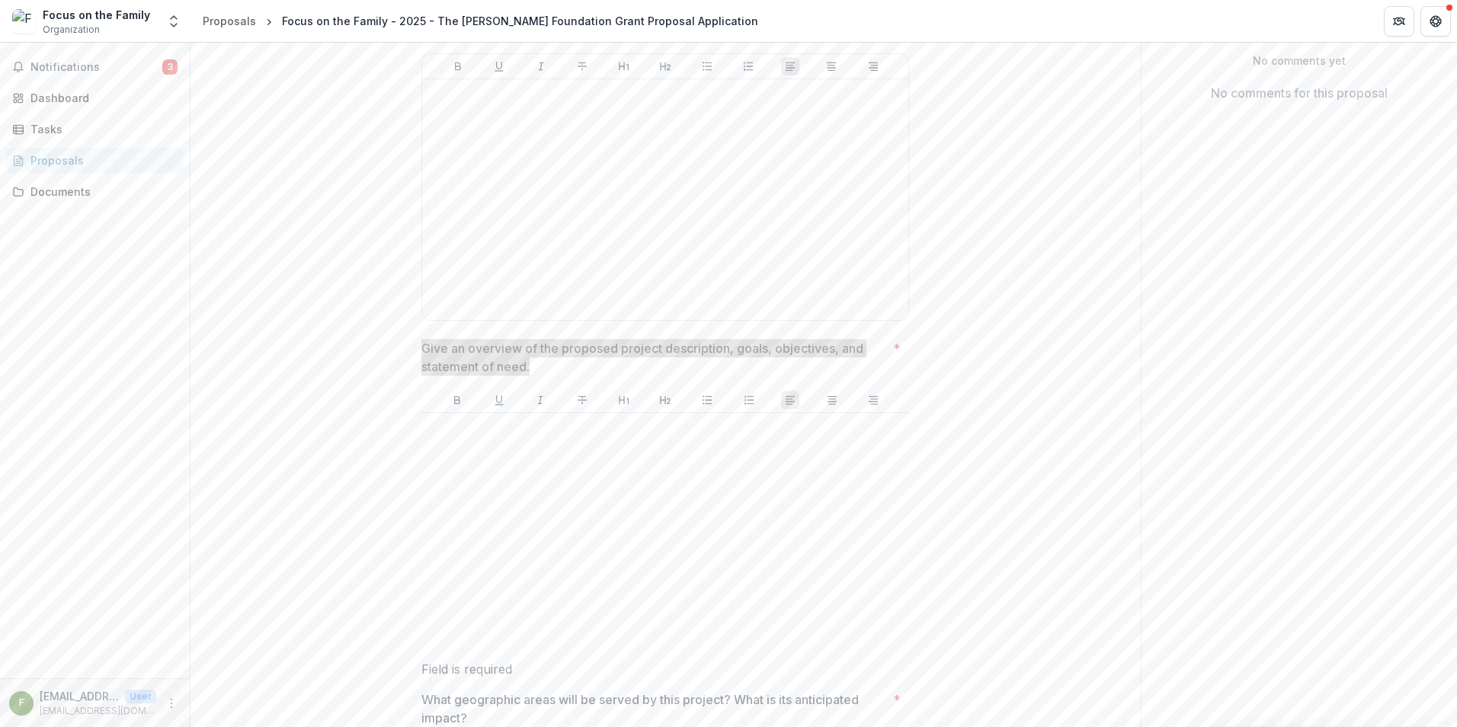
scroll to position [686, 0]
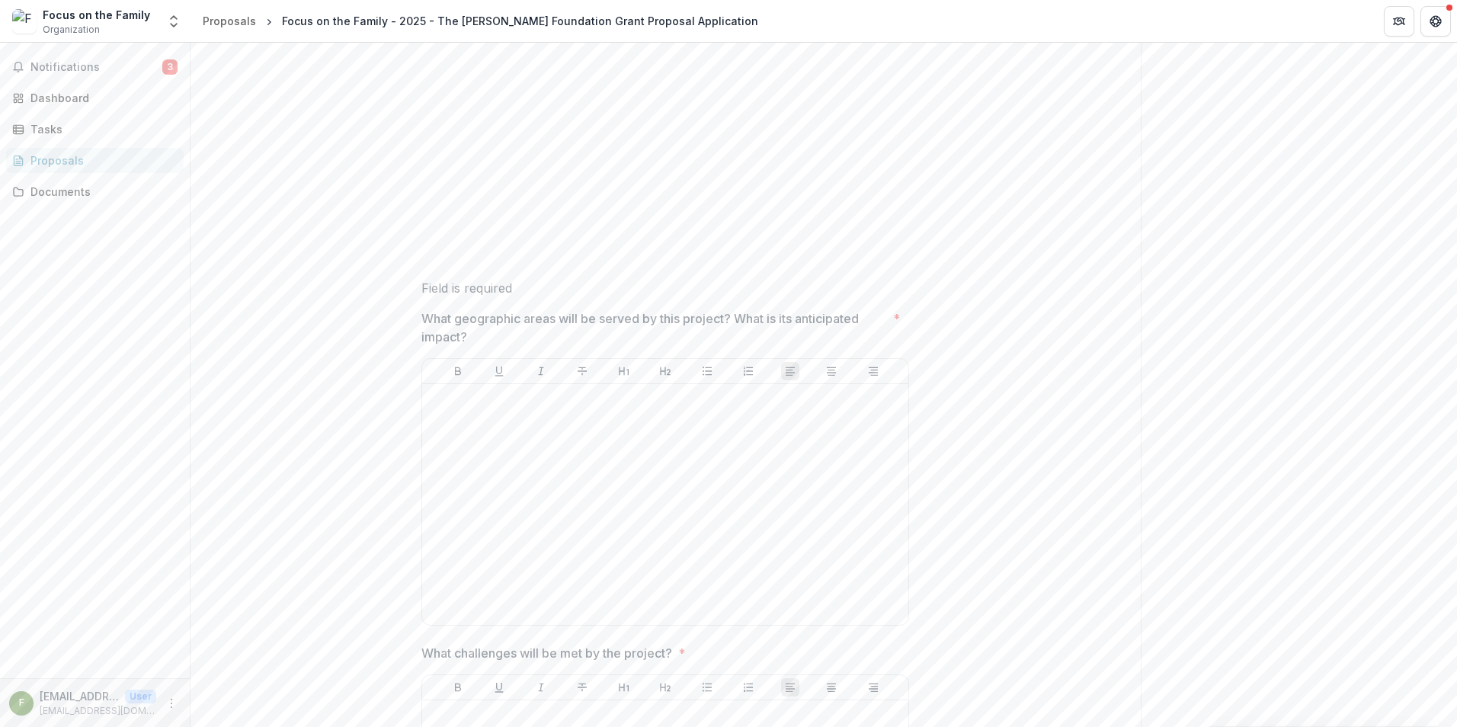
click at [498, 312] on p "What geographic areas will be served by this project? What is its anticipated i…" at bounding box center [654, 327] width 466 height 37
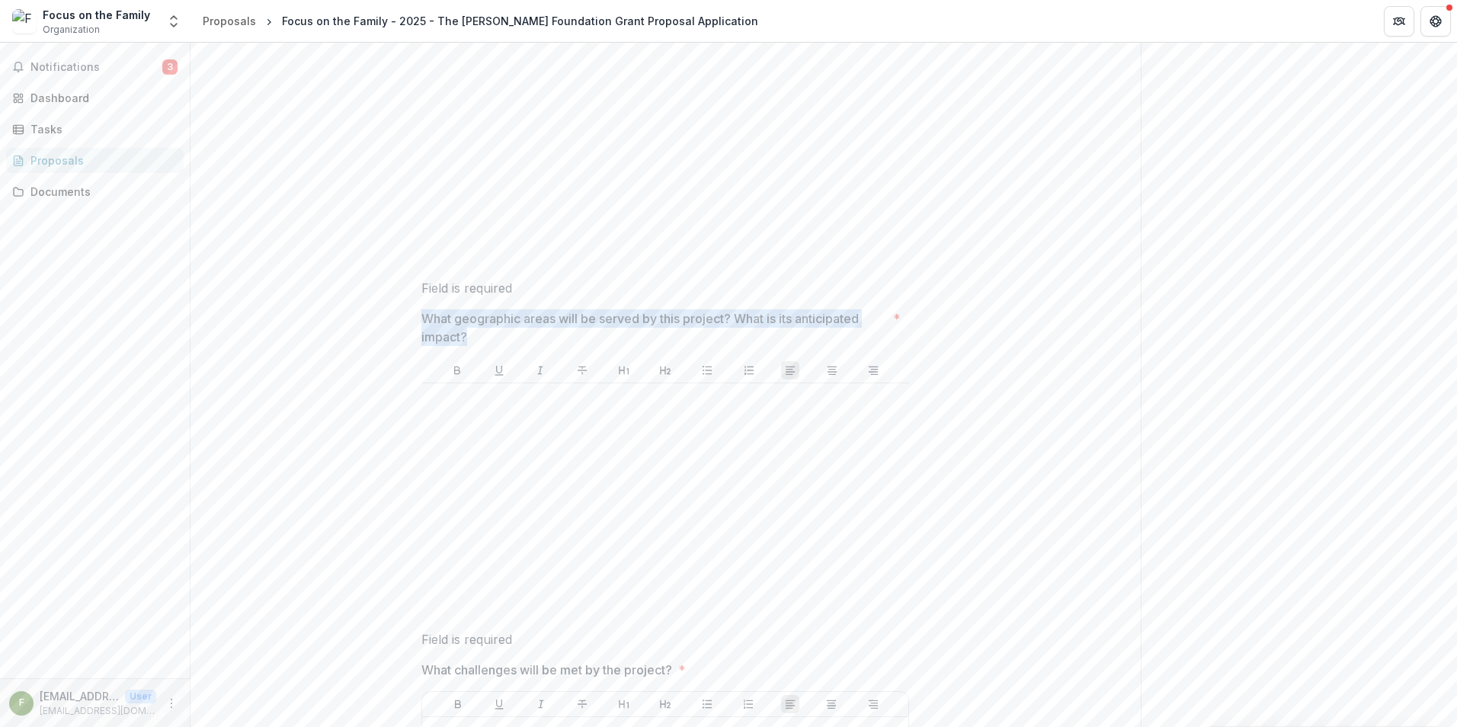
drag, startPoint x: 459, startPoint y: 332, endPoint x: 413, endPoint y: 322, distance: 46.9
click at [413, 322] on div "**********" at bounding box center [665, 444] width 512 height 1736
copy p "What geographic areas will be served by this project? What is its anticipated i…"
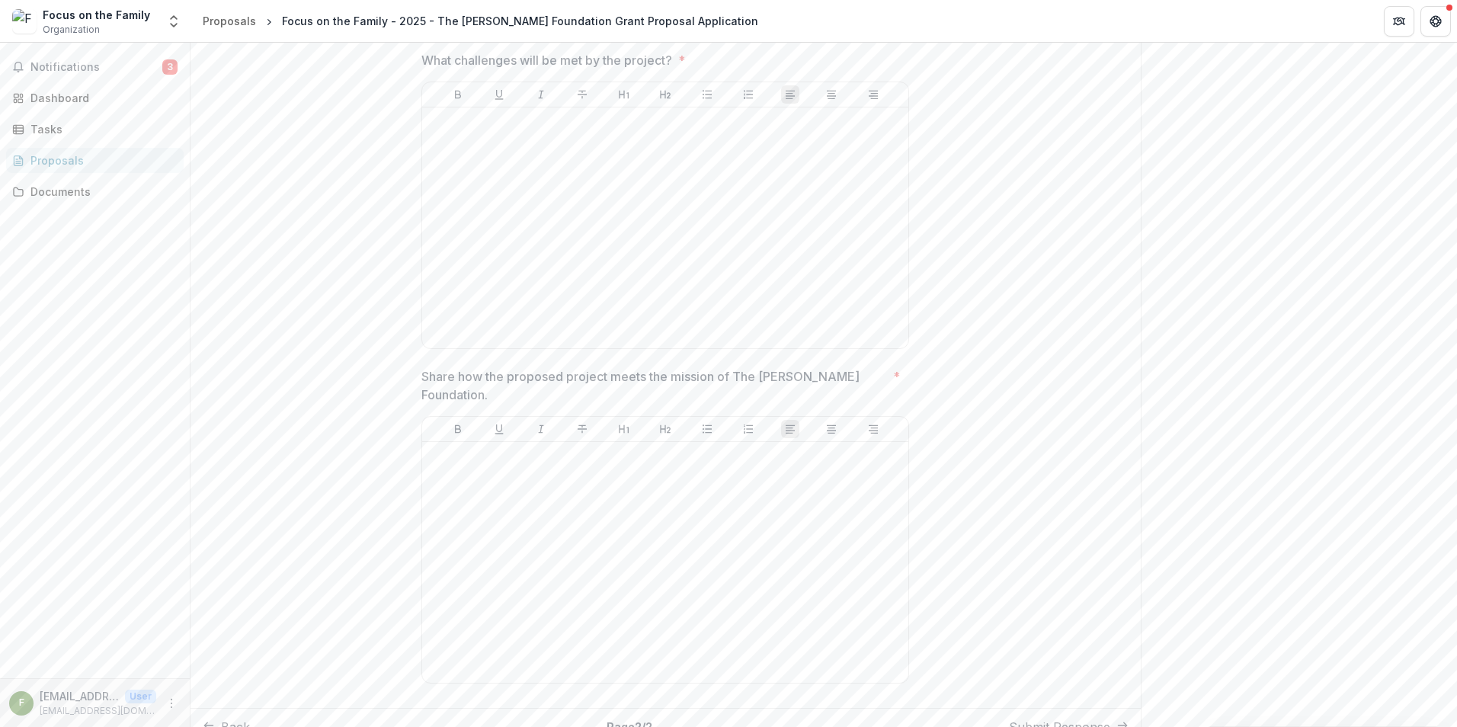
scroll to position [1306, 0]
